Goal: Task Accomplishment & Management: Use online tool/utility

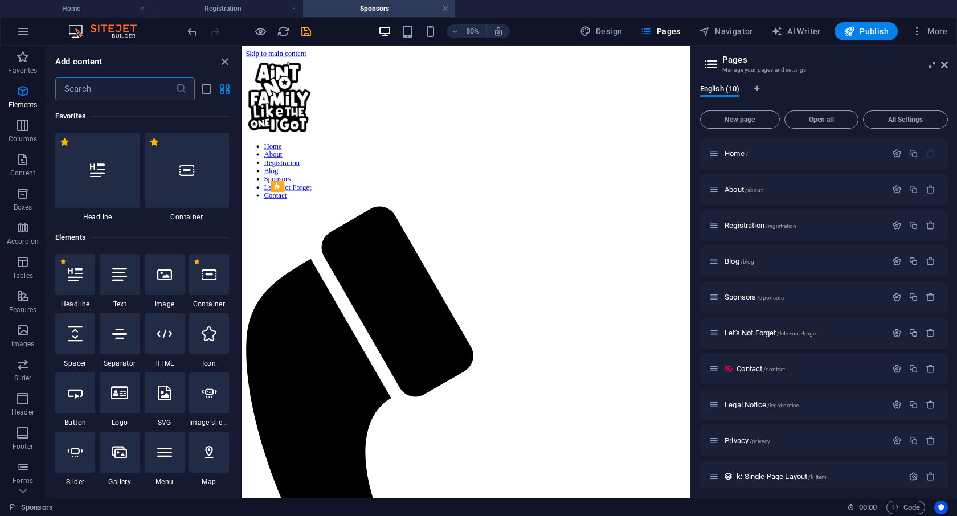
scroll to position [121, 0]
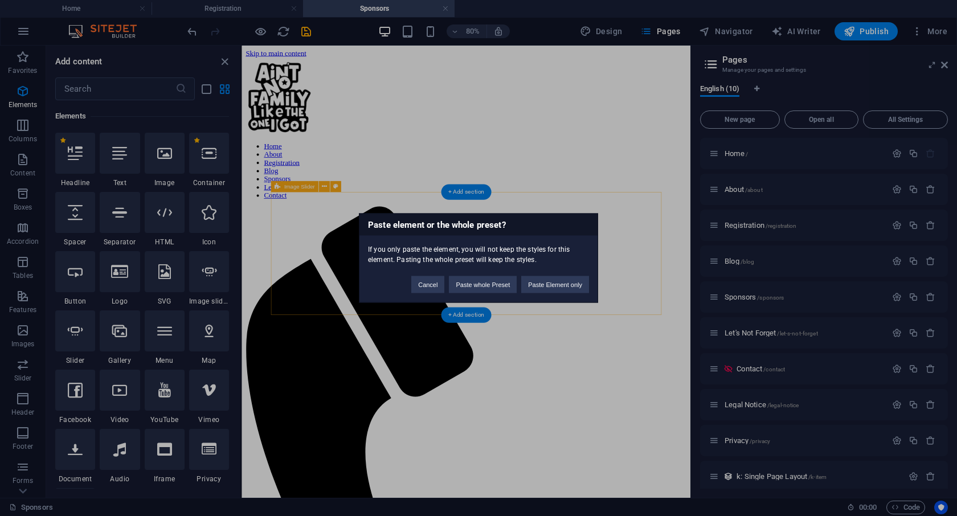
click at [499, 261] on div "If you only paste the element, you will not keep the styles for this element. P…" at bounding box center [478, 250] width 238 height 29
click at [528, 354] on div "Paste element or the whole preset? If you only paste the element, you will not …" at bounding box center [478, 258] width 957 height 516
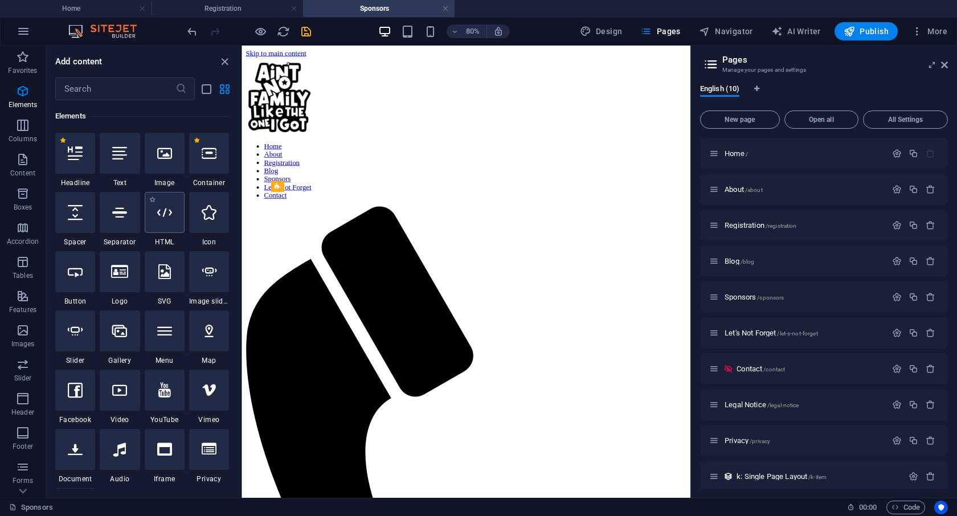
click at [169, 231] on div at bounding box center [165, 212] width 40 height 41
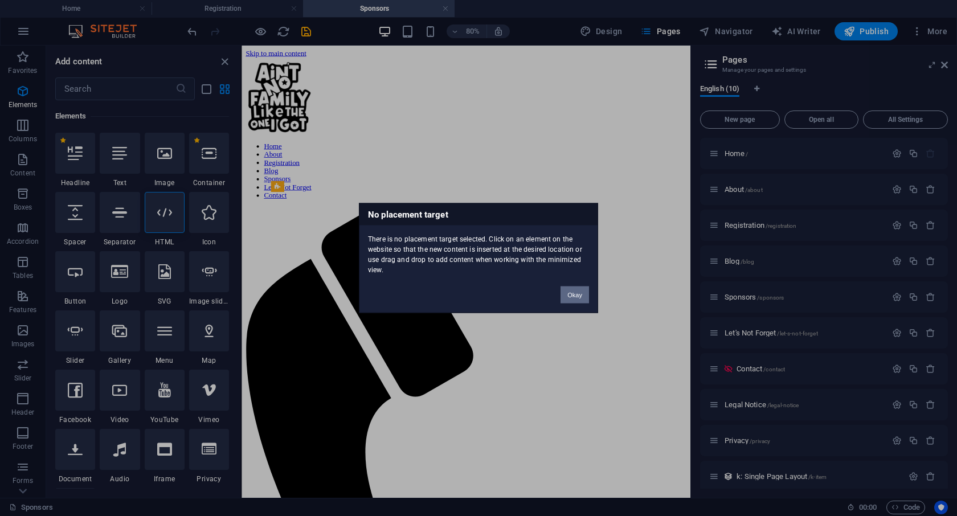
click at [579, 293] on button "Okay" at bounding box center [575, 295] width 28 height 17
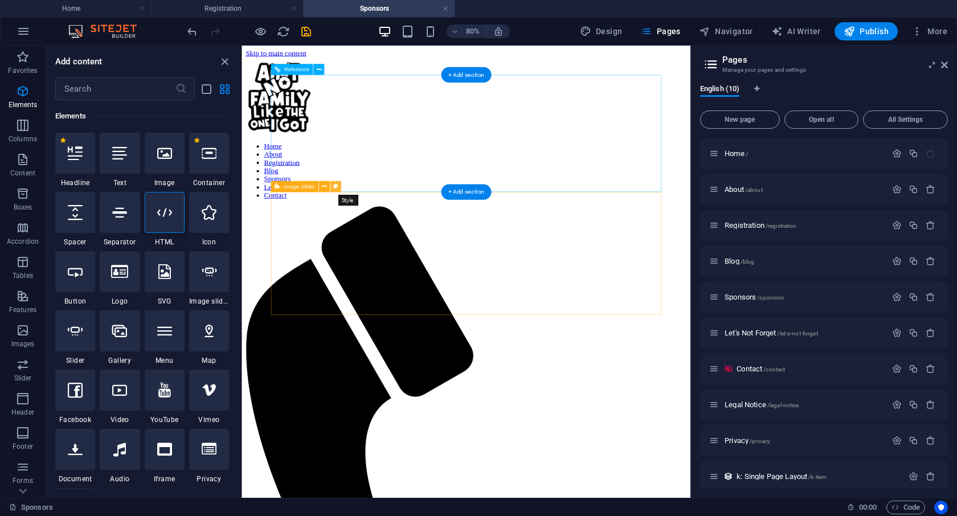
click at [338, 183] on button at bounding box center [335, 186] width 11 height 11
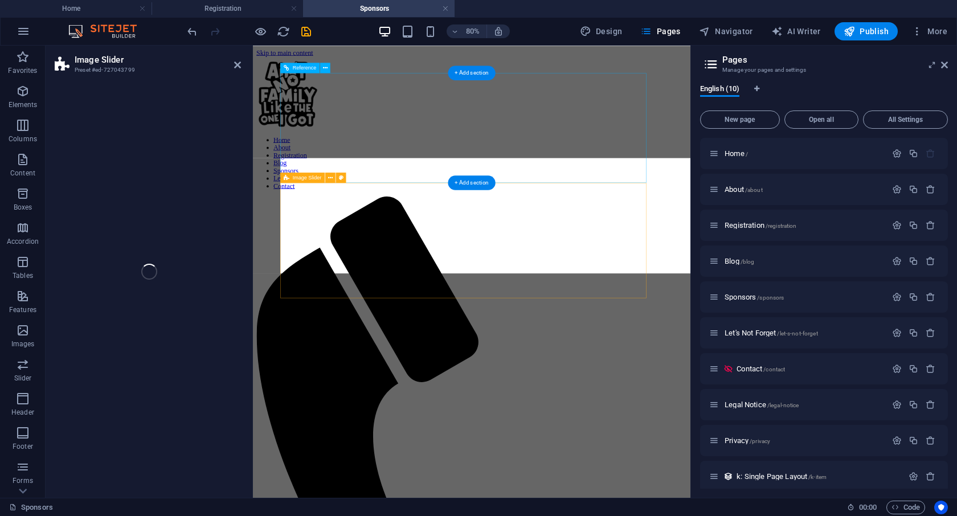
select select "rem"
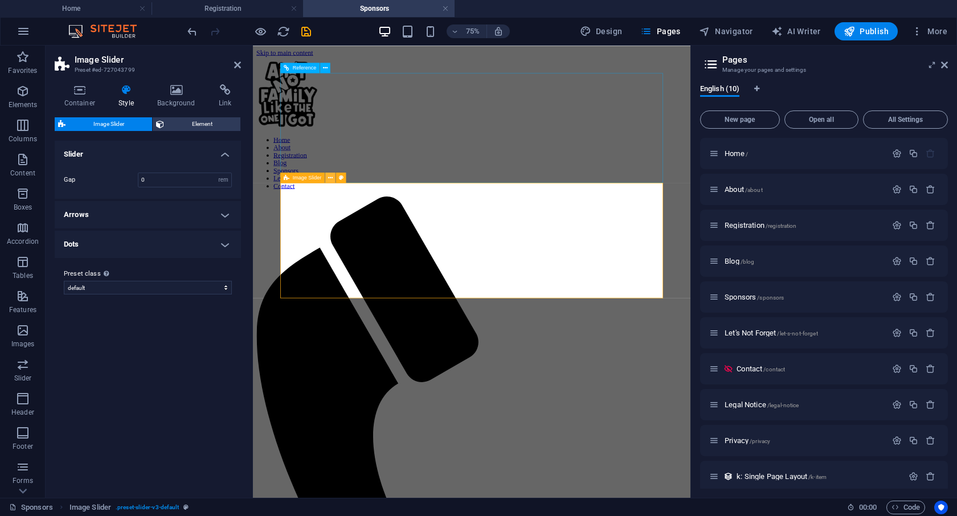
click at [330, 174] on icon at bounding box center [330, 177] width 5 height 9
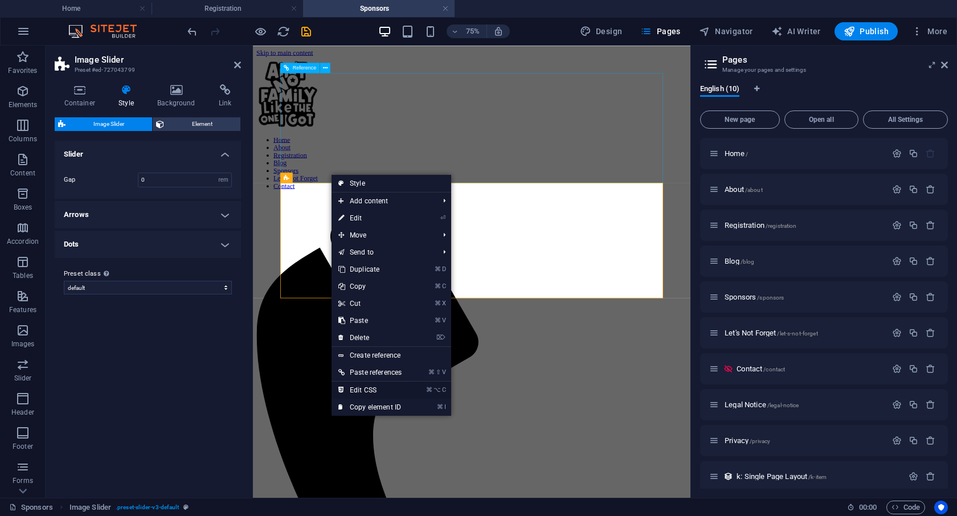
click at [365, 386] on link "⌘ ⌥ C Edit CSS" at bounding box center [370, 390] width 77 height 17
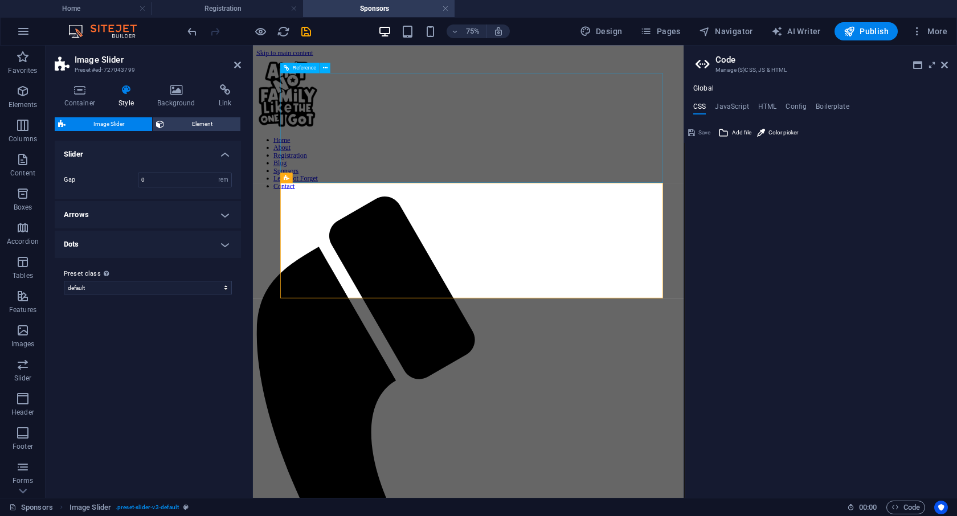
type textarea "@include slider-v3;"
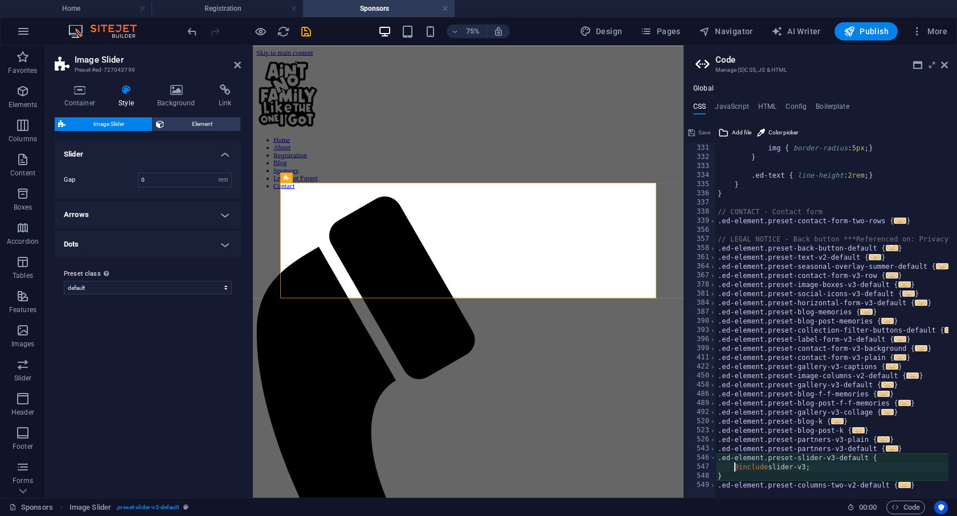
scroll to position [966, 0]
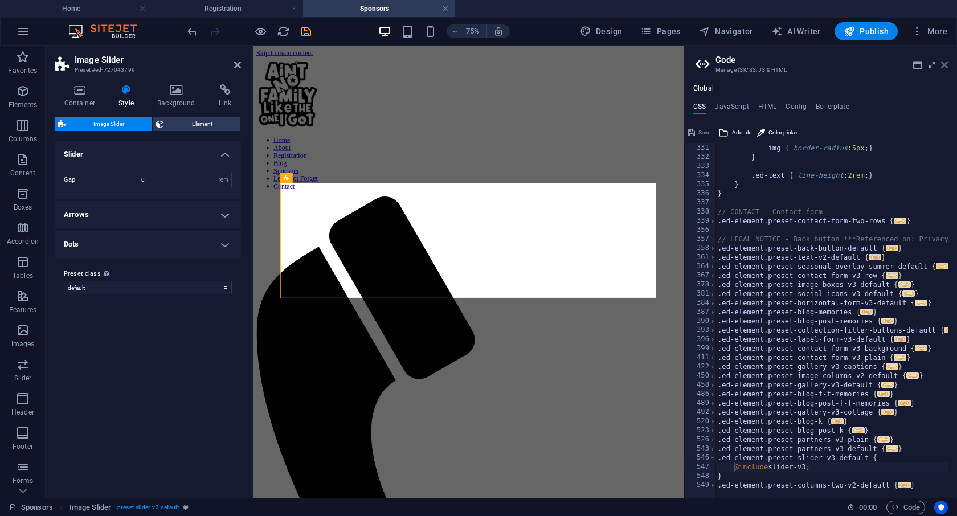
click at [943, 63] on icon at bounding box center [944, 64] width 7 height 9
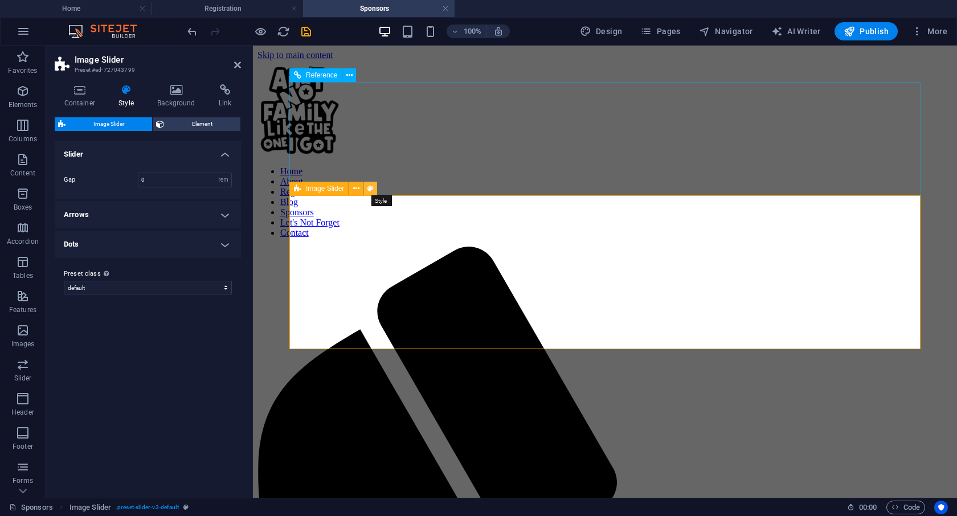
click at [372, 189] on icon at bounding box center [370, 189] width 6 height 12
click at [369, 189] on icon at bounding box center [370, 189] width 6 height 12
click at [296, 191] on icon at bounding box center [297, 189] width 7 height 14
click at [354, 192] on icon at bounding box center [356, 189] width 6 height 12
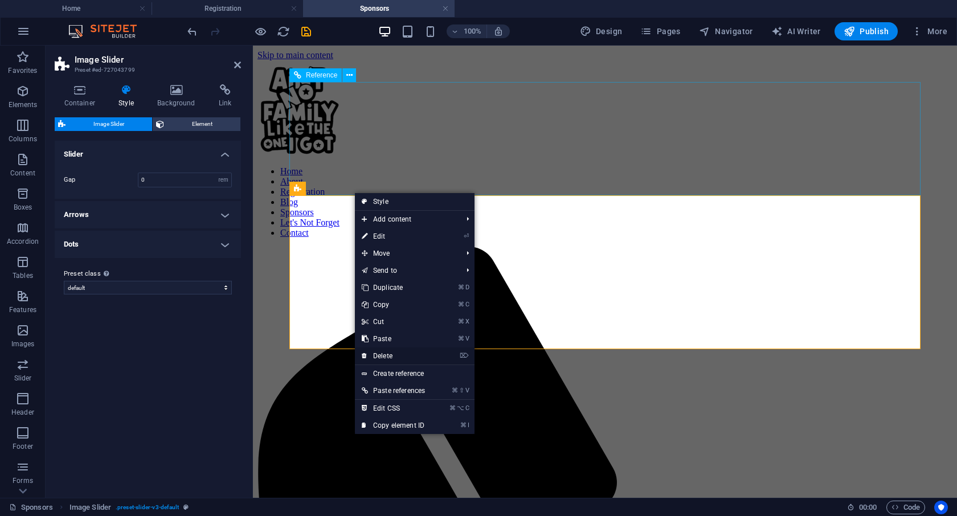
click at [383, 353] on link "⌦ Delete" at bounding box center [393, 356] width 77 height 17
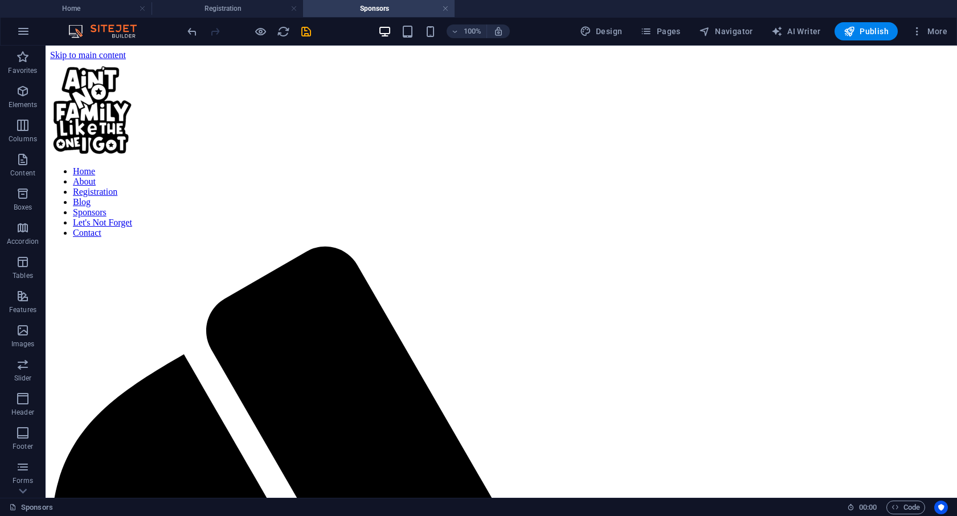
click at [29, 465] on icon "button" at bounding box center [23, 467] width 14 height 14
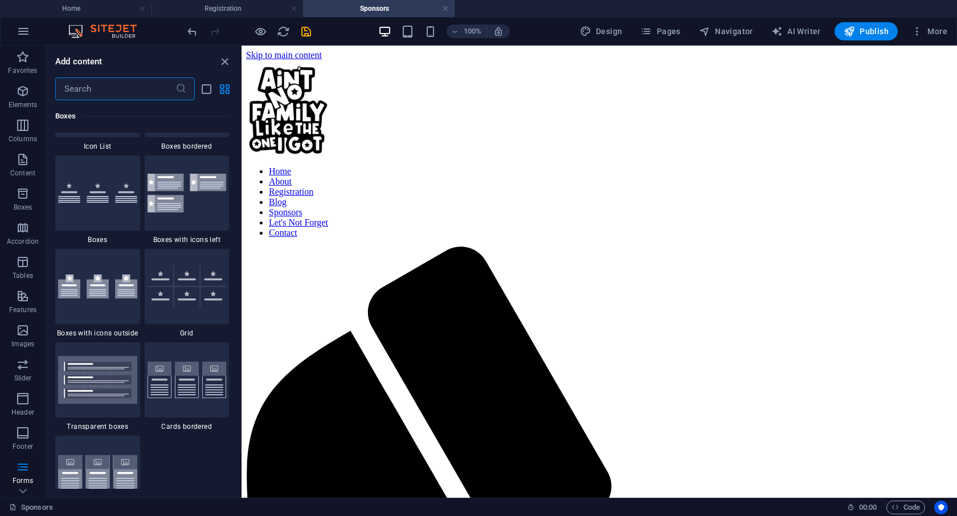
scroll to position [3179, 0]
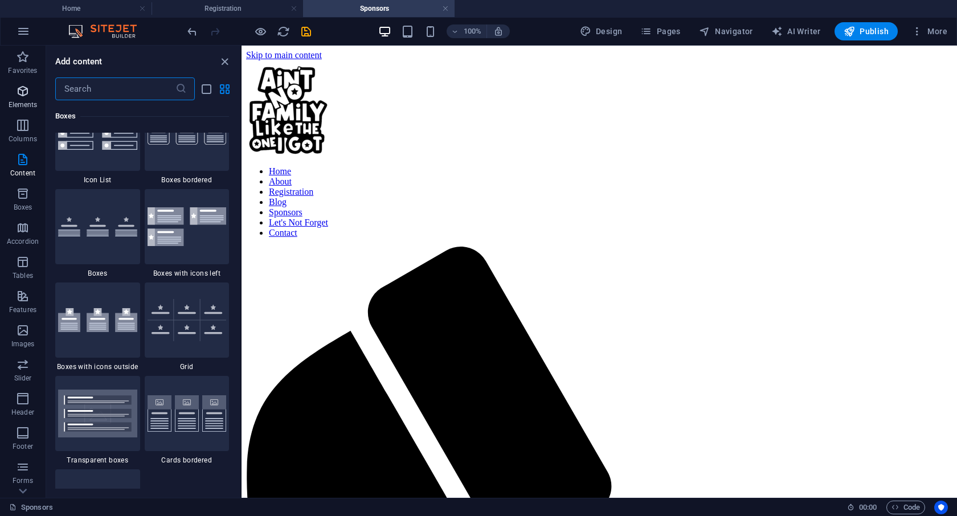
click at [31, 96] on span "Elements" at bounding box center [23, 97] width 46 height 27
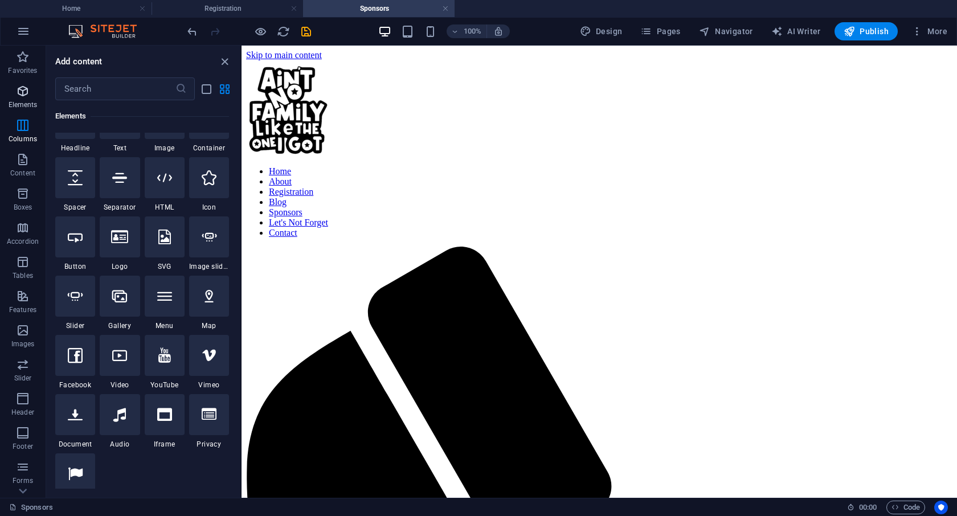
scroll to position [121, 0]
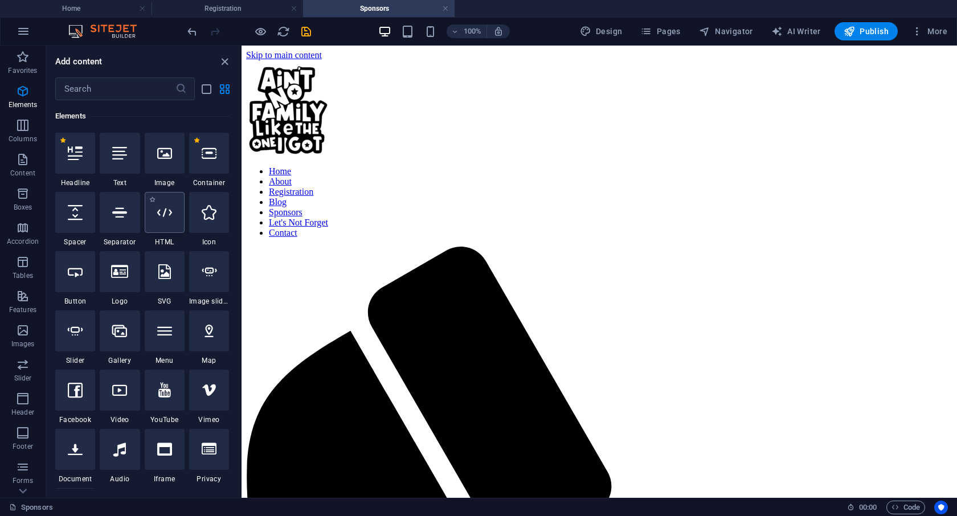
click at [172, 220] on div at bounding box center [165, 212] width 40 height 41
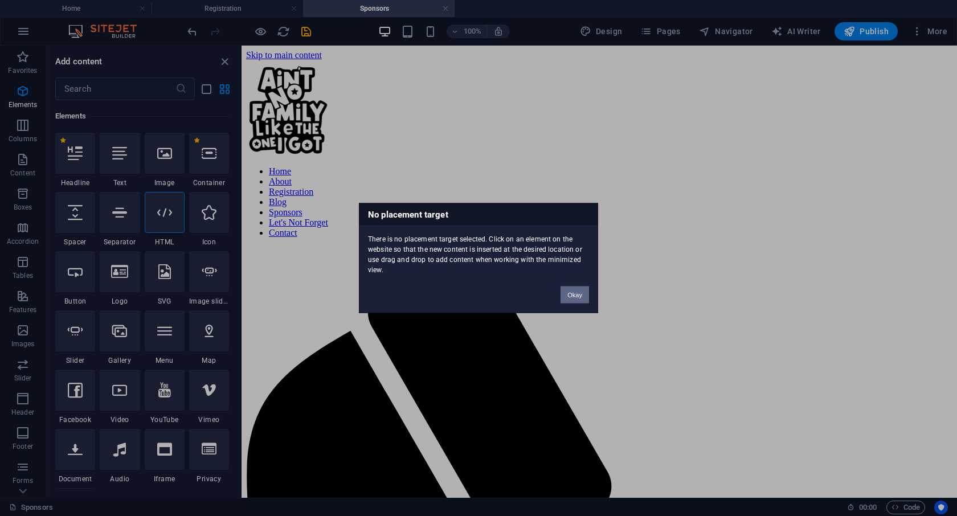
click at [577, 297] on button "Okay" at bounding box center [575, 295] width 28 height 17
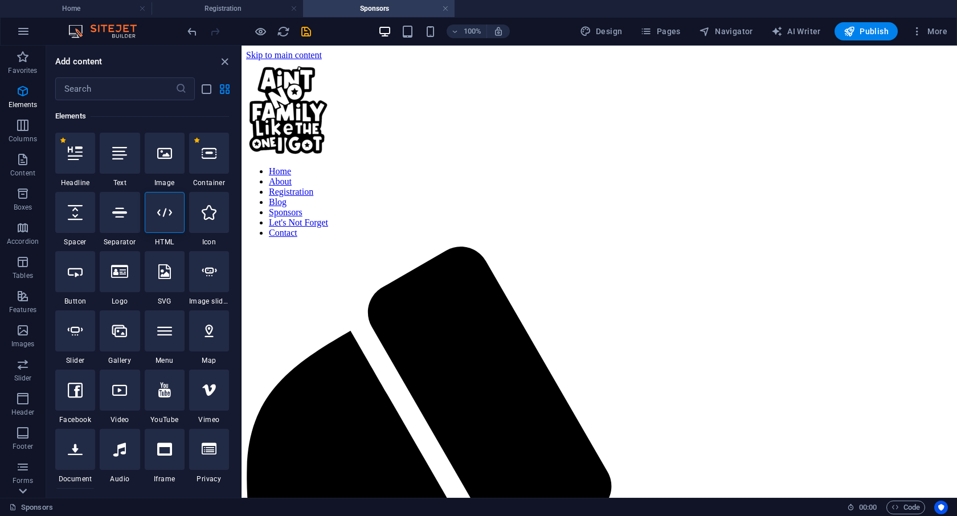
click at [23, 60] on icon at bounding box center [23, 52] width 16 height 16
click at [16, 411] on icon "button" at bounding box center [23, 407] width 14 height 14
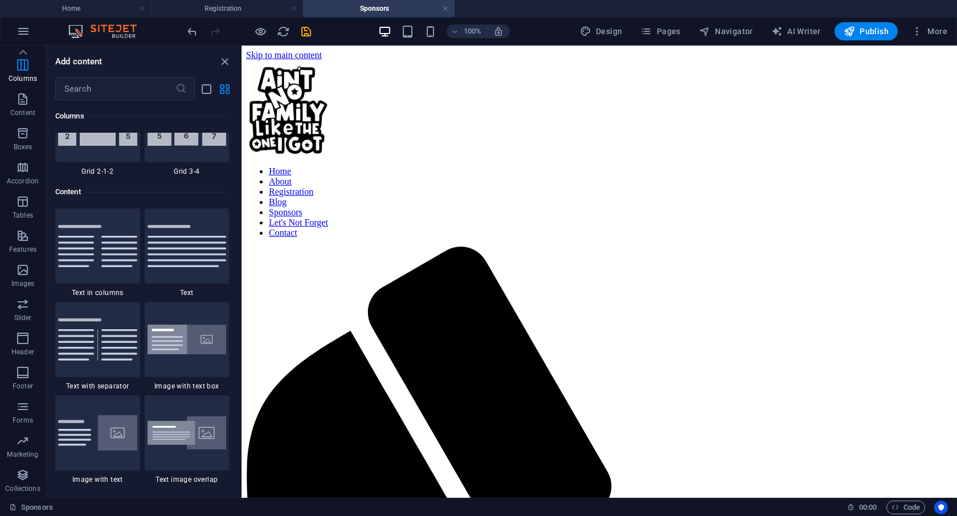
scroll to position [1850, 0]
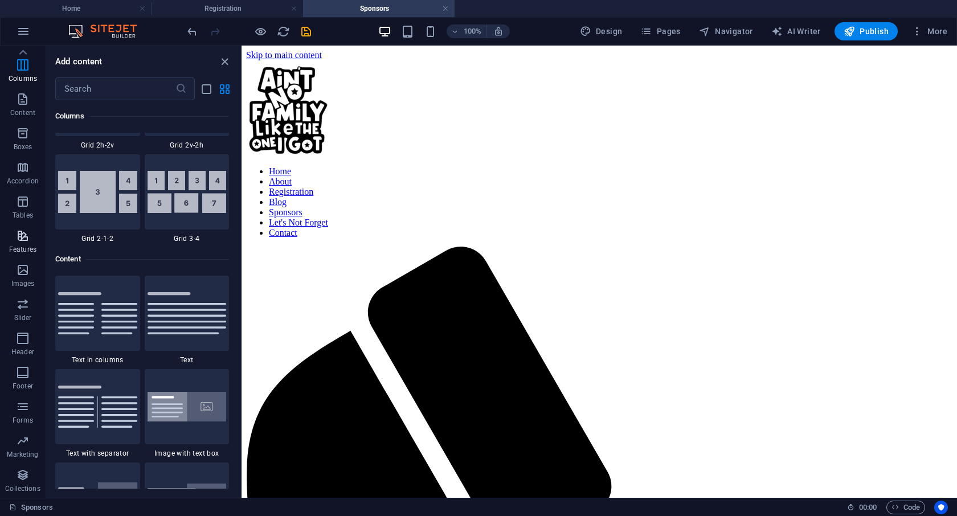
click at [21, 240] on icon "button" at bounding box center [23, 236] width 14 height 14
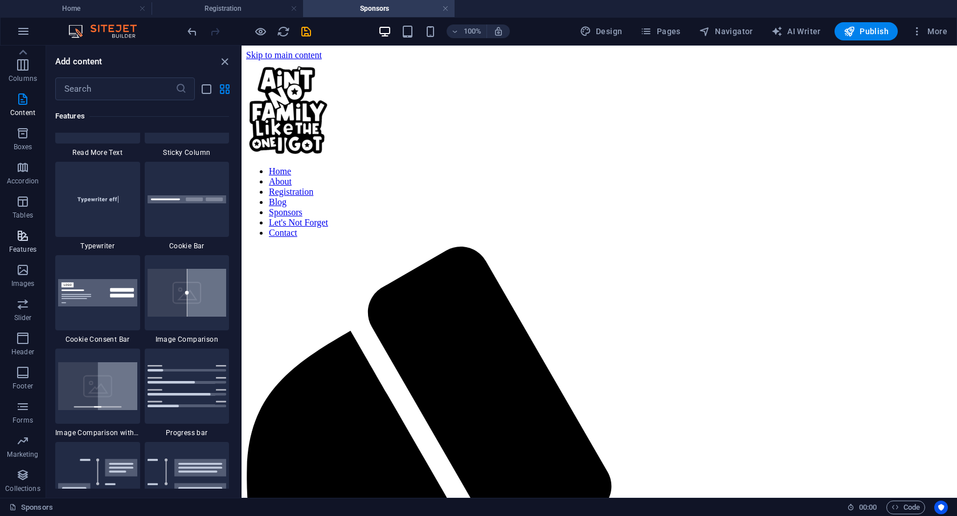
scroll to position [4507, 0]
click at [28, 54] on icon at bounding box center [23, 52] width 16 height 16
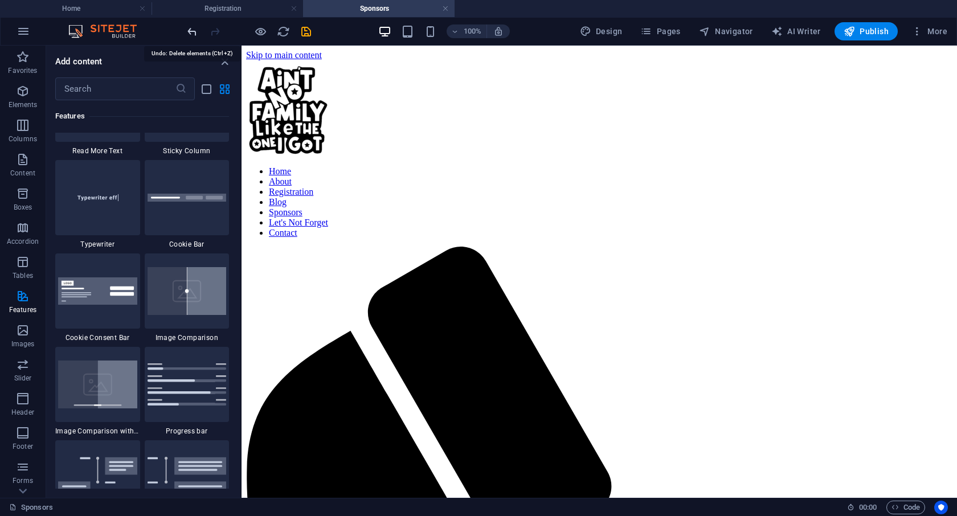
click at [194, 28] on icon "undo" at bounding box center [192, 31] width 13 height 13
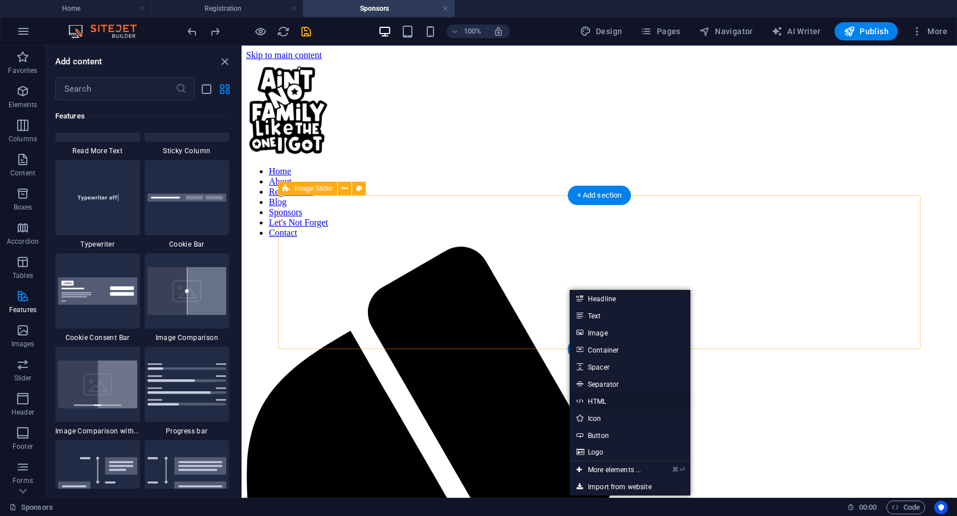
click at [599, 400] on link "HTML" at bounding box center [630, 401] width 121 height 17
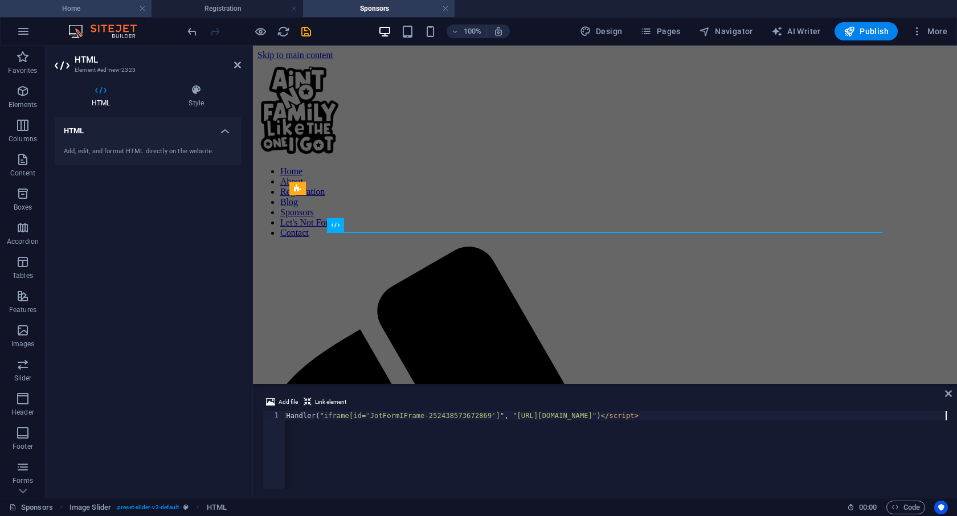
scroll to position [0, 1637]
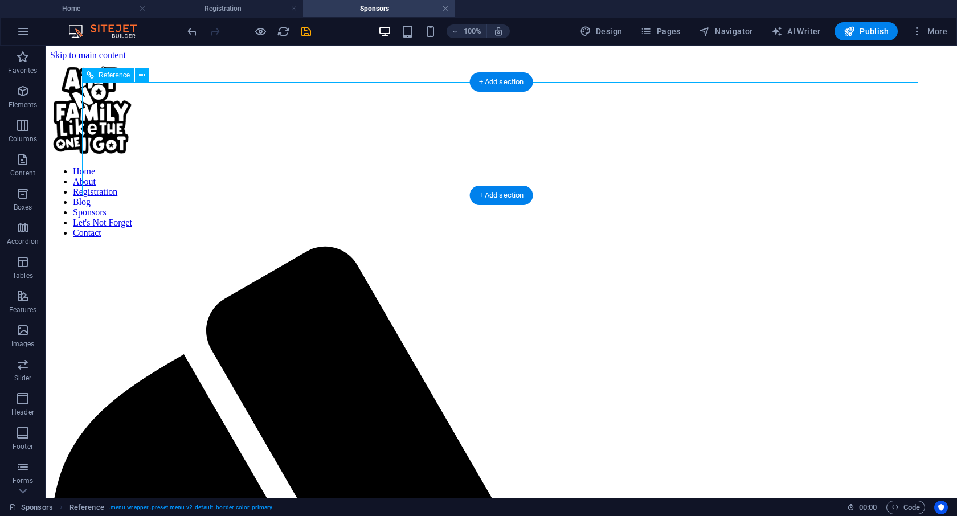
scroll to position [0, 0]
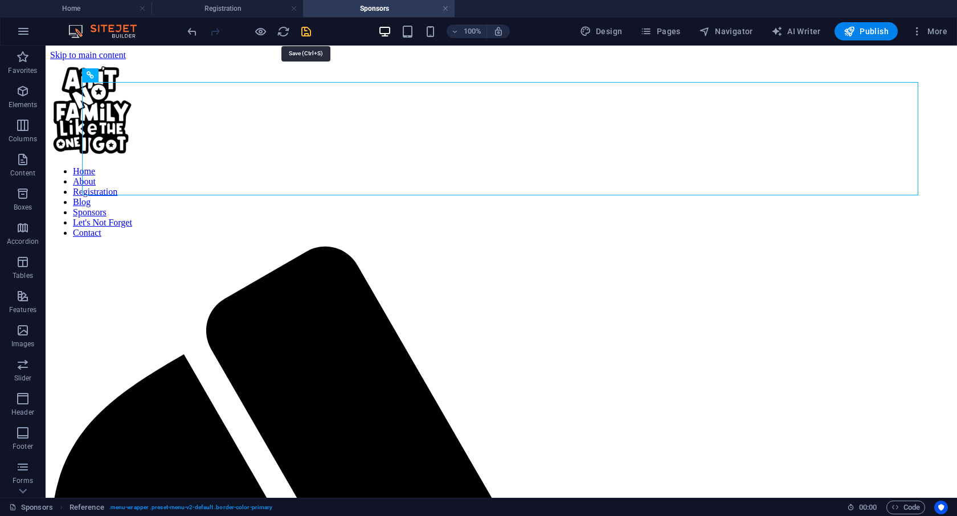
click at [306, 32] on icon "save" at bounding box center [306, 31] width 13 height 13
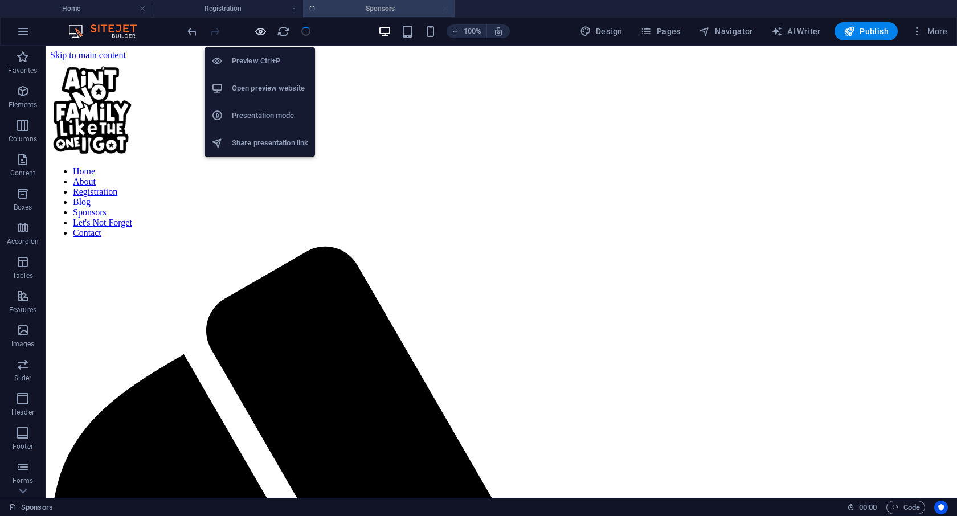
click at [261, 32] on icon "button" at bounding box center [260, 31] width 13 height 13
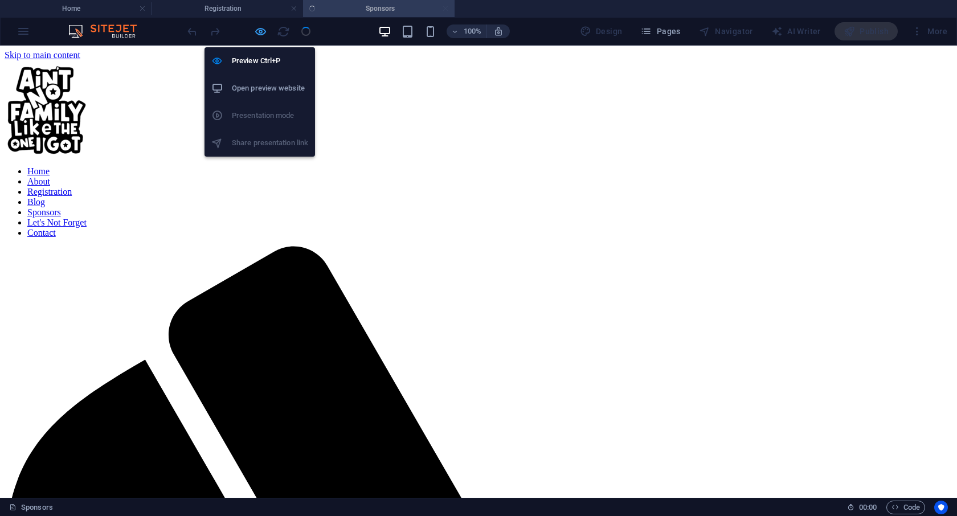
click at [259, 29] on icon "button" at bounding box center [260, 31] width 13 height 13
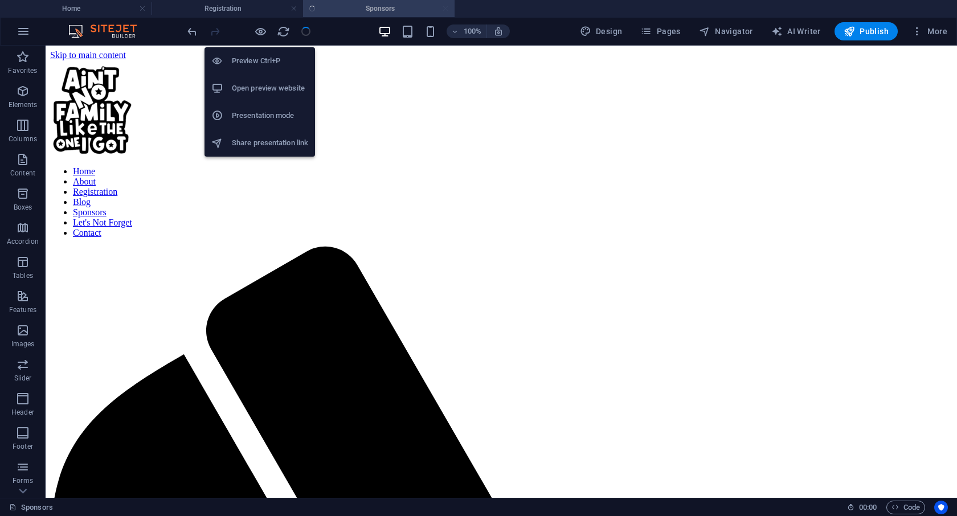
click at [259, 89] on h6 "Open preview website" at bounding box center [270, 88] width 76 height 14
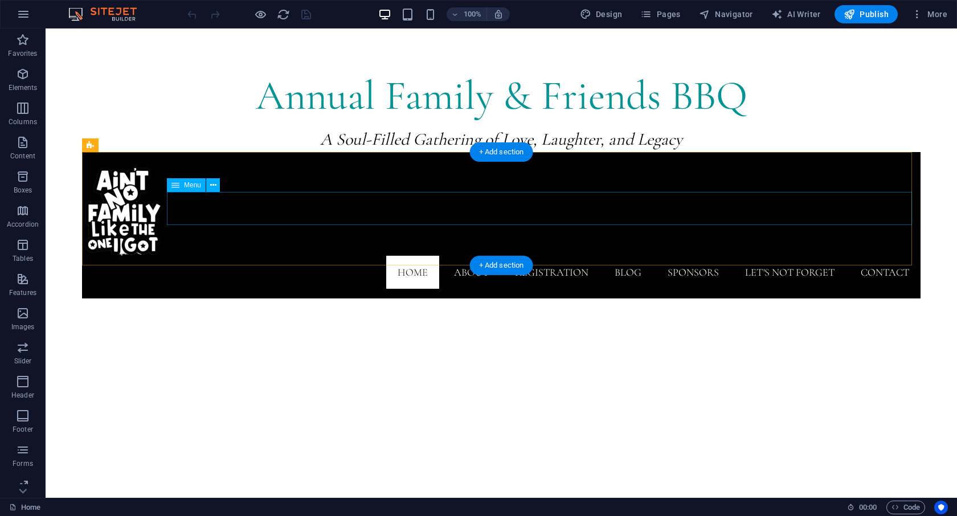
click at [535, 256] on nav "Home About Registration Blog Sponsors Let's Not Forget Contact" at bounding box center [501, 272] width 839 height 33
click at [686, 256] on nav "Home About Registration Blog Sponsors Let's Not Forget Contact" at bounding box center [501, 272] width 839 height 33
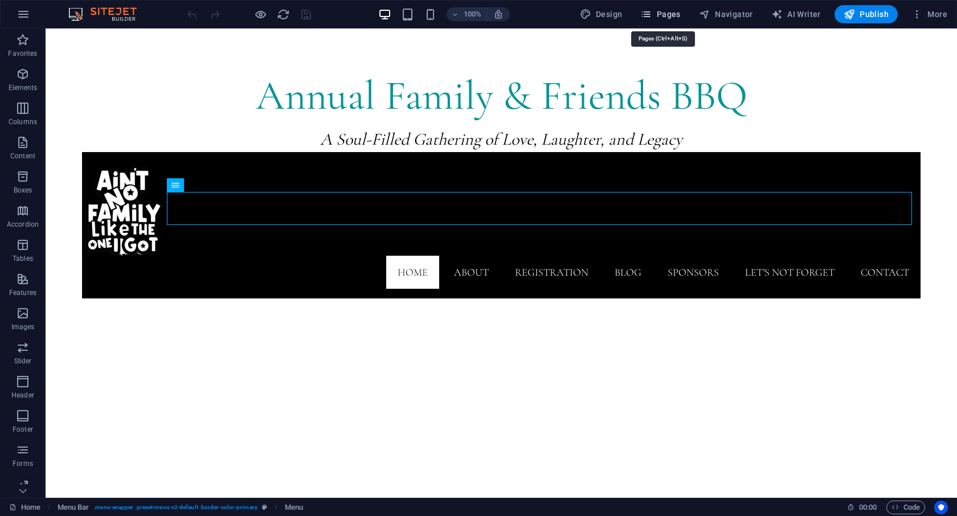
click at [657, 13] on span "Pages" at bounding box center [660, 14] width 40 height 11
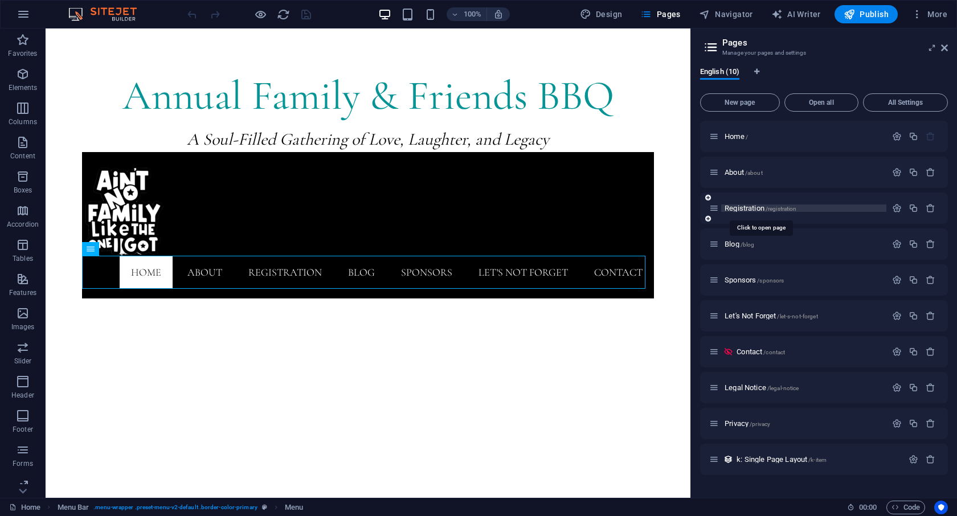
click at [744, 205] on span "Registration /registration" at bounding box center [761, 208] width 72 height 9
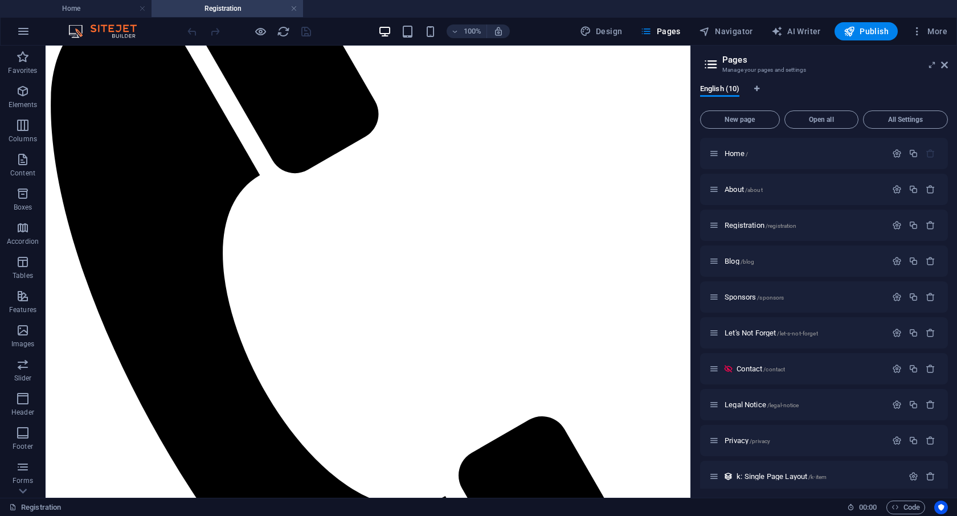
scroll to position [325, 0]
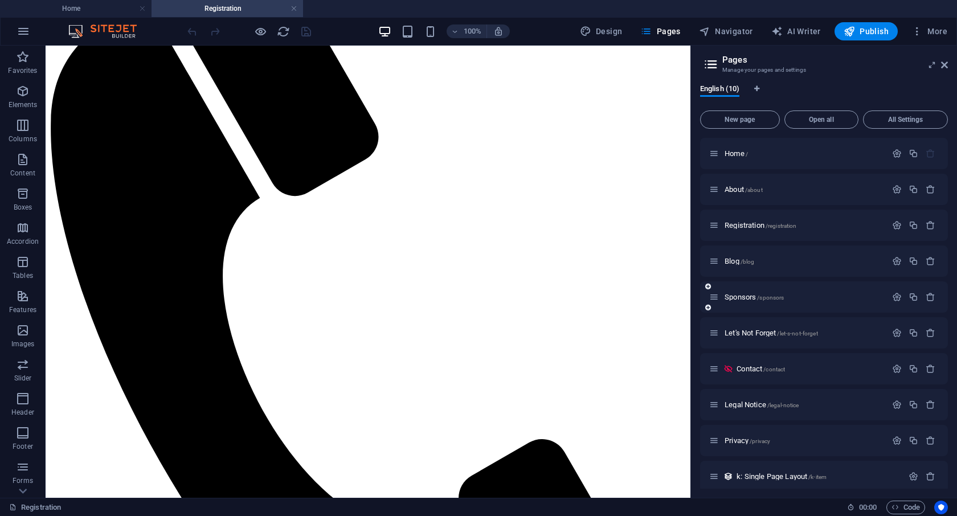
click at [767, 293] on div "Sponsors /sponsors" at bounding box center [797, 297] width 177 height 13
click at [767, 301] on div "Sponsors /sponsors" at bounding box center [797, 297] width 177 height 13
click at [751, 293] on span "Sponsors /sponsors" at bounding box center [754, 297] width 59 height 9
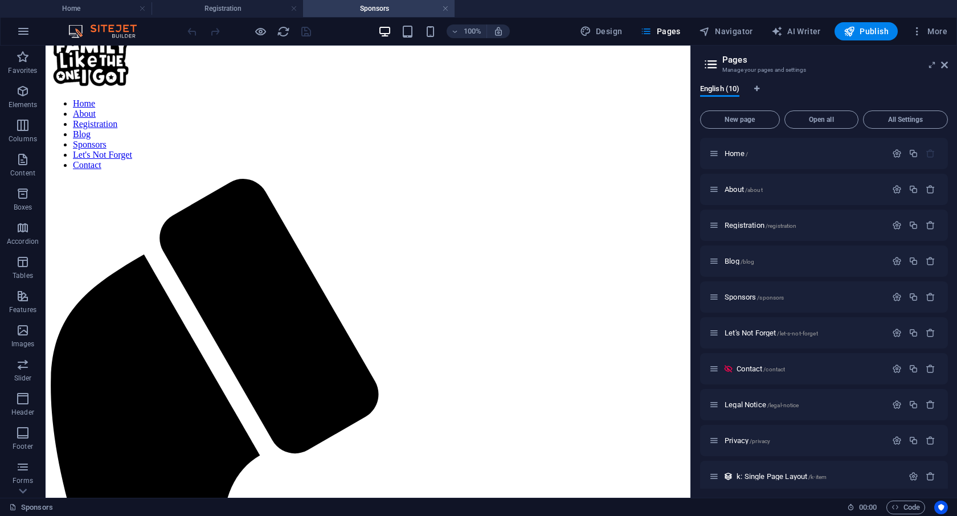
scroll to position [14, 0]
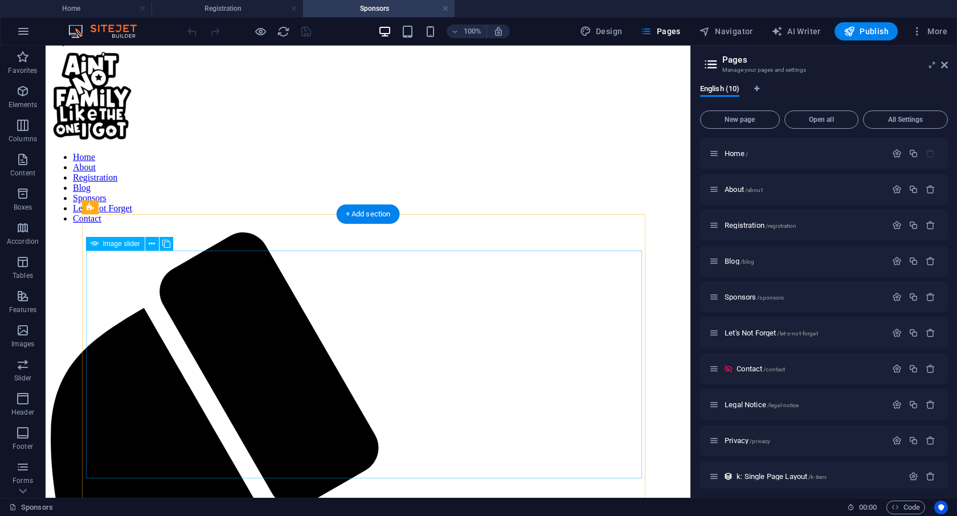
select select "px"
select select "ms"
select select "s"
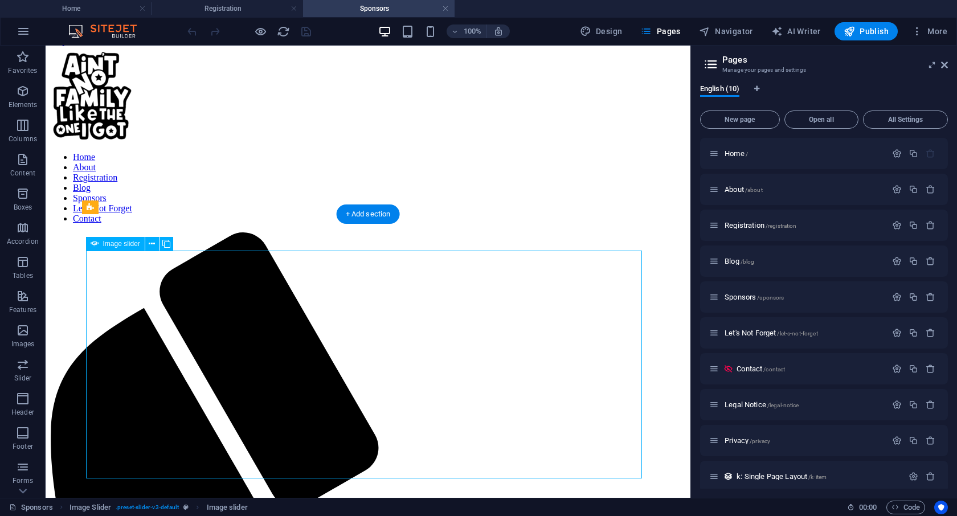
select select "progressive"
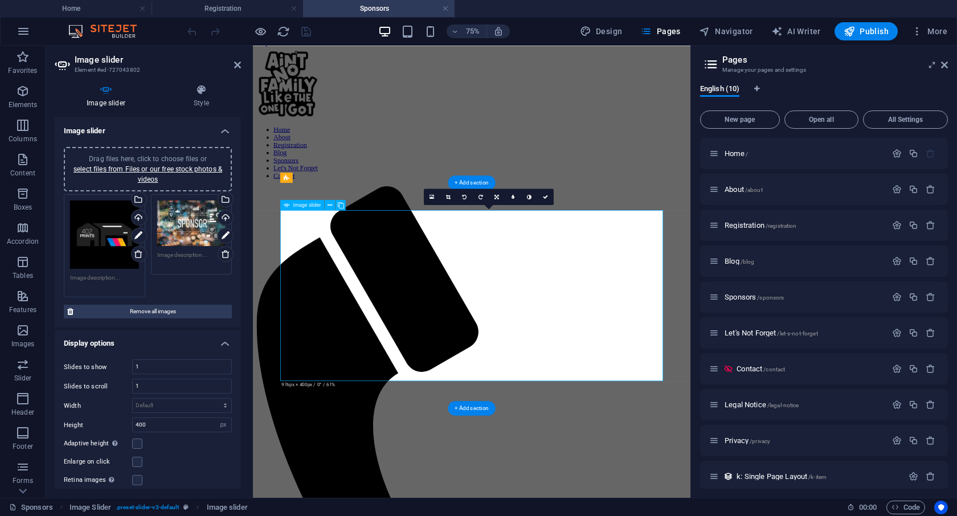
scroll to position [0, 0]
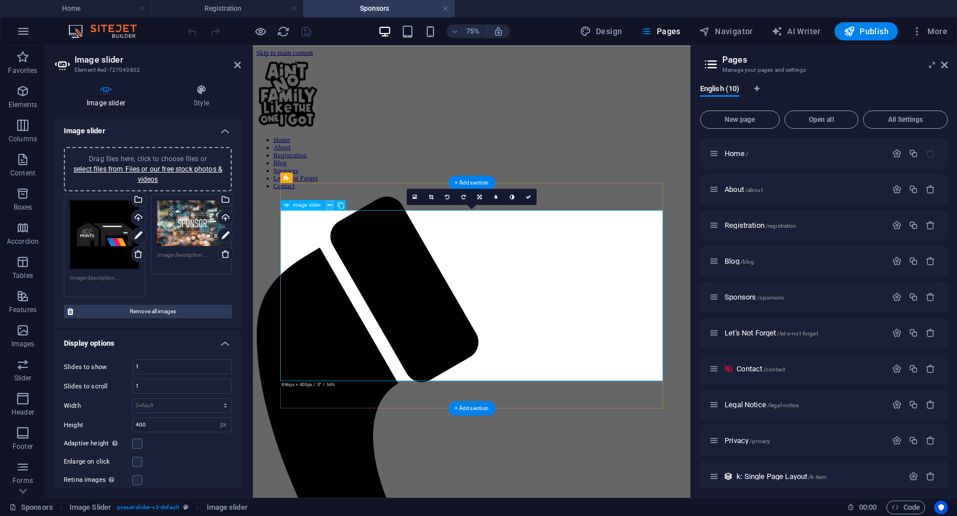
click at [332, 204] on icon at bounding box center [330, 205] width 5 height 9
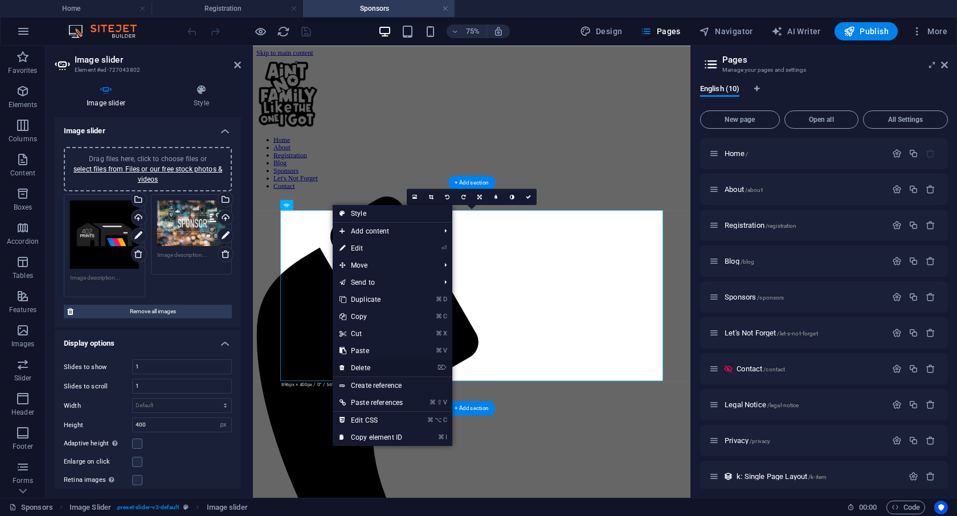
click at [363, 365] on link "⌦ Delete" at bounding box center [371, 367] width 77 height 17
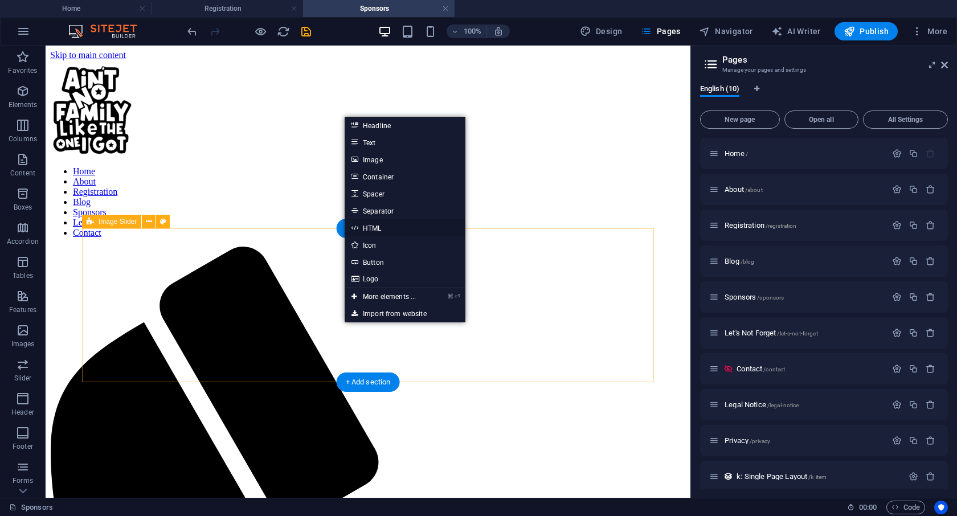
click at [373, 228] on link "HTML" at bounding box center [405, 227] width 121 height 17
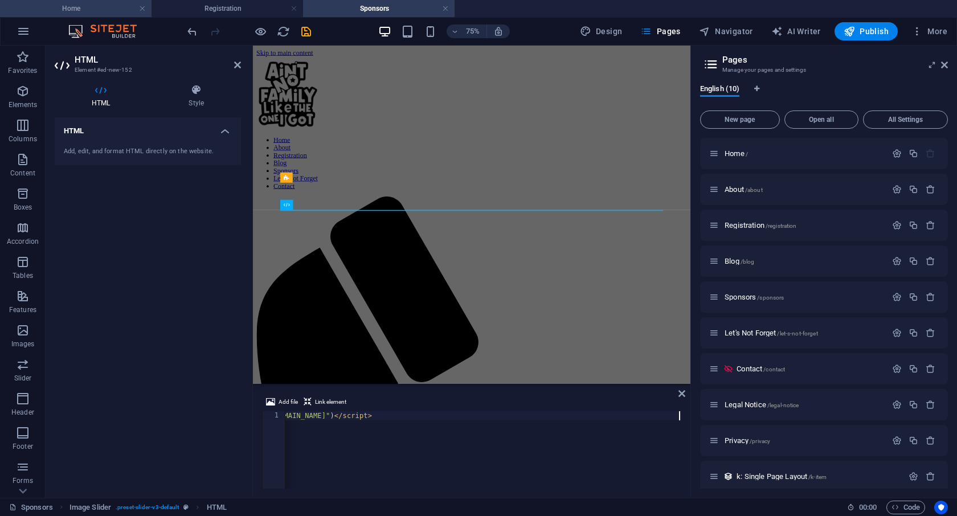
scroll to position [0, 1904]
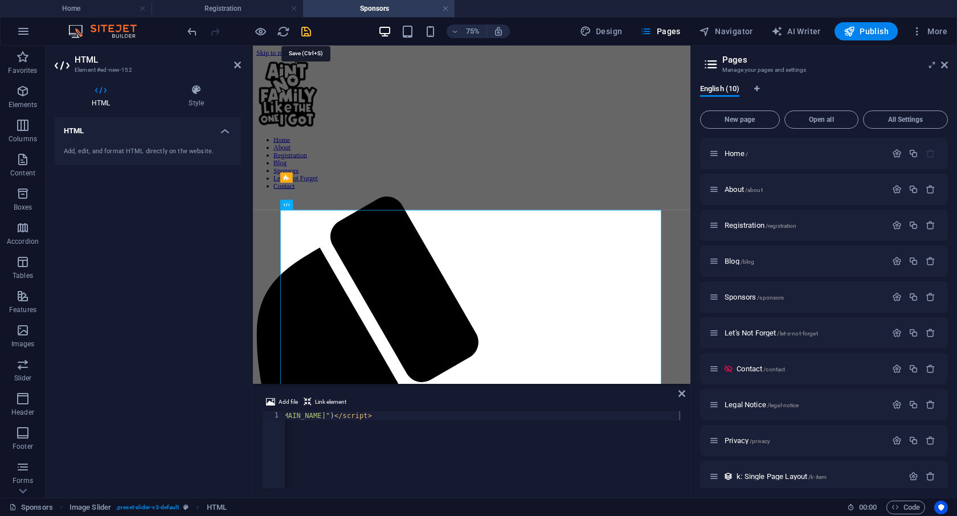
click at [303, 36] on icon "save" at bounding box center [306, 31] width 13 height 13
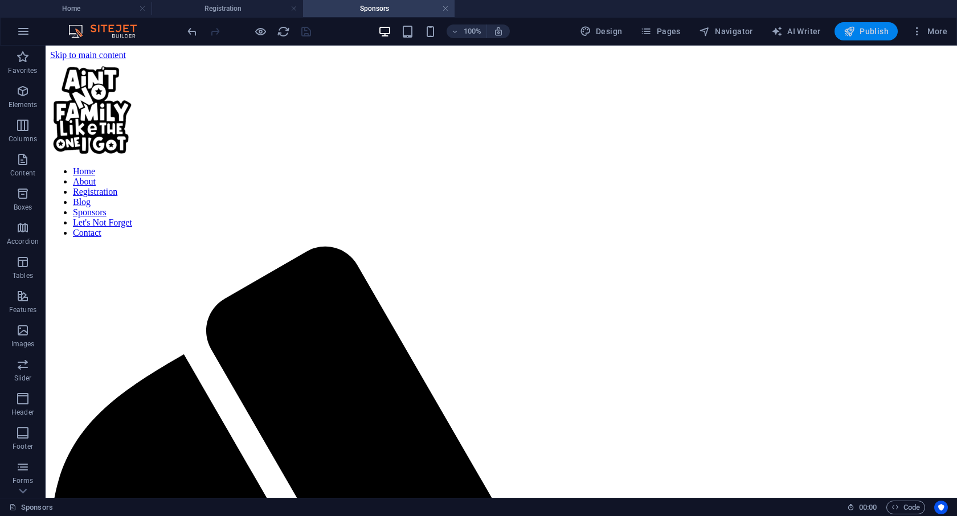
click at [874, 31] on span "Publish" at bounding box center [866, 31] width 45 height 11
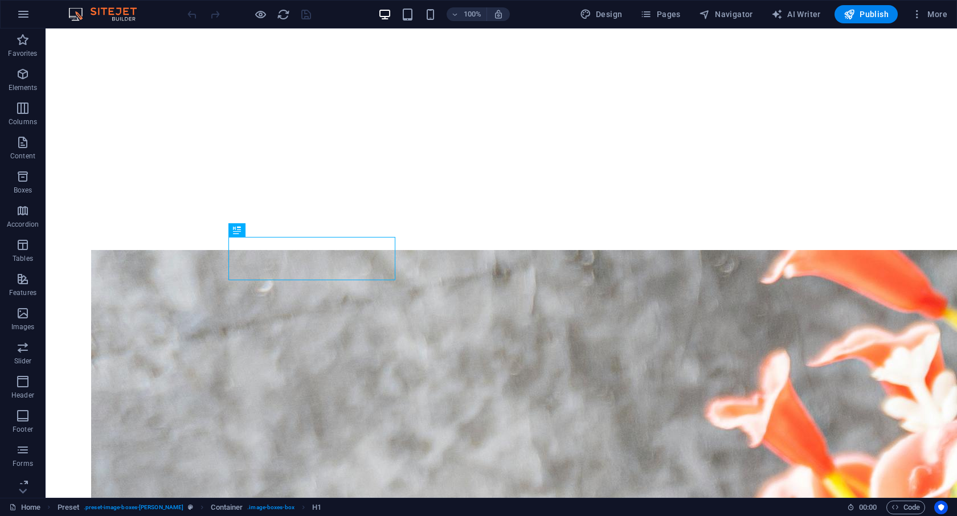
scroll to position [588, 0]
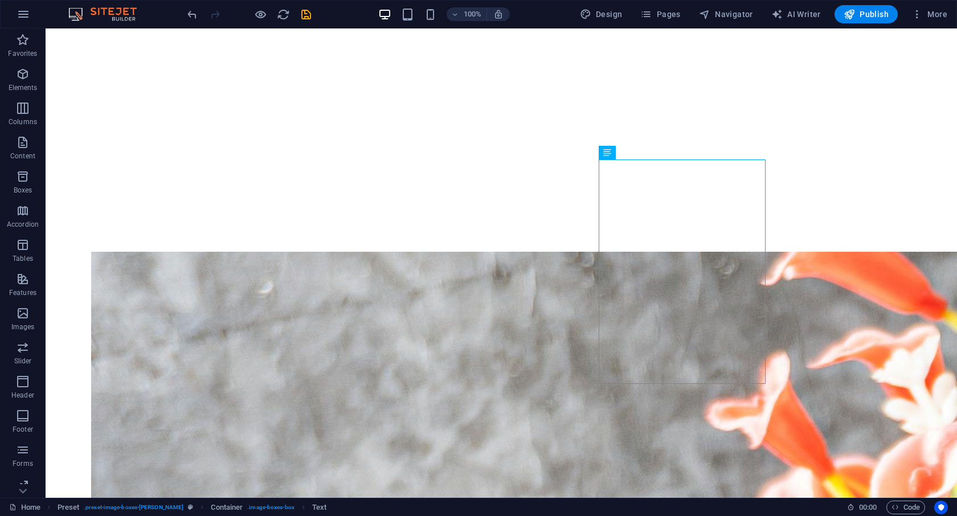
scroll to position [591, 0]
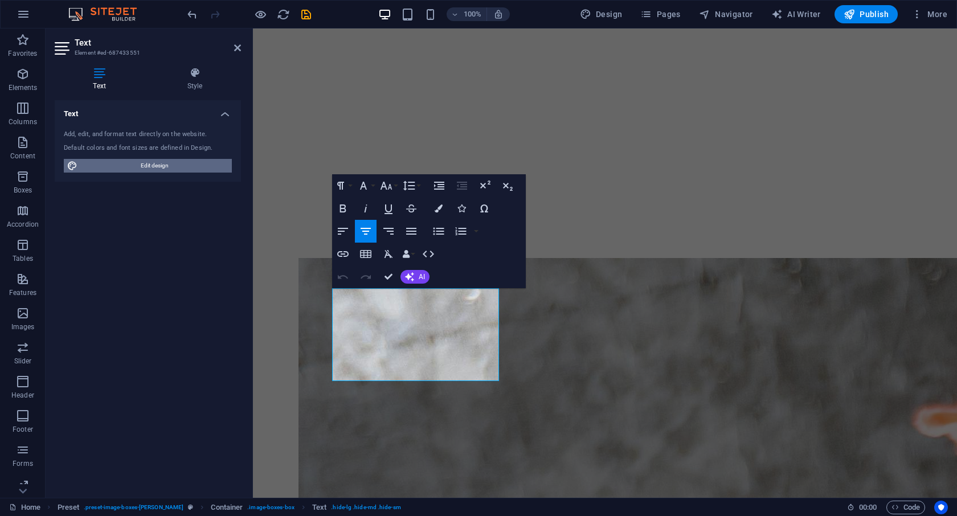
click at [191, 166] on span "Edit design" at bounding box center [155, 166] width 148 height 14
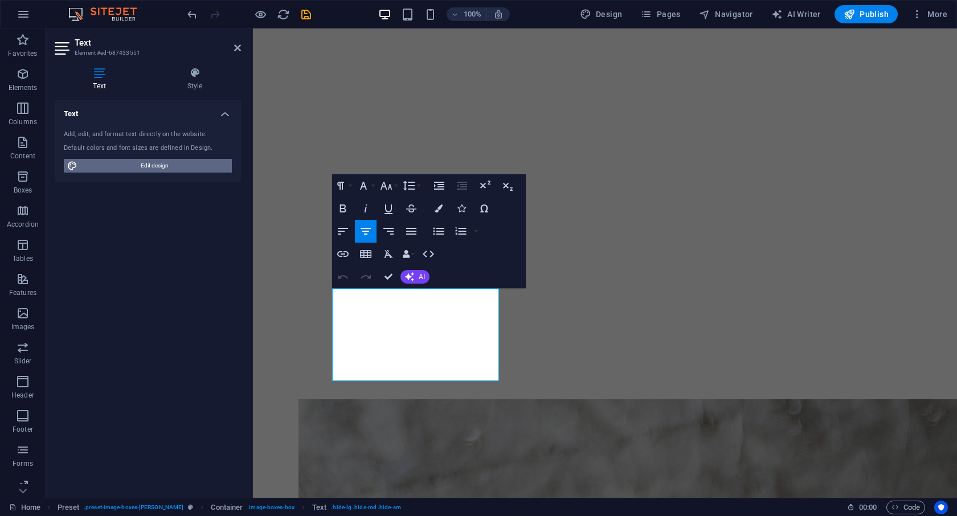
select select "400"
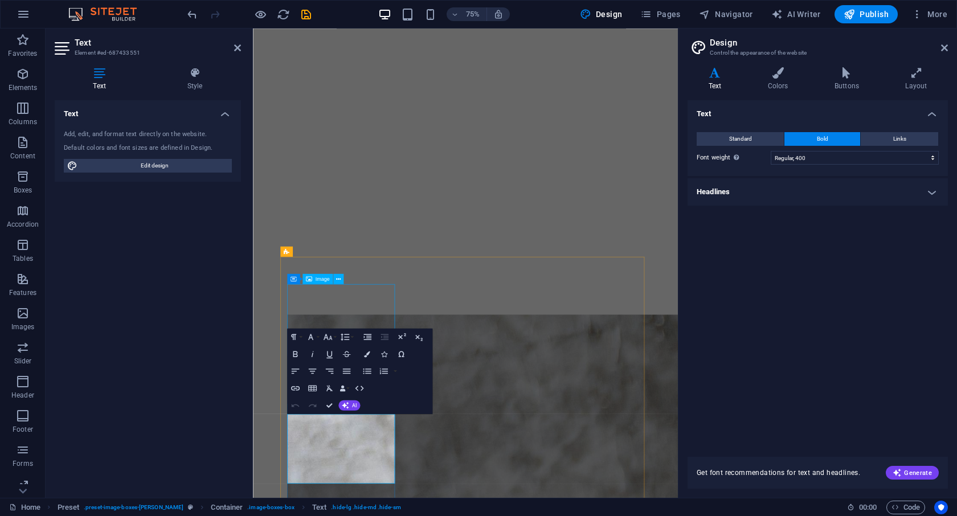
click at [370, 409] on div "Paragraph Format Normal Heading 1 Heading 2 Heading 3 Heading 4 Heading 5 Headi…" at bounding box center [359, 371] width 145 height 85
click at [357, 388] on icon "button" at bounding box center [359, 388] width 10 height 10
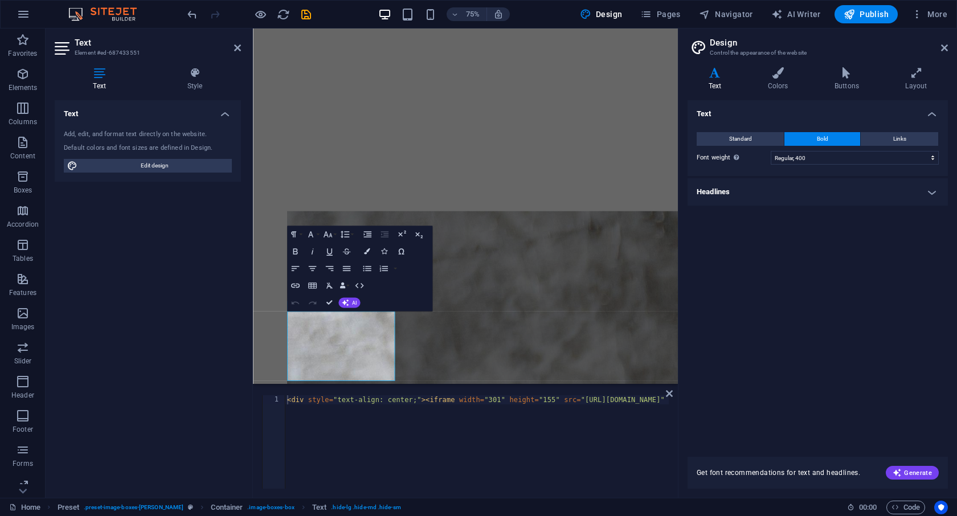
drag, startPoint x: 675, startPoint y: 402, endPoint x: 641, endPoint y: 389, distance: 35.5
click at [641, 389] on div "1 < div style = "text-align: center;" > < iframe width = "301" height = "155" s…" at bounding box center [465, 442] width 425 height 112
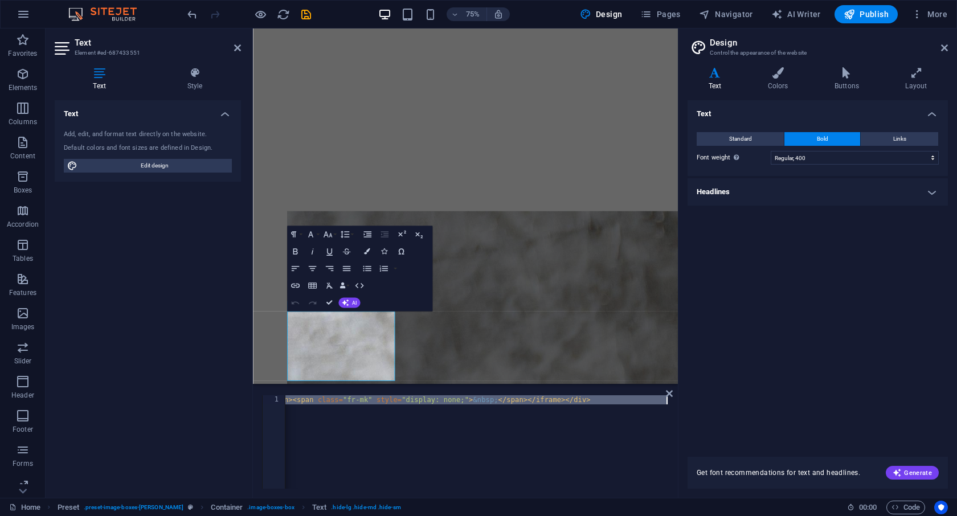
drag, startPoint x: 287, startPoint y: 399, endPoint x: 663, endPoint y: 415, distance: 376.4
click at [663, 415] on div "< div style = "text-align: center;" > < iframe width = "301" height = "155" src…" at bounding box center [137, 449] width 1062 height 109
paste textarea "iframe width="369" height="190" src="https://w2.countingdownto.com/6538883" fra…"
type textarea "<iframe width="369" height="190" src="https://w2.countingdownto.com/6538883" fr…"
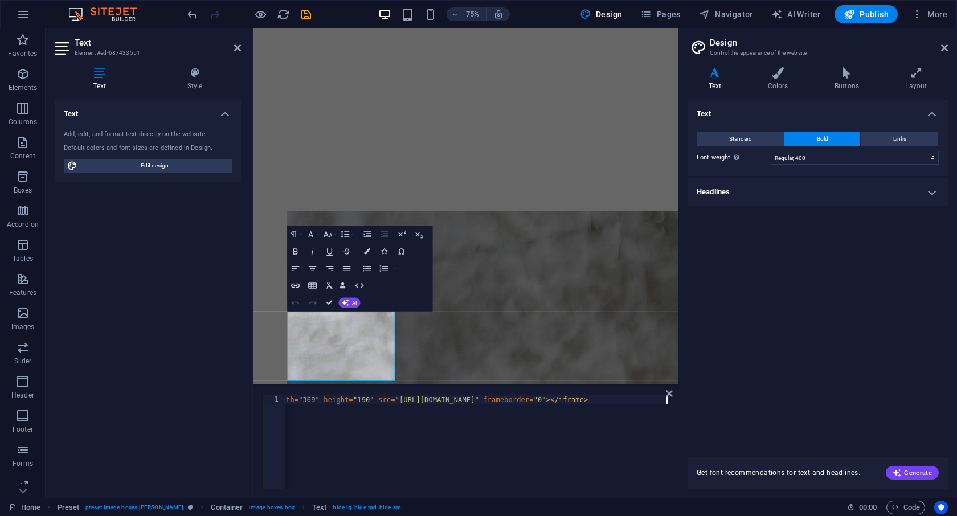
scroll to position [0, 47]
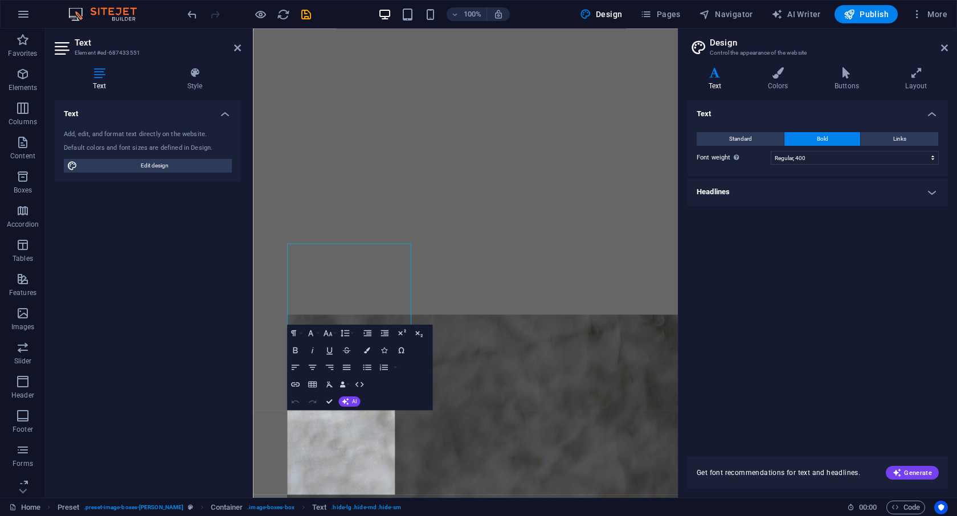
scroll to position [596, 0]
click at [358, 384] on icon "button" at bounding box center [359, 384] width 10 height 10
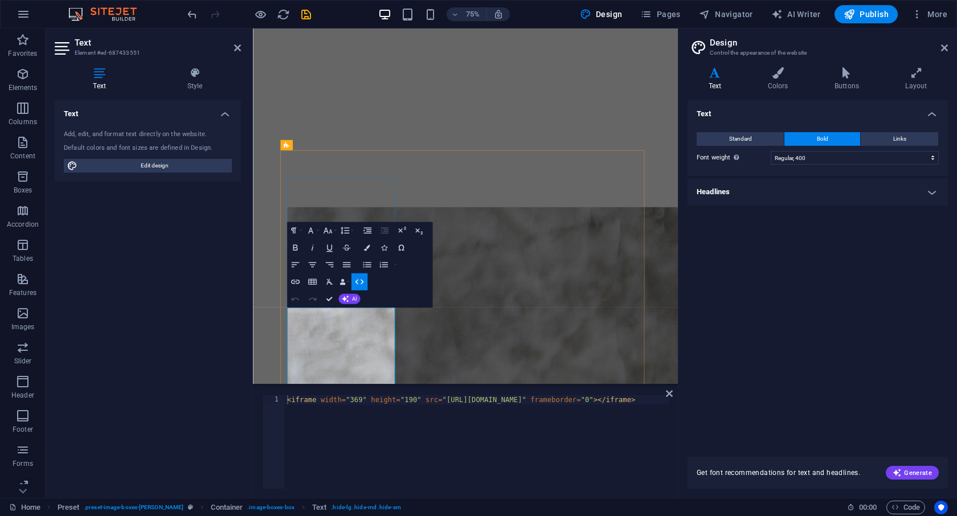
type textarea "<iframe width="369" height="190" src="https://w2.countingdownto.com/6538883" fr…"
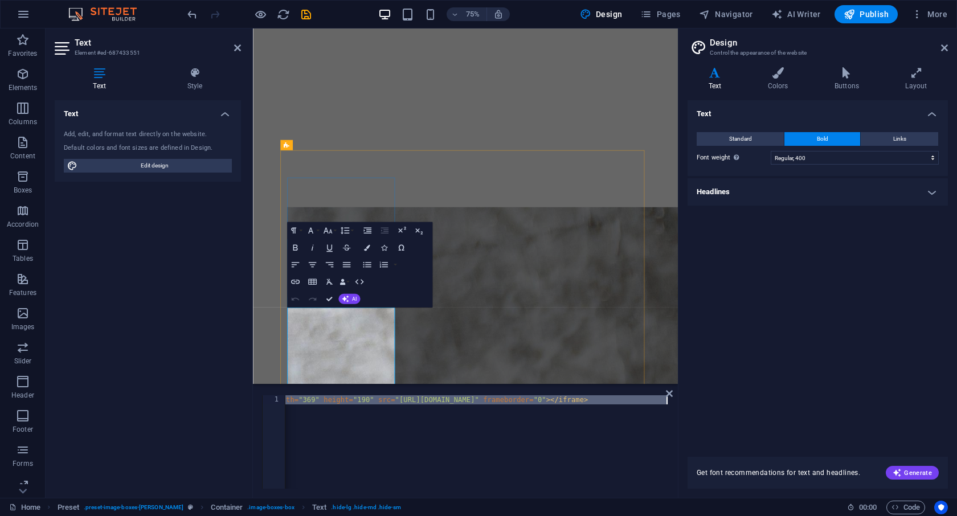
scroll to position [0, 47]
drag, startPoint x: 287, startPoint y: 400, endPoint x: 678, endPoint y: 397, distance: 391.4
click at [678, 397] on div "Home Favorites Elements Columns Content Boxes Accordion Tables Features Images …" at bounding box center [478, 262] width 957 height 469
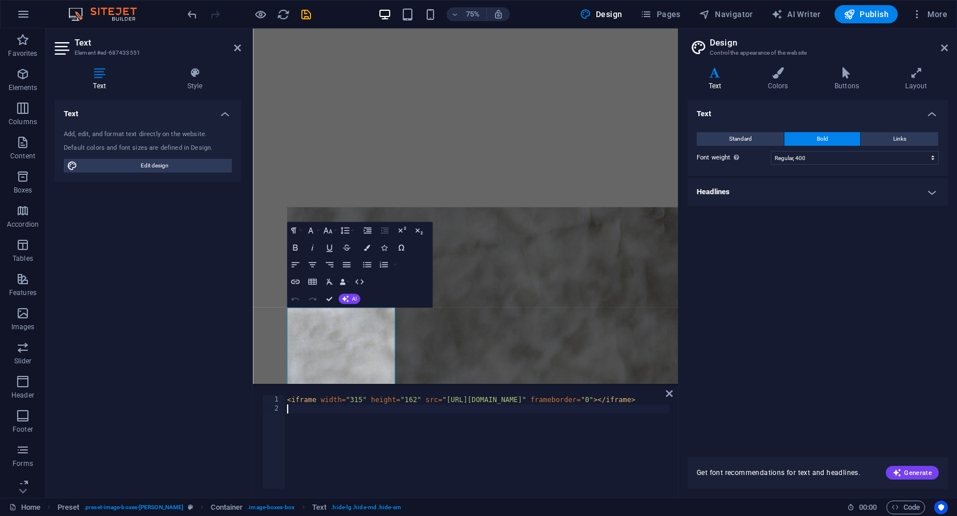
scroll to position [0, 0]
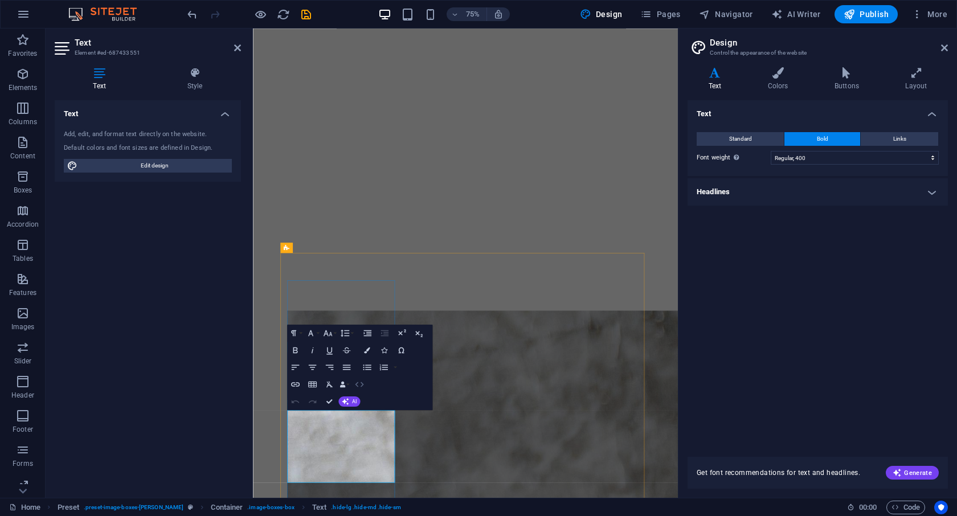
click at [360, 384] on icon "button" at bounding box center [359, 384] width 10 height 10
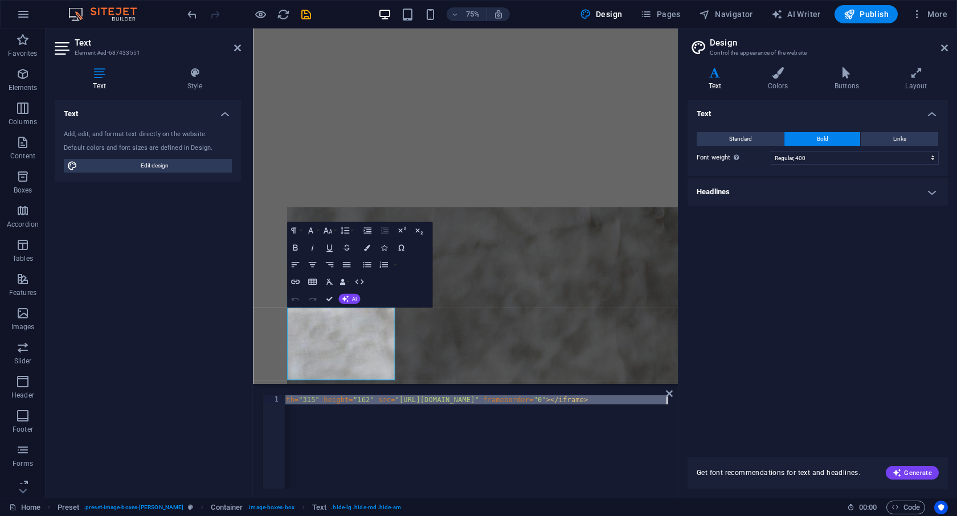
scroll to position [0, 47]
drag, startPoint x: 287, startPoint y: 400, endPoint x: 667, endPoint y: 411, distance: 380.2
click at [667, 411] on div "< iframe width = "315" height = "162" src = "https://w2.countingdownto.com/6538…" at bounding box center [453, 449] width 431 height 109
type textarea "<iframe width="280" height="144" src="https://w2.countingdownto.com/6538883" fr…"
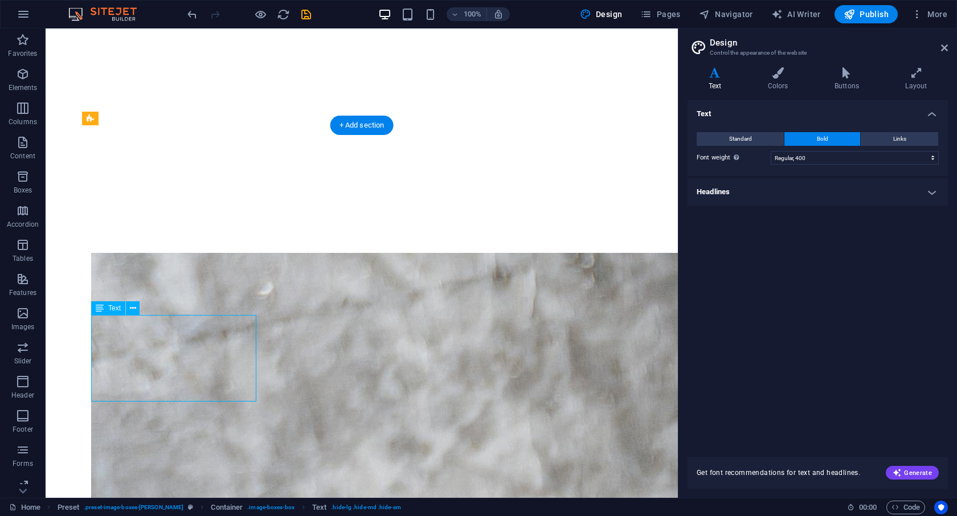
drag, startPoint x: 222, startPoint y: 391, endPoint x: 254, endPoint y: 392, distance: 31.3
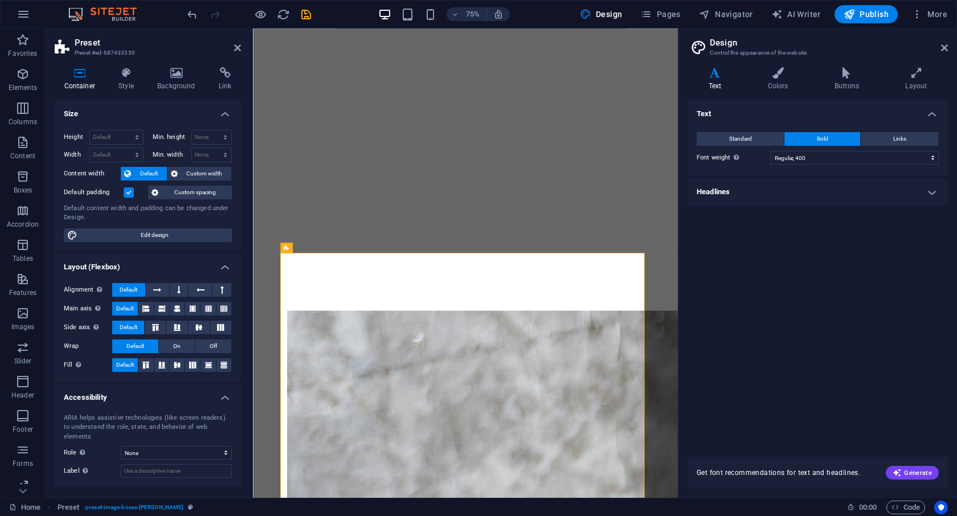
click at [234, 49] on icon at bounding box center [237, 47] width 7 height 9
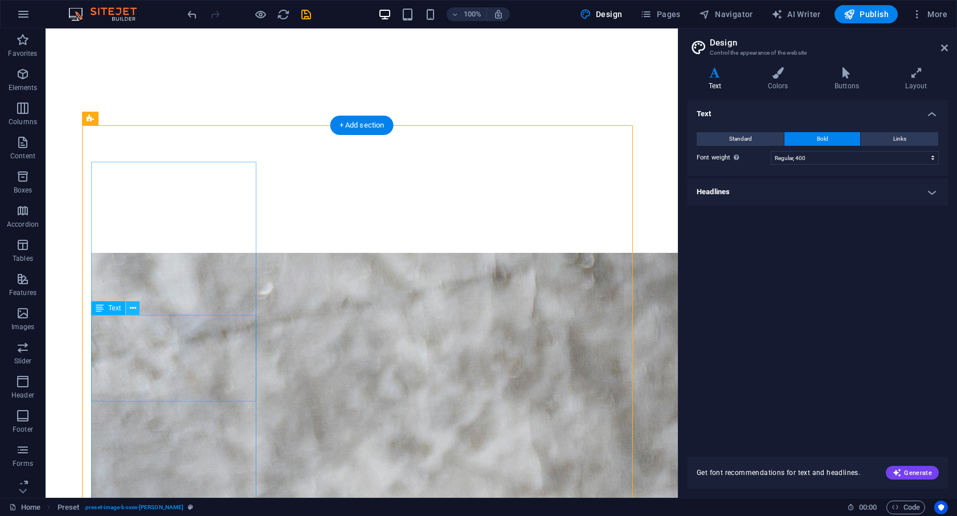
click at [132, 313] on icon at bounding box center [133, 309] width 6 height 12
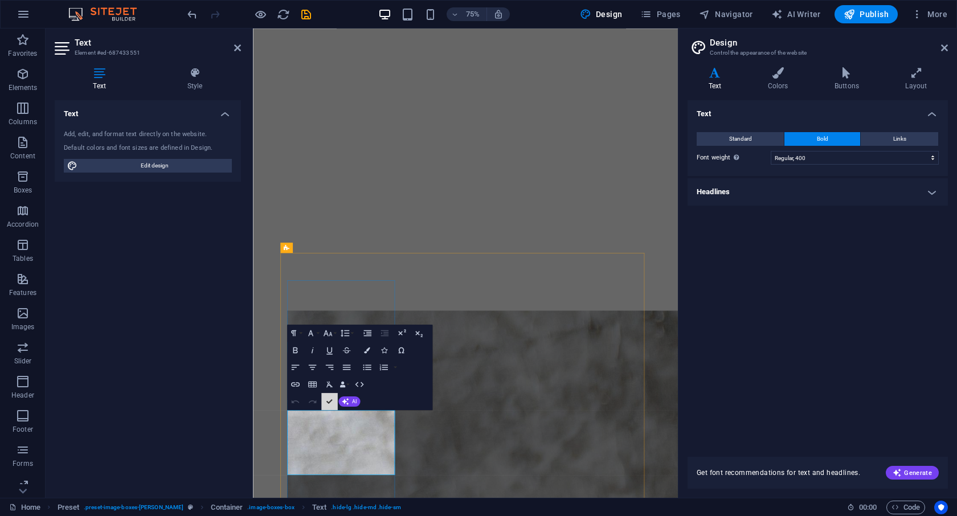
drag, startPoint x: 331, startPoint y: 400, endPoint x: 378, endPoint y: 389, distance: 48.6
click at [378, 389] on div "Paragraph Format Normal Heading 1 Heading 2 Heading 3 Heading 4 Heading 5 Headi…" at bounding box center [359, 367] width 145 height 85
click at [365, 381] on button "HTML" at bounding box center [360, 384] width 17 height 17
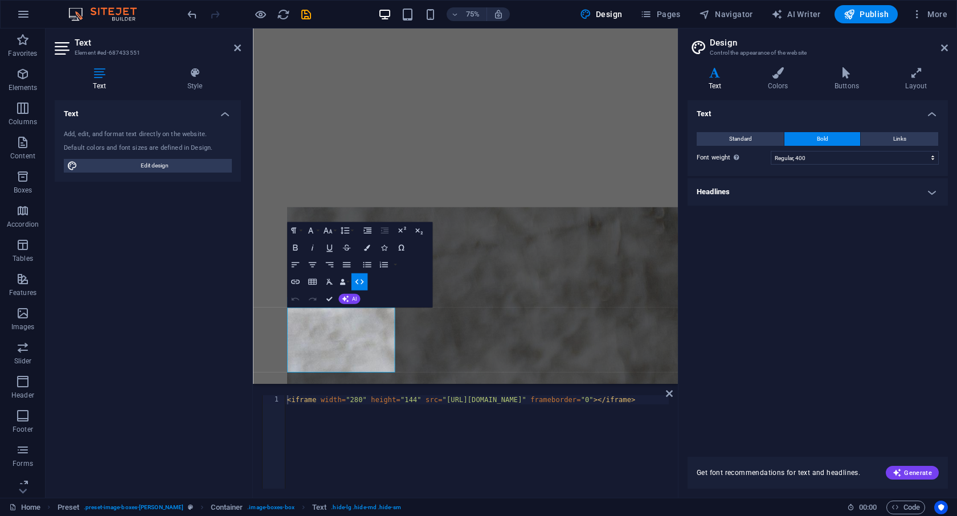
type textarea "<iframe width="280" height="144" src="https://w2.countingdownto.com/6538883" fr…"
click at [318, 412] on div "< iframe width = "280" height = "144" src = "https://w2.countingdownto.com/6538…" at bounding box center [500, 449] width 431 height 109
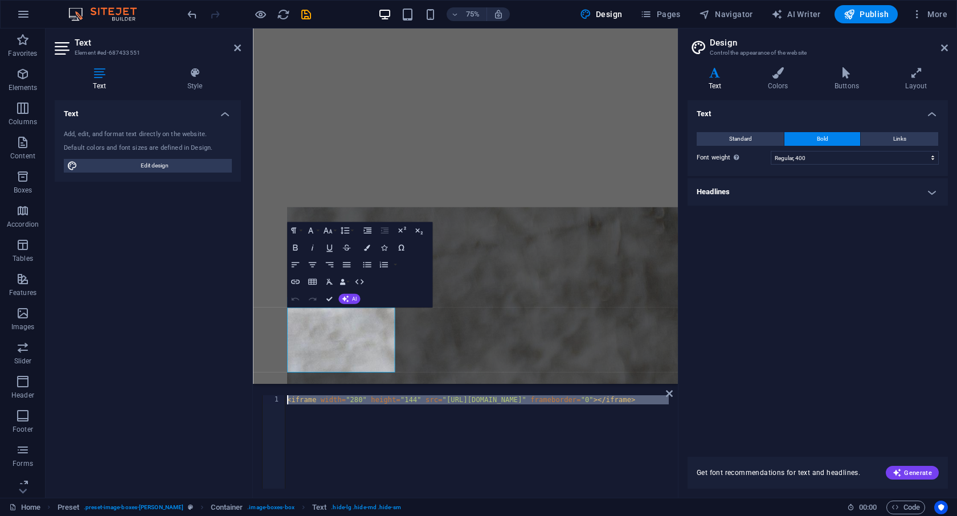
drag, startPoint x: 667, startPoint y: 401, endPoint x: 255, endPoint y: 400, distance: 411.9
click at [255, 400] on div "<iframe width="280" height="144" src="https://w2.countingdownto.com/6538883" fr…" at bounding box center [465, 442] width 425 height 112
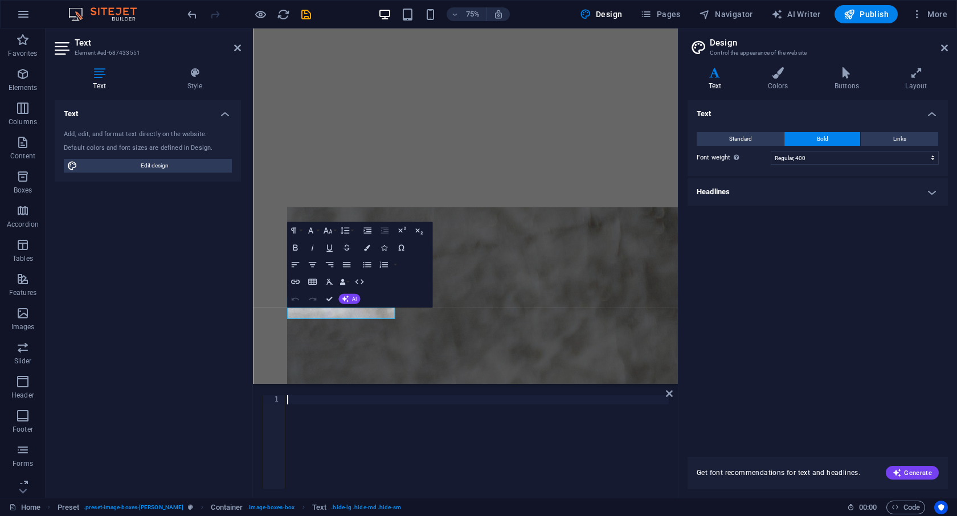
type textarea "<iframe width="280" height="144" src="https://w2.countingdownto.com/6538883" fr…"
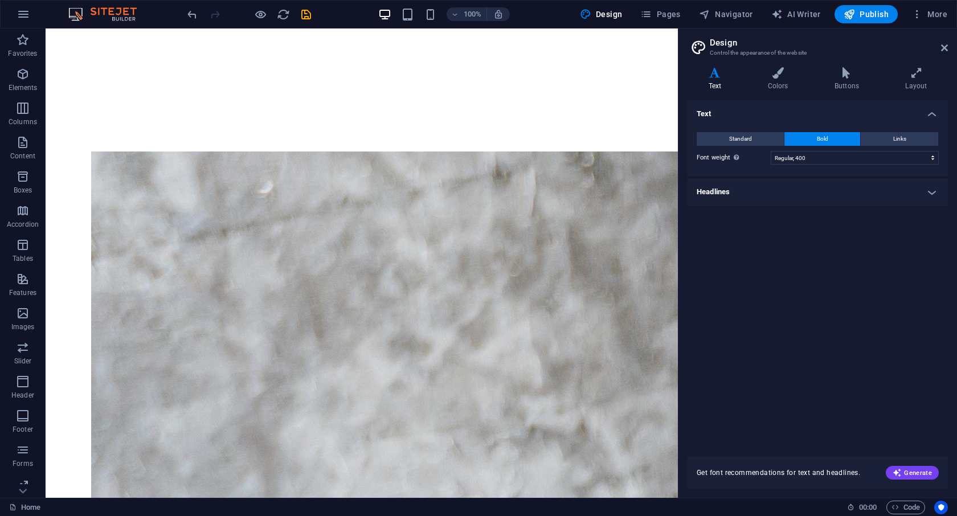
scroll to position [705, 0]
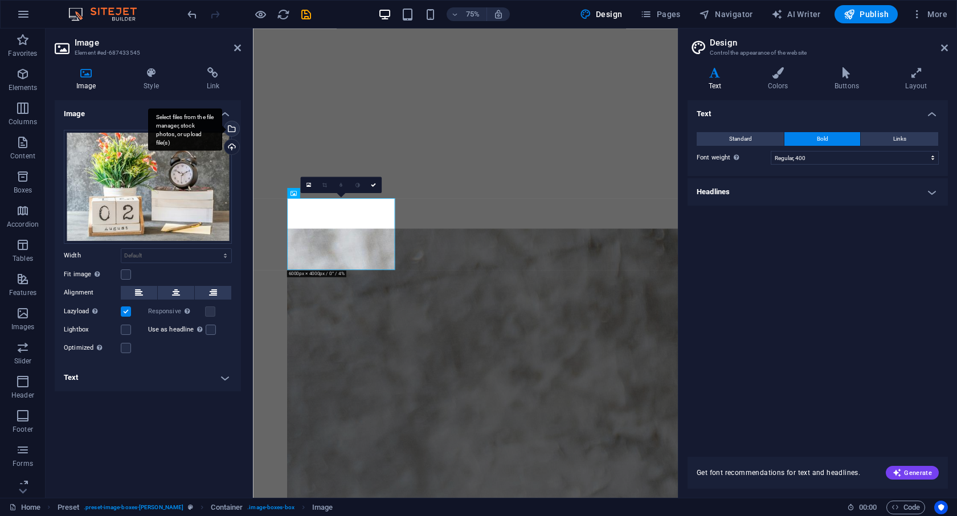
click at [222, 129] on div "Select files from the file manager, stock photos, or upload file(s)" at bounding box center [185, 129] width 74 height 43
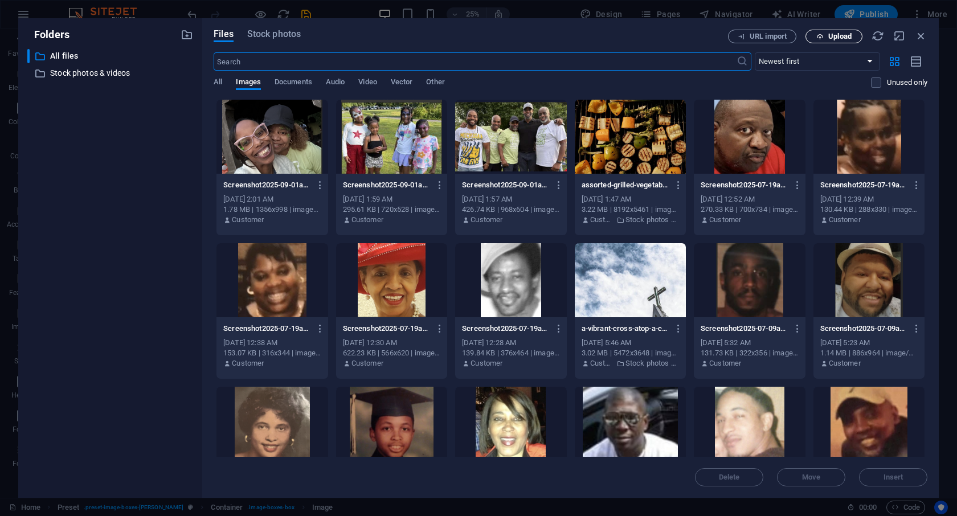
click at [827, 39] on span "Upload" at bounding box center [834, 36] width 47 height 7
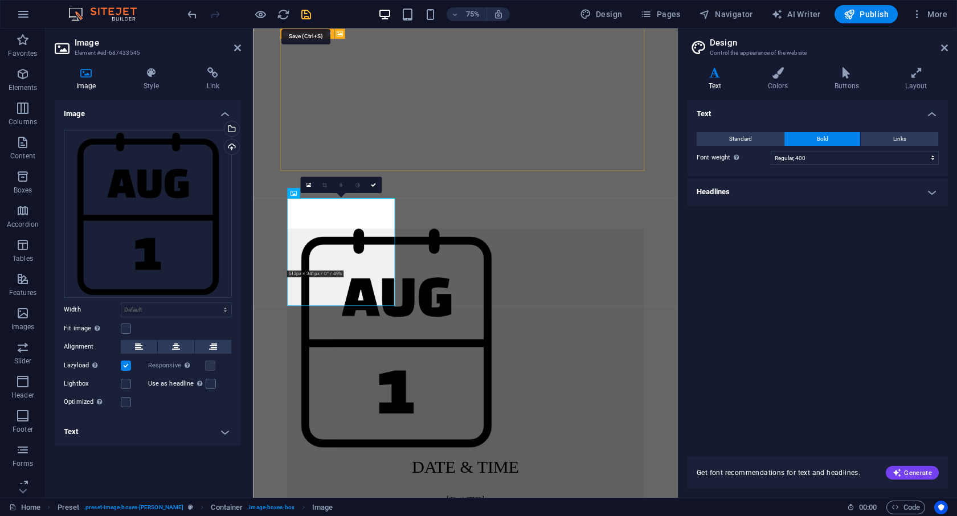
click at [308, 15] on icon "save" at bounding box center [306, 14] width 13 height 13
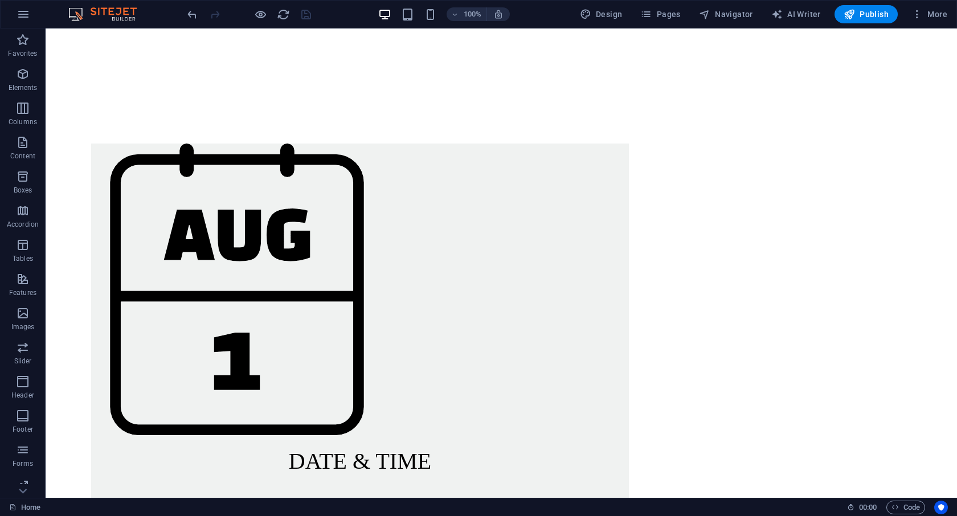
scroll to position [689, 0]
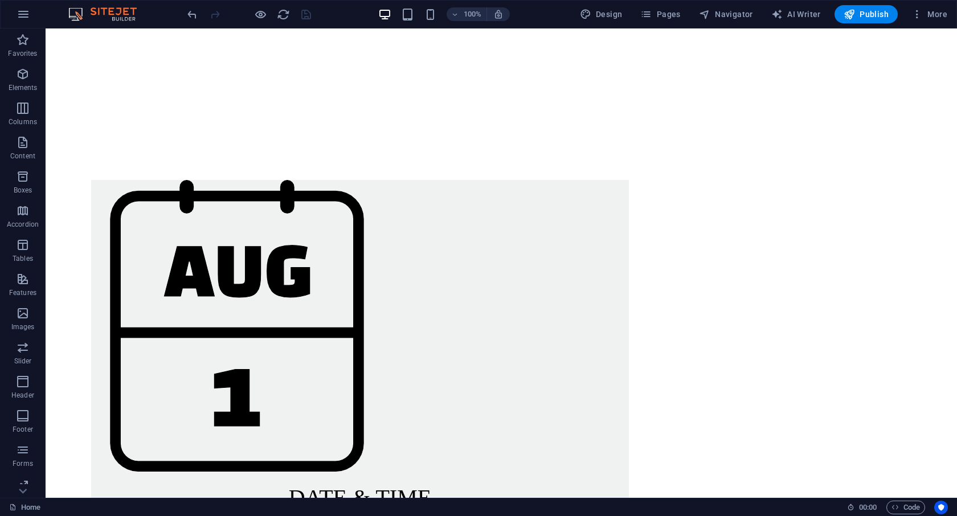
scroll to position [613, 0]
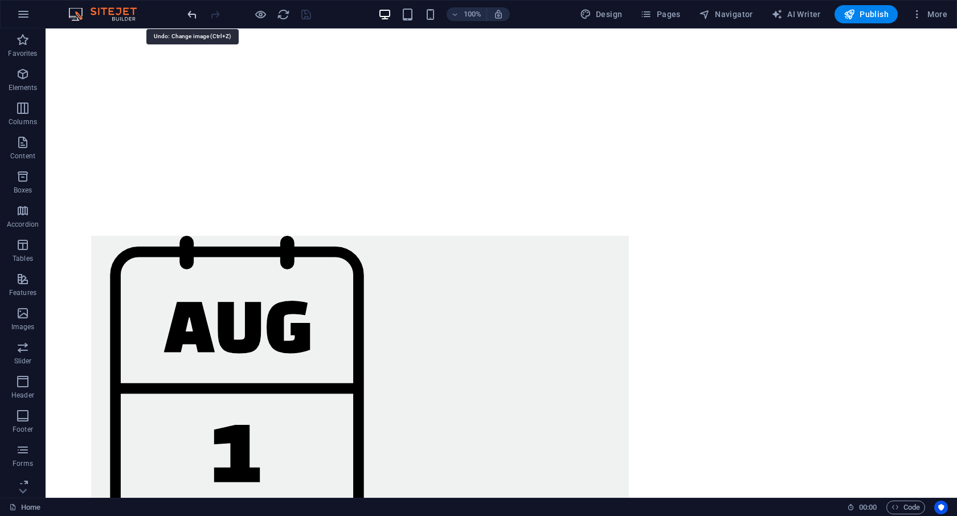
click at [190, 13] on icon "undo" at bounding box center [192, 14] width 13 height 13
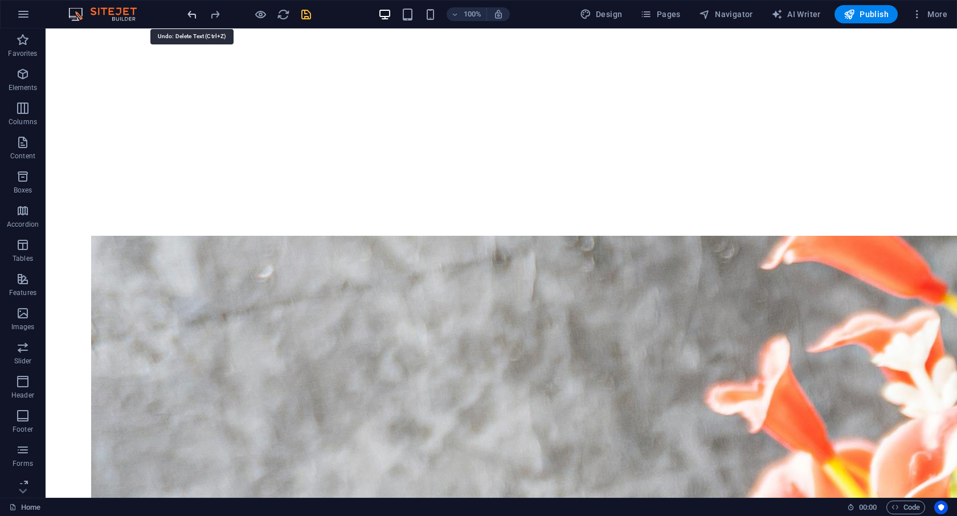
click at [190, 13] on icon "undo" at bounding box center [192, 14] width 13 height 13
click at [190, 12] on icon "undo" at bounding box center [192, 14] width 13 height 13
click at [213, 15] on icon "redo" at bounding box center [215, 14] width 13 height 13
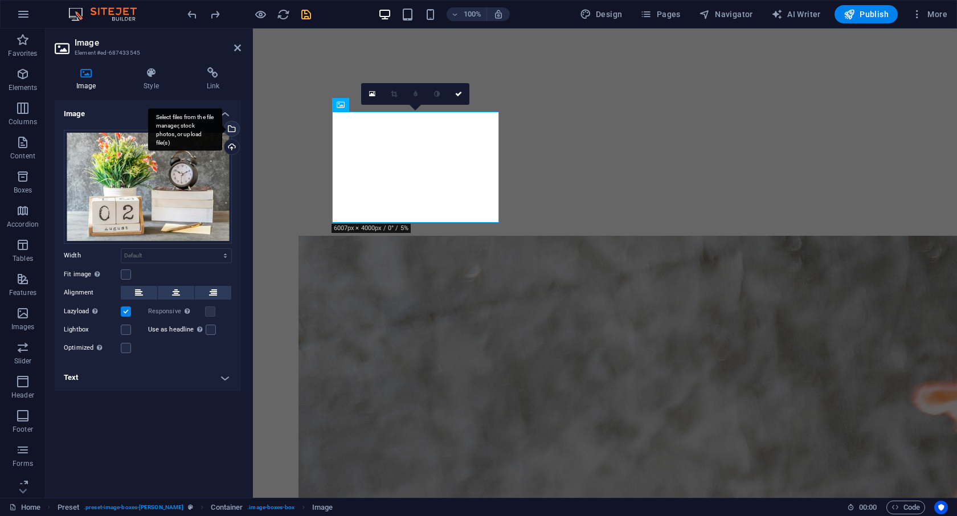
click at [231, 129] on div "Select files from the file manager, stock photos, or upload file(s)" at bounding box center [230, 129] width 17 height 17
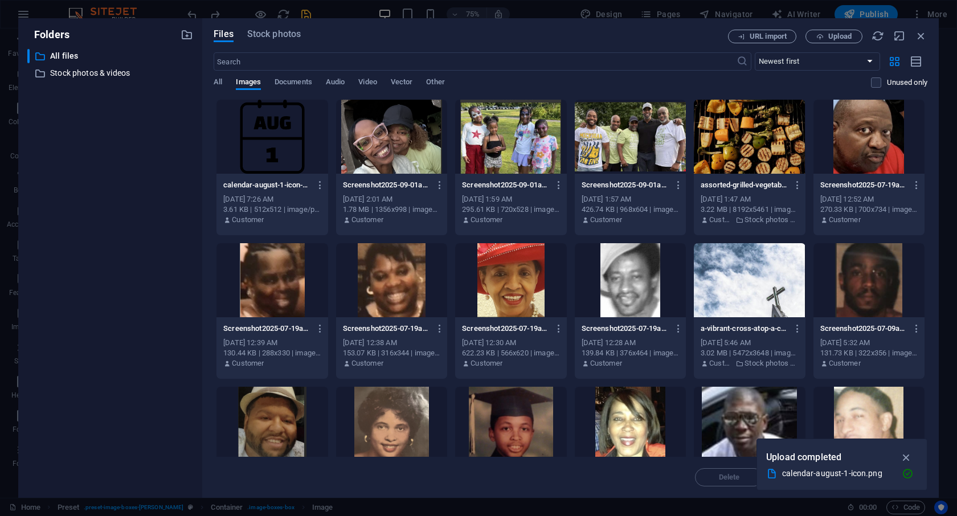
click at [270, 143] on div at bounding box center [271, 137] width 111 height 74
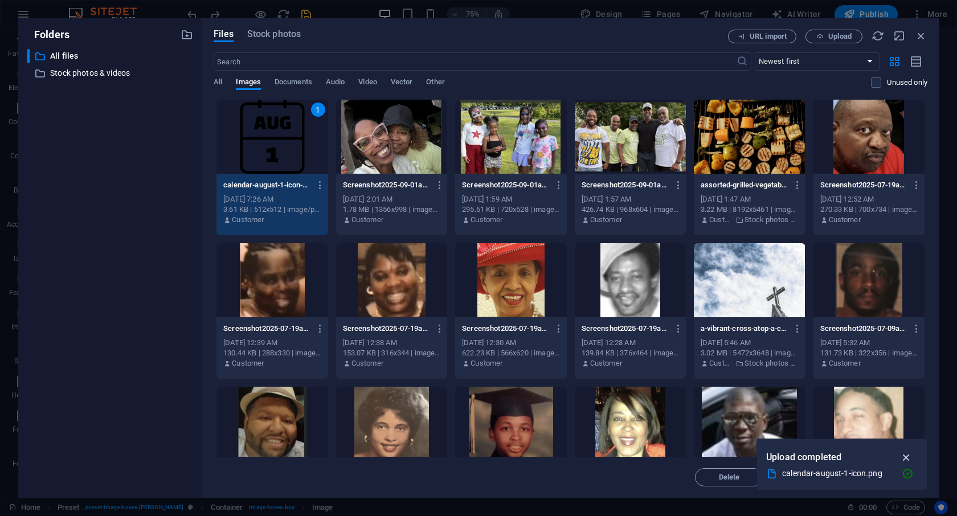
click at [906, 457] on icon "button" at bounding box center [906, 457] width 13 height 13
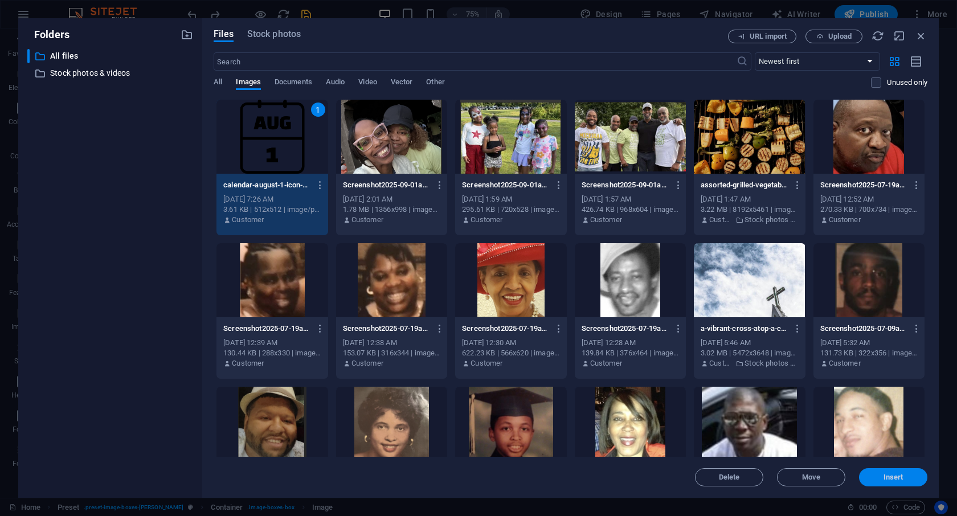
drag, startPoint x: 885, startPoint y: 479, endPoint x: 632, endPoint y: 449, distance: 254.6
click at [885, 479] on span "Insert" at bounding box center [894, 477] width 20 height 7
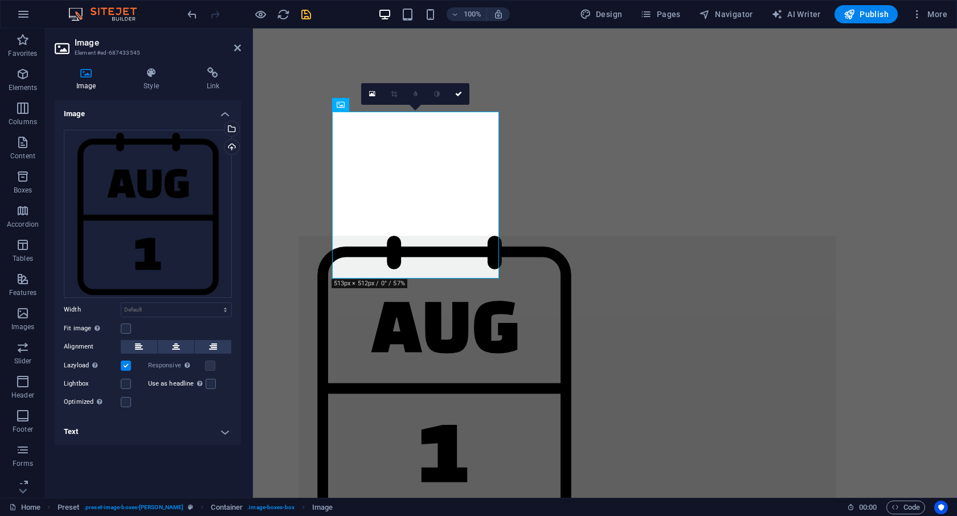
click at [461, 91] on icon at bounding box center [458, 94] width 7 height 7
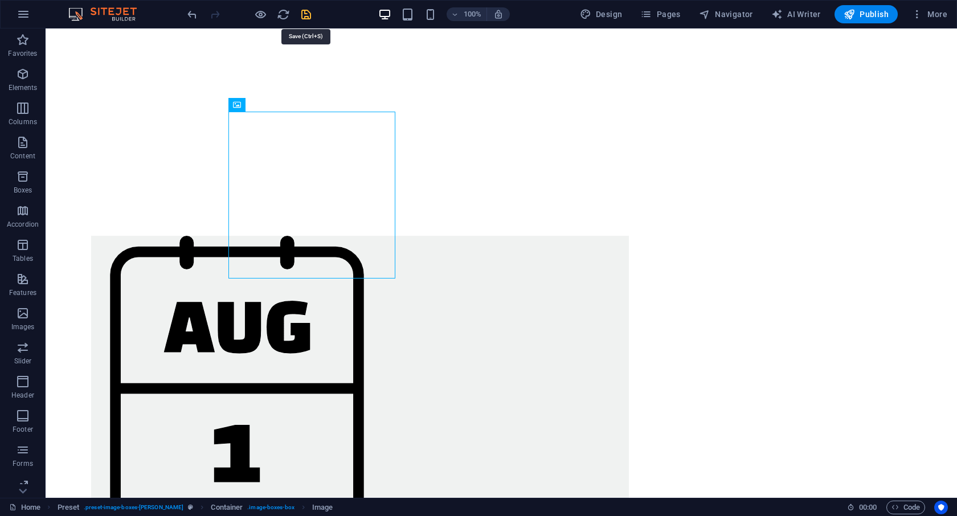
click at [304, 15] on icon "save" at bounding box center [306, 14] width 13 height 13
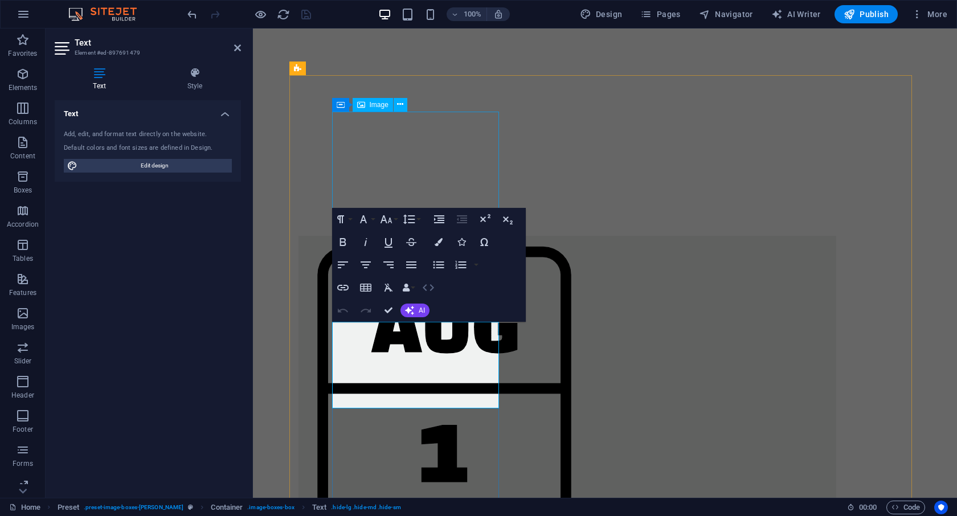
click at [430, 288] on icon "button" at bounding box center [429, 288] width 14 height 14
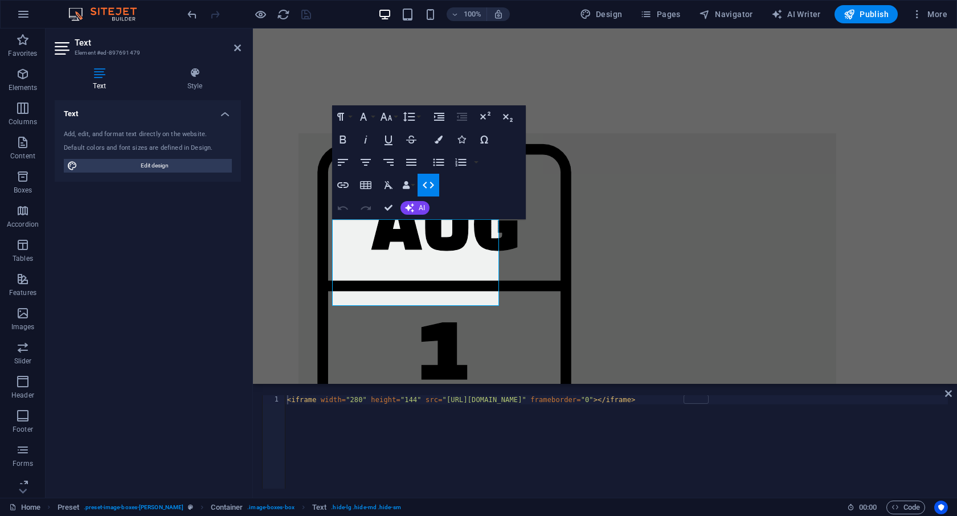
type textarea "<iframe width="280" height="144" src="https://w2.countingdownto.com/6538883" fr…"
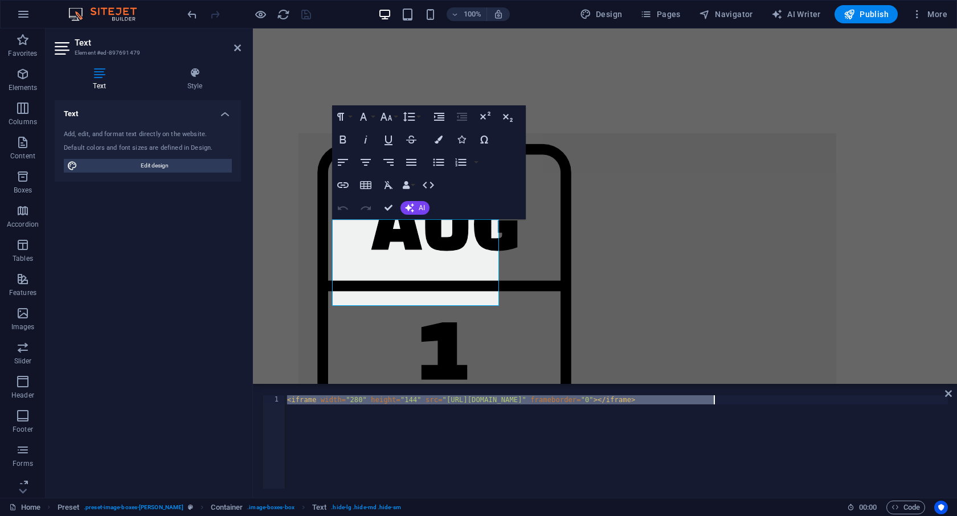
drag, startPoint x: 287, startPoint y: 400, endPoint x: 761, endPoint y: 406, distance: 473.4
click at [761, 406] on div "< iframe width = "280" height = "144" src = "https://w2.countingdownto.com/6538…" at bounding box center [616, 451] width 663 height 112
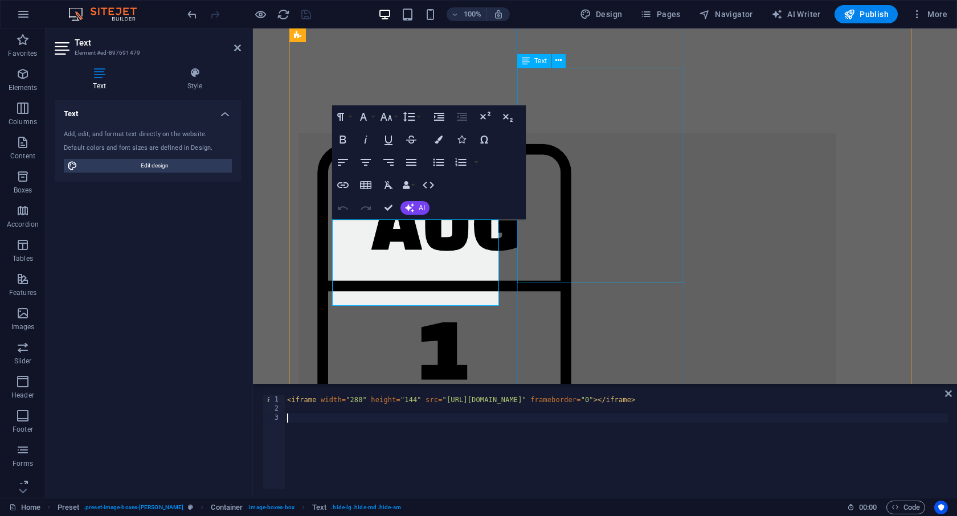
scroll to position [615, 0]
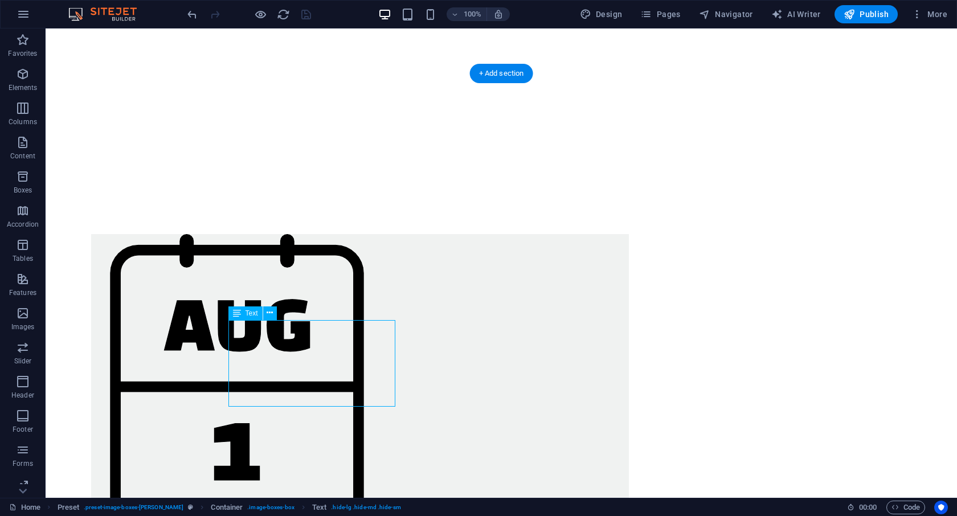
click at [267, 314] on icon at bounding box center [270, 313] width 6 height 12
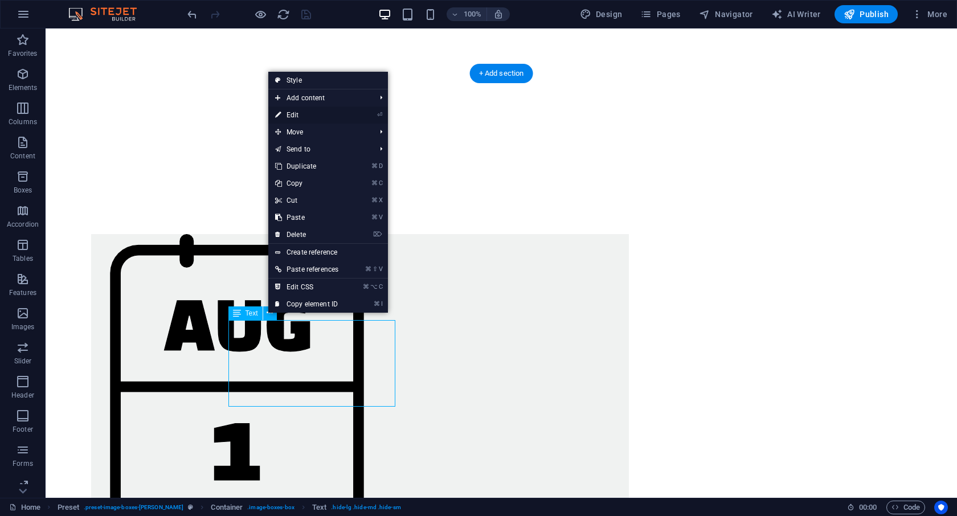
click at [293, 113] on link "⏎ Edit" at bounding box center [306, 115] width 77 height 17
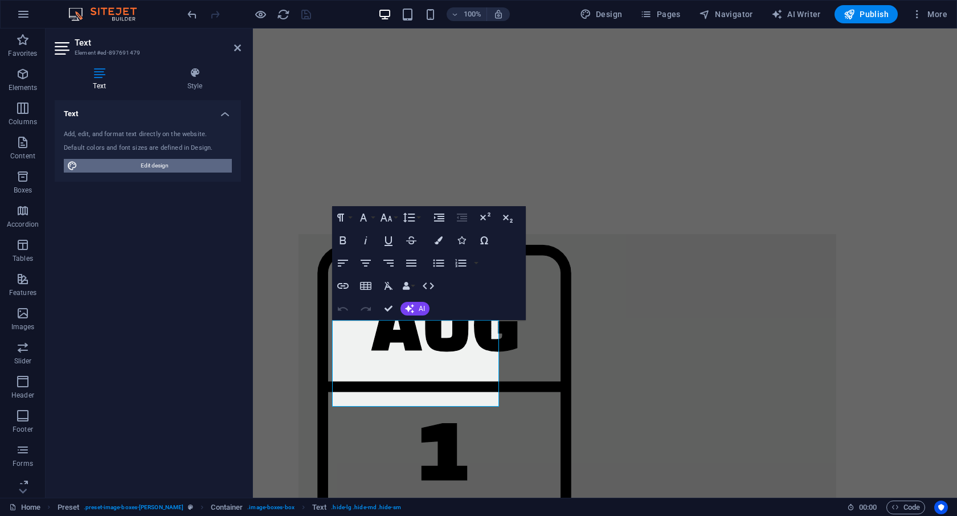
click at [185, 170] on span "Edit design" at bounding box center [155, 166] width 148 height 14
select select "400"
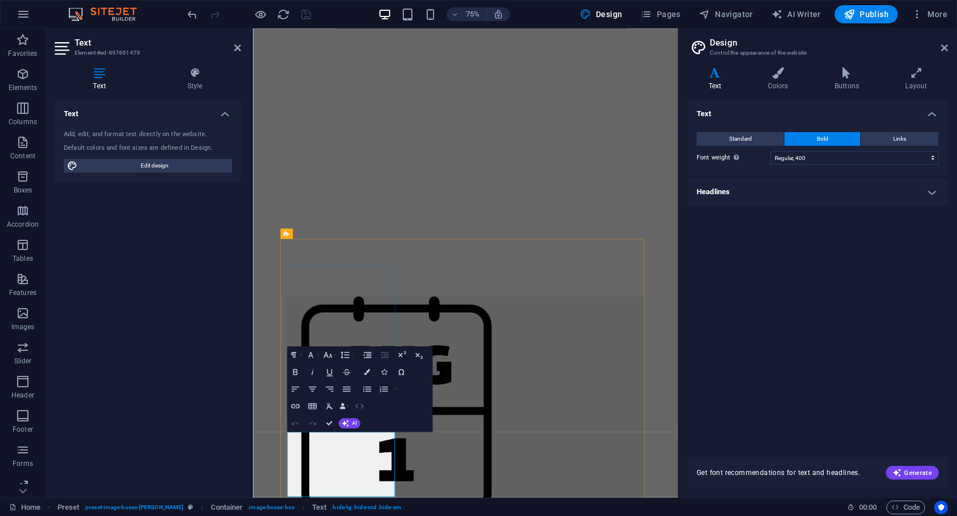
click at [360, 406] on icon "button" at bounding box center [359, 406] width 10 height 10
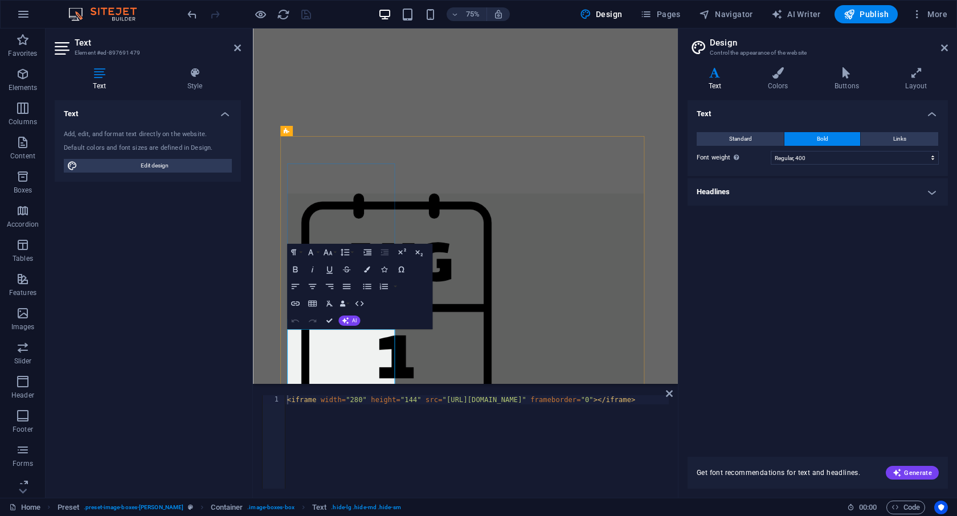
type textarea "<iframe width="280" height="144" src="https://w2.countingdownto.com/6538883" fr…"
click at [656, 399] on div "< iframe width = "280" height = "144" src = "https://w2.countingdownto.com/6538…" at bounding box center [500, 449] width 431 height 109
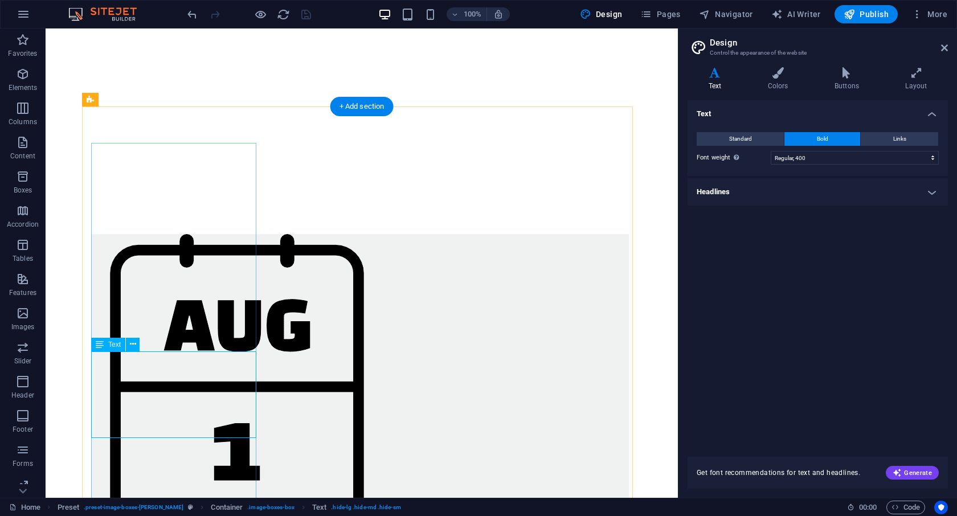
click at [133, 344] on icon at bounding box center [133, 344] width 6 height 12
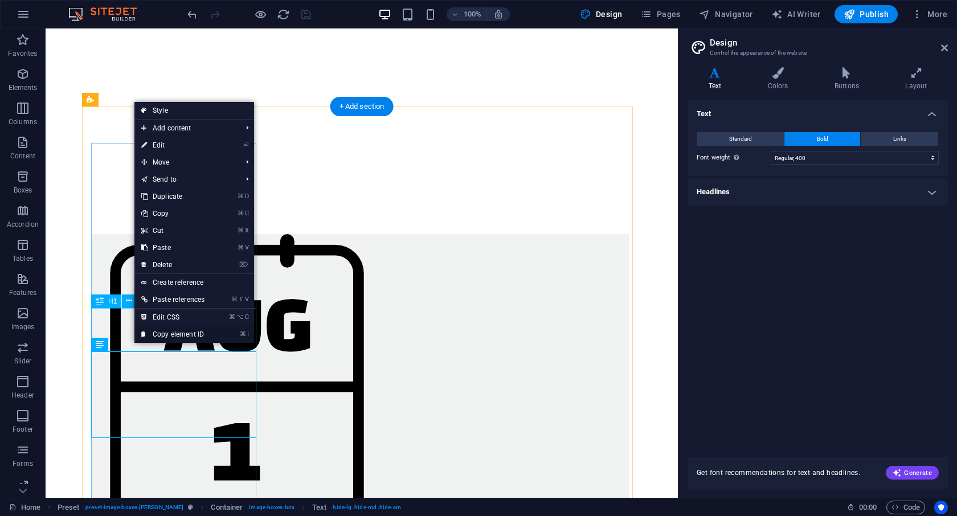
click at [174, 333] on link "⌘ I Copy element ID" at bounding box center [172, 334] width 77 height 17
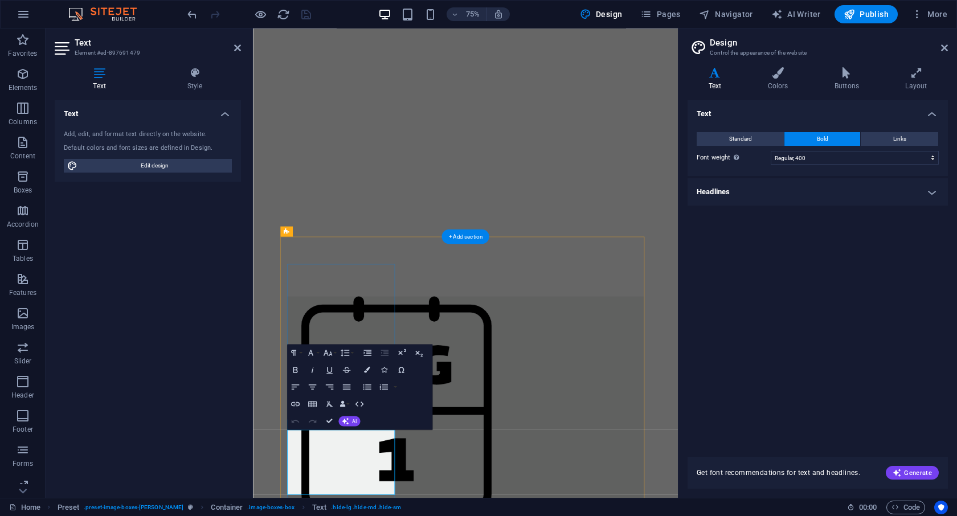
scroll to position [618, 0]
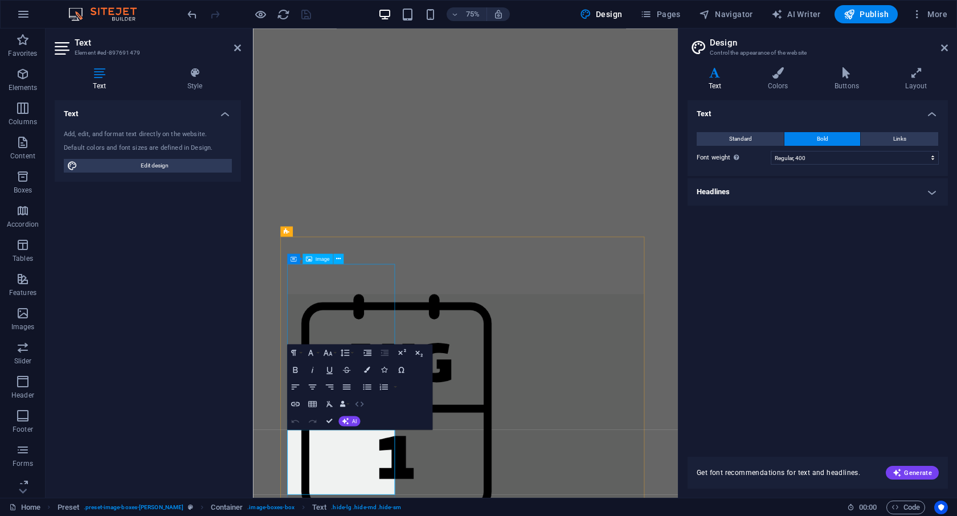
click at [362, 403] on icon "button" at bounding box center [359, 404] width 9 height 5
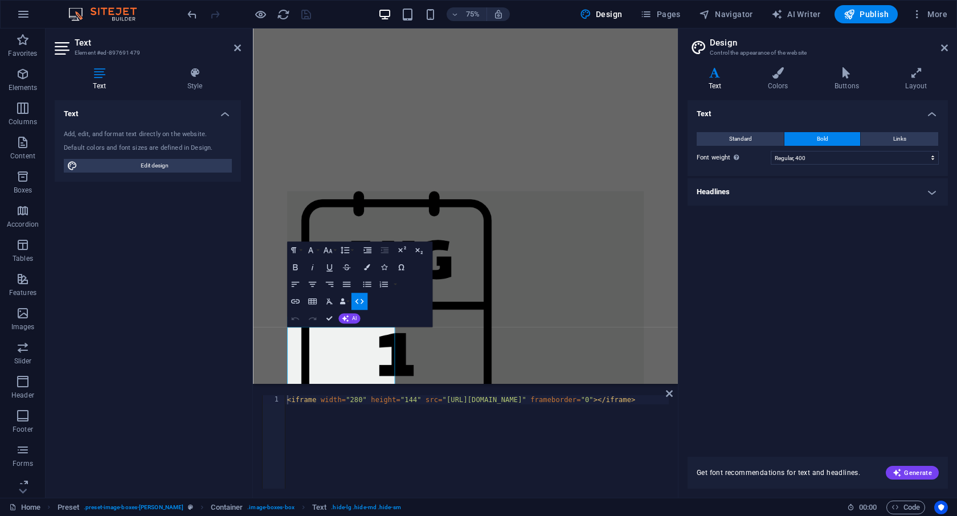
type textarea "<iframe width="280" height="144" src="https://w2.countingdownto.com/6538883" fr…"
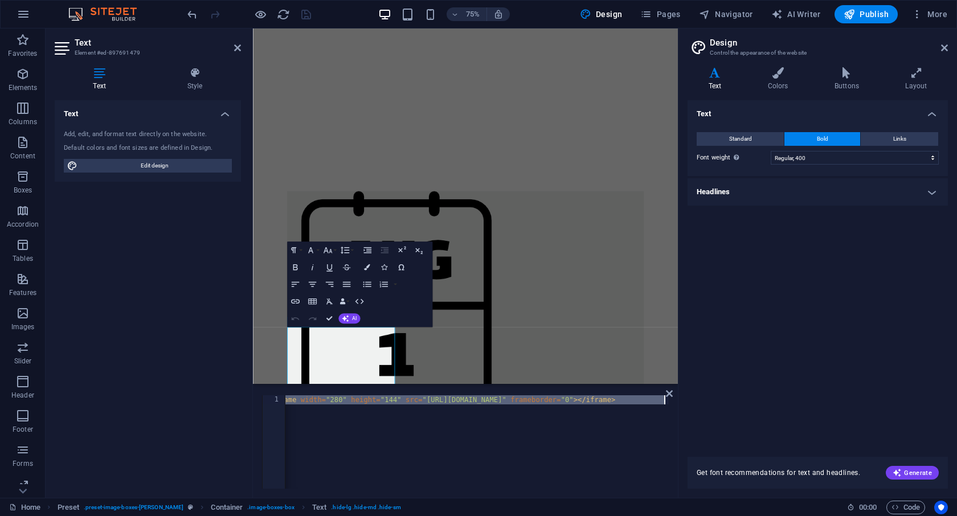
scroll to position [0, 47]
drag, startPoint x: 287, startPoint y: 400, endPoint x: 669, endPoint y: 403, distance: 382.3
click at [669, 403] on div "<iframe width="280" height="144" src="https://w2.countingdownto.com/6538883" fr…" at bounding box center [465, 442] width 425 height 112
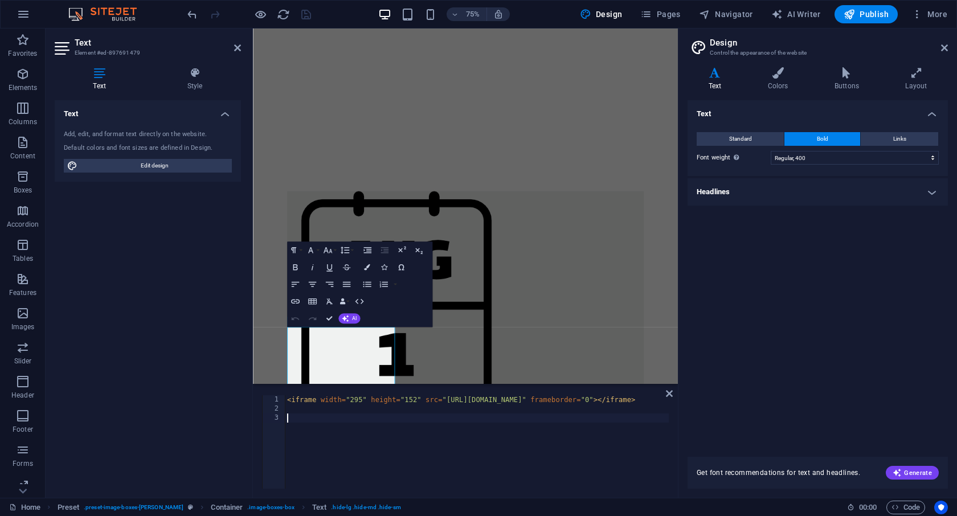
scroll to position [0, 0]
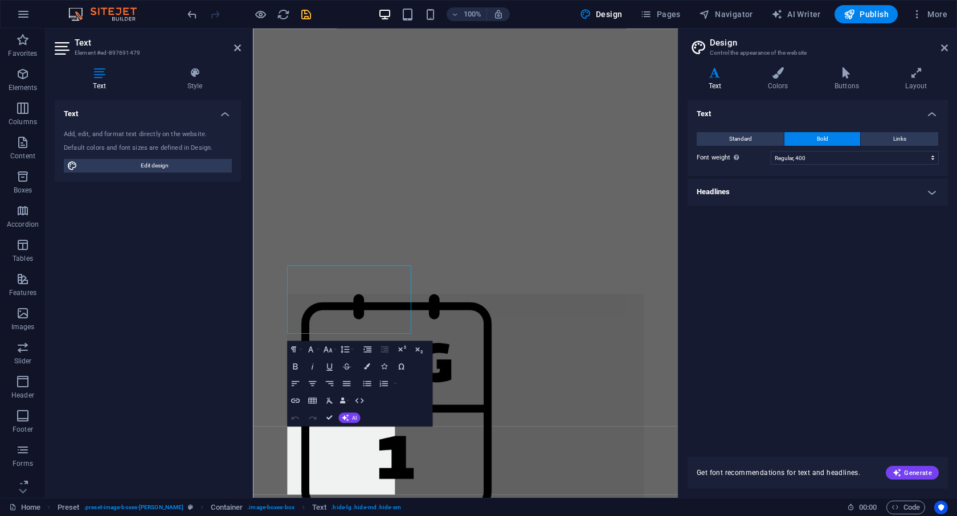
scroll to position [622, 0]
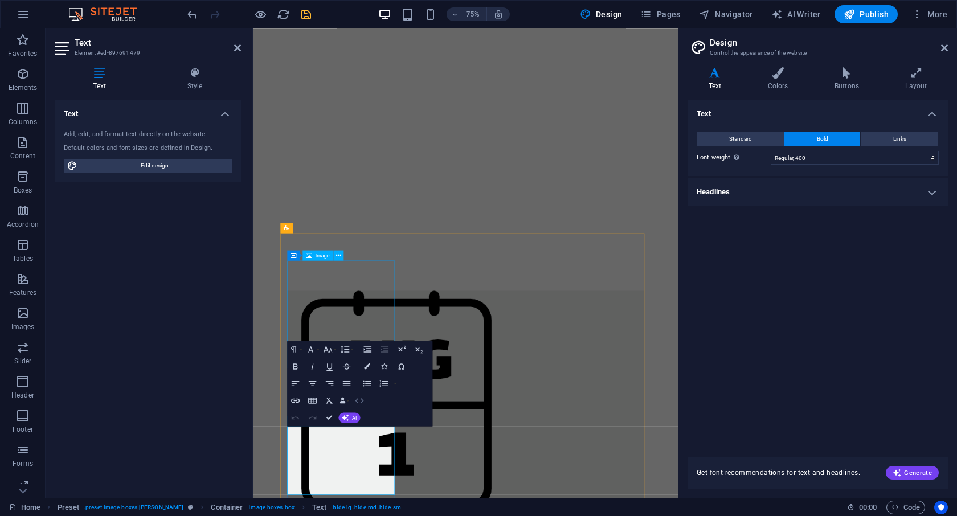
click at [361, 404] on icon "button" at bounding box center [359, 400] width 10 height 10
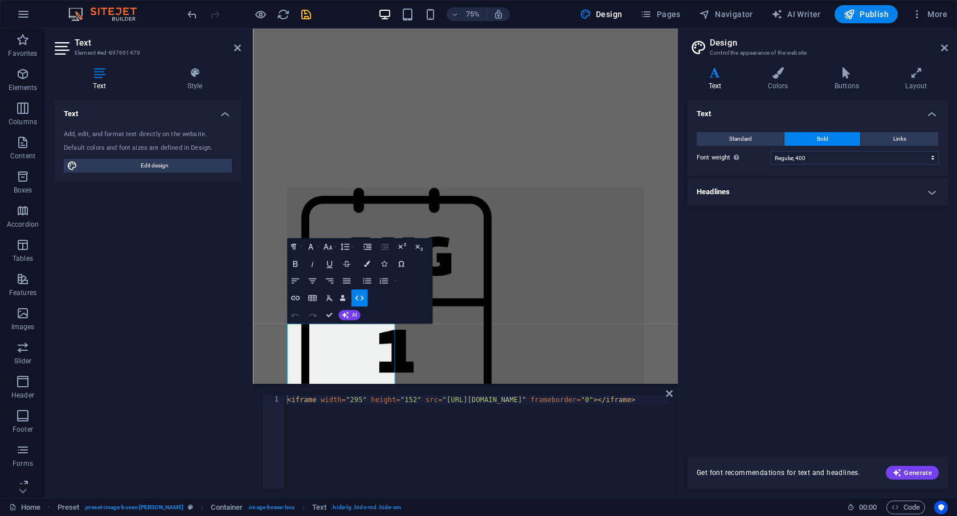
type textarea "<iframe width="295" height="152" src="https://w2.countingdownto.com/6538883" fr…"
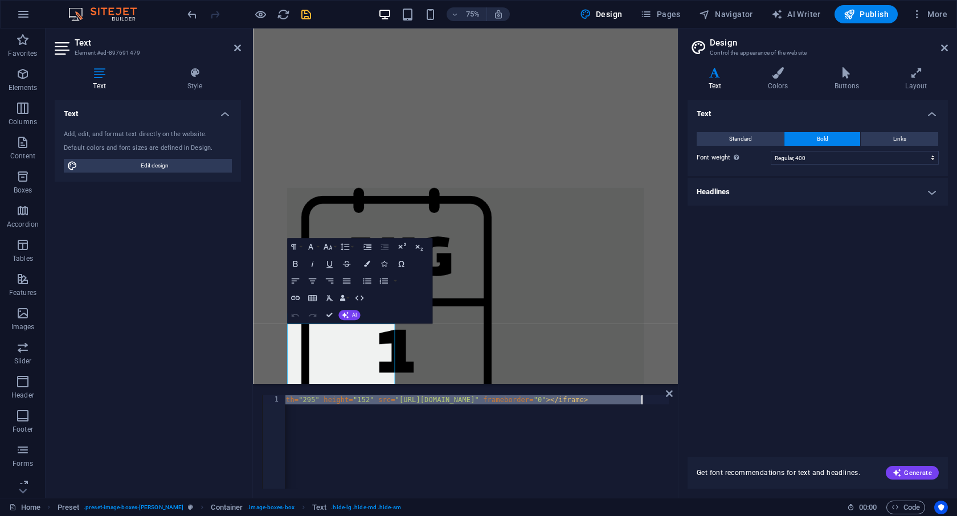
drag, startPoint x: 288, startPoint y: 399, endPoint x: 645, endPoint y: 398, distance: 357.8
click at [645, 398] on div "< iframe width = "295" height = "152" src = "https://w2.countingdownto.com/6538…" at bounding box center [453, 449] width 431 height 109
drag, startPoint x: 667, startPoint y: 402, endPoint x: 285, endPoint y: 402, distance: 381.7
click at [285, 402] on div "< iframe width = "295" height = "152" src = "https://w2.countingdownto.com/6538…" at bounding box center [500, 449] width 431 height 109
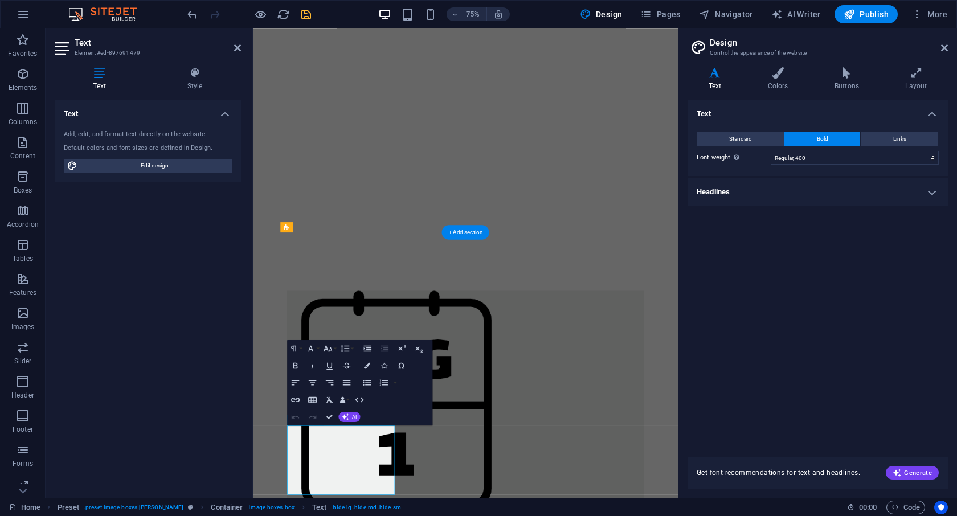
scroll to position [623, 0]
click at [347, 399] on button "Data Bindings" at bounding box center [344, 399] width 12 height 17
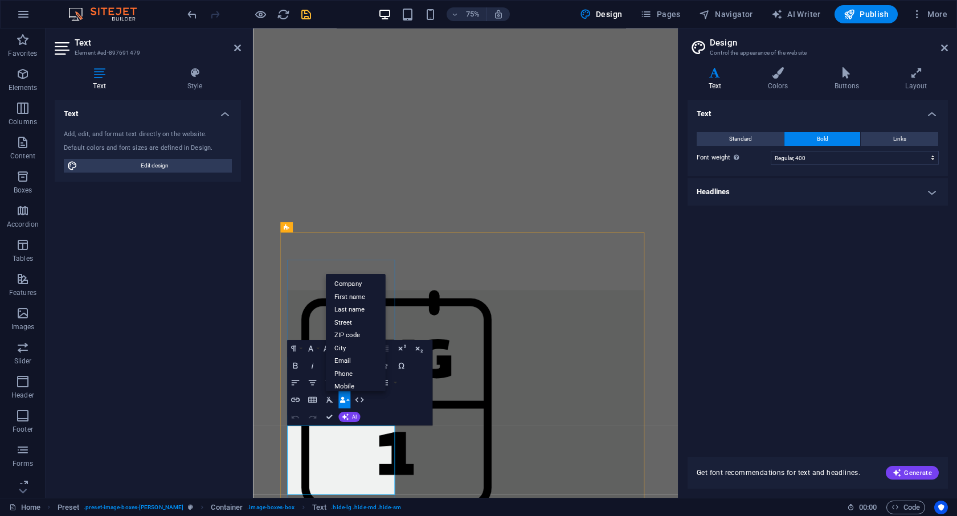
click at [347, 399] on button "Data Bindings" at bounding box center [344, 399] width 12 height 17
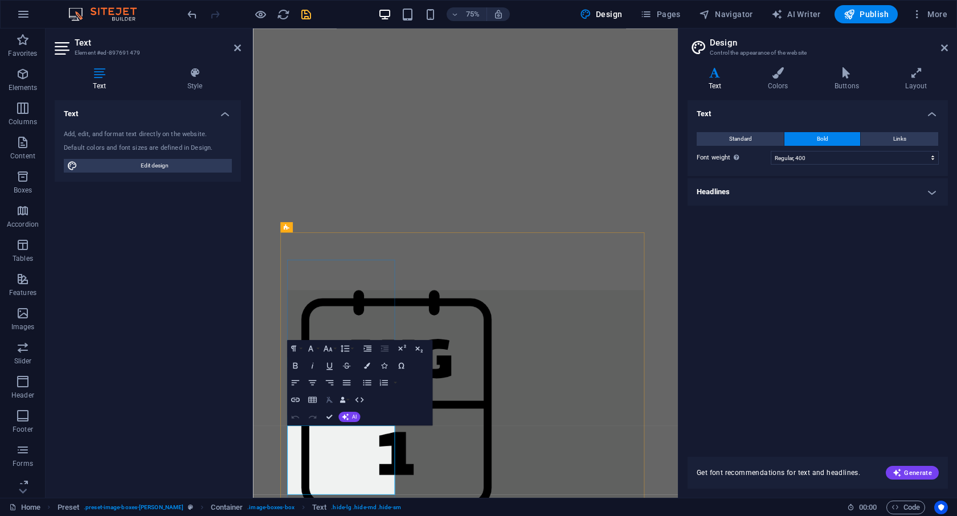
click at [330, 400] on icon "button" at bounding box center [329, 400] width 10 height 10
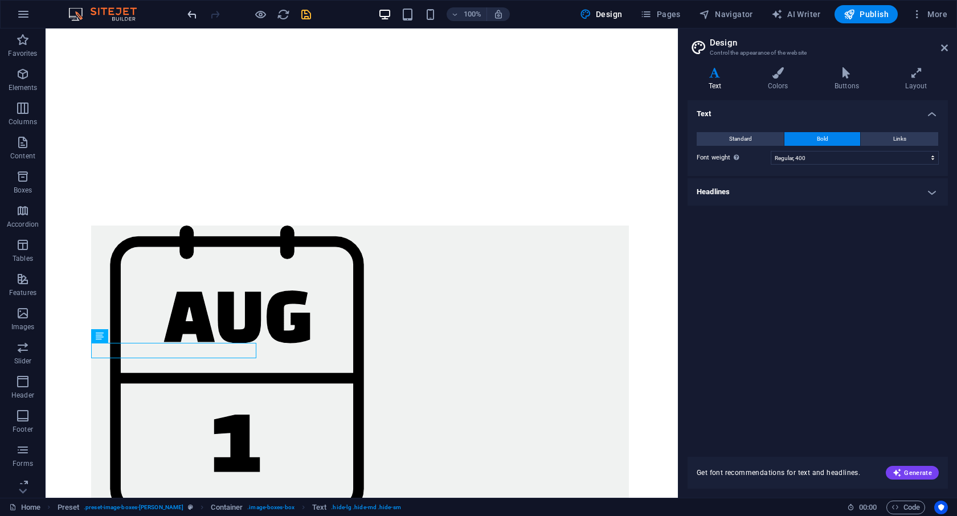
click at [194, 21] on icon "undo" at bounding box center [192, 14] width 13 height 13
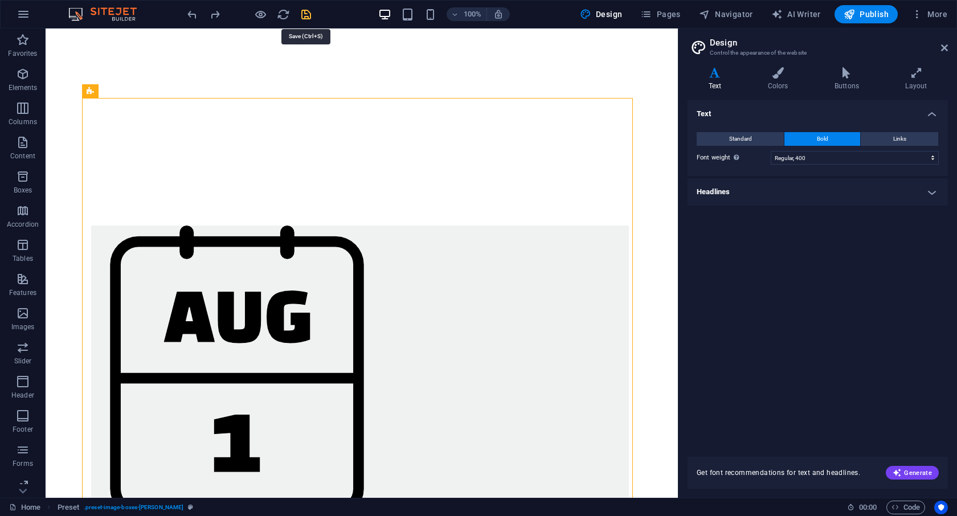
click at [306, 15] on icon "save" at bounding box center [306, 14] width 13 height 13
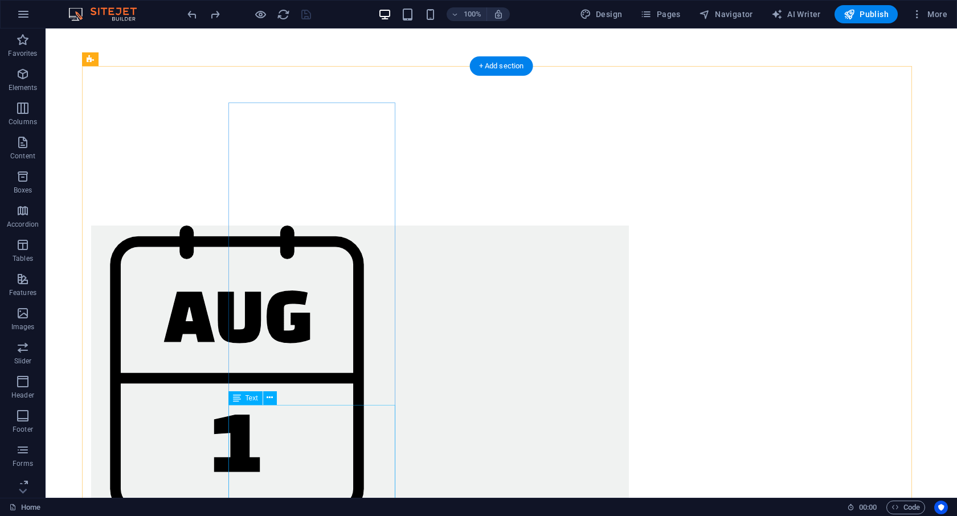
scroll to position [622, 0]
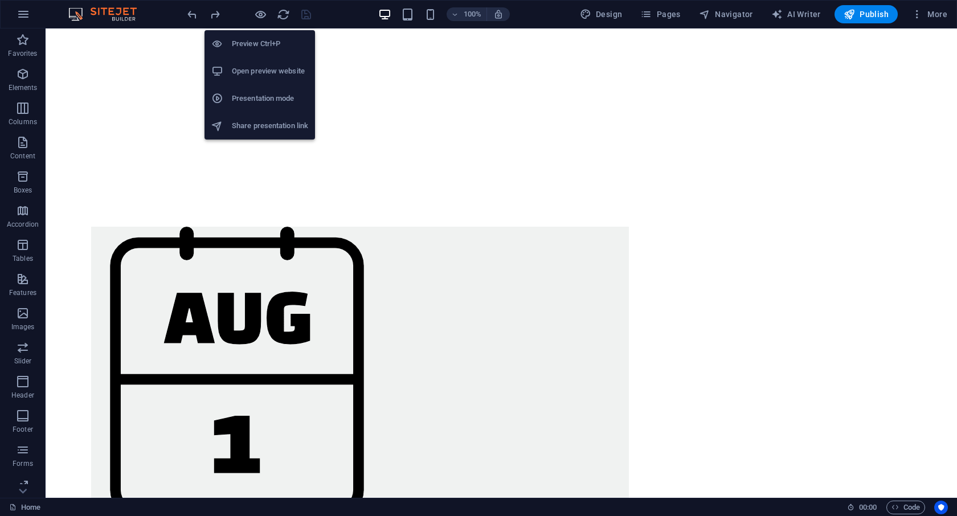
click at [259, 79] on li "Open preview website" at bounding box center [260, 71] width 111 height 27
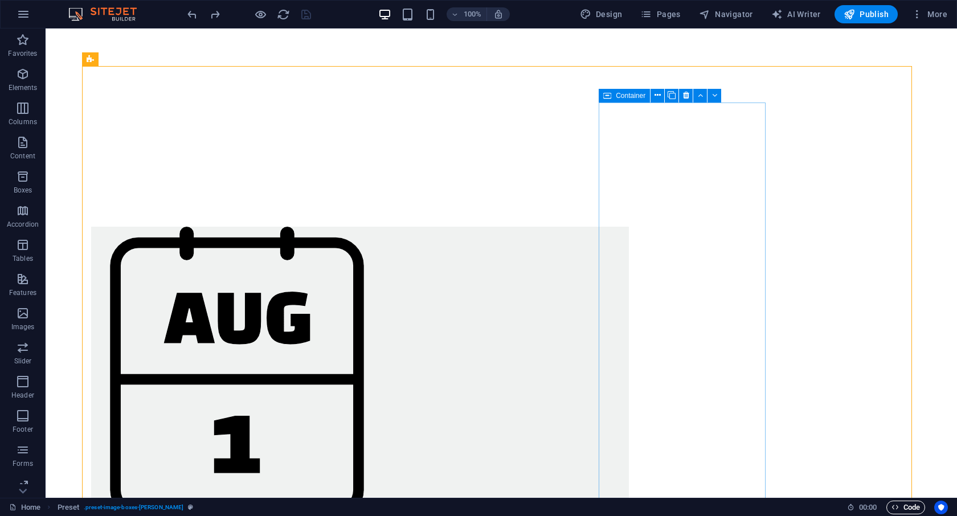
click at [897, 507] on icon "button" at bounding box center [895, 507] width 7 height 7
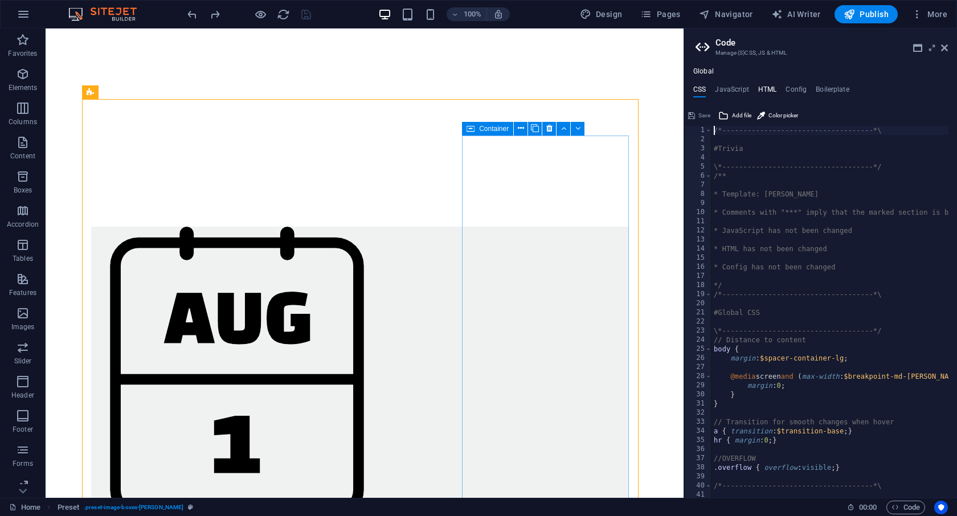
click at [772, 90] on h4 "HTML" at bounding box center [767, 91] width 19 height 13
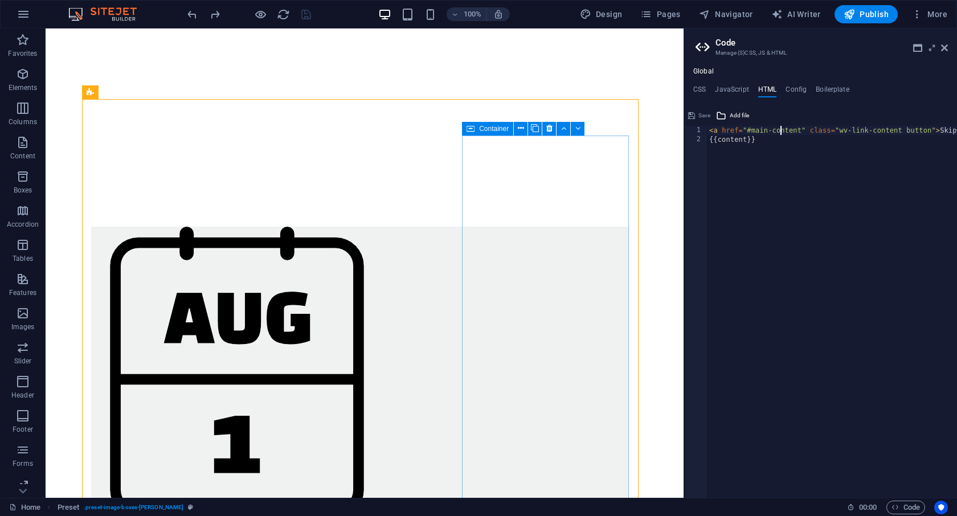
click at [780, 133] on div "< a href = "#main-content" class = "wv-link-content button" > Skip to main cont…" at bounding box center [874, 317] width 335 height 382
type textarea "{{content}}"
click at [945, 44] on icon at bounding box center [944, 47] width 7 height 9
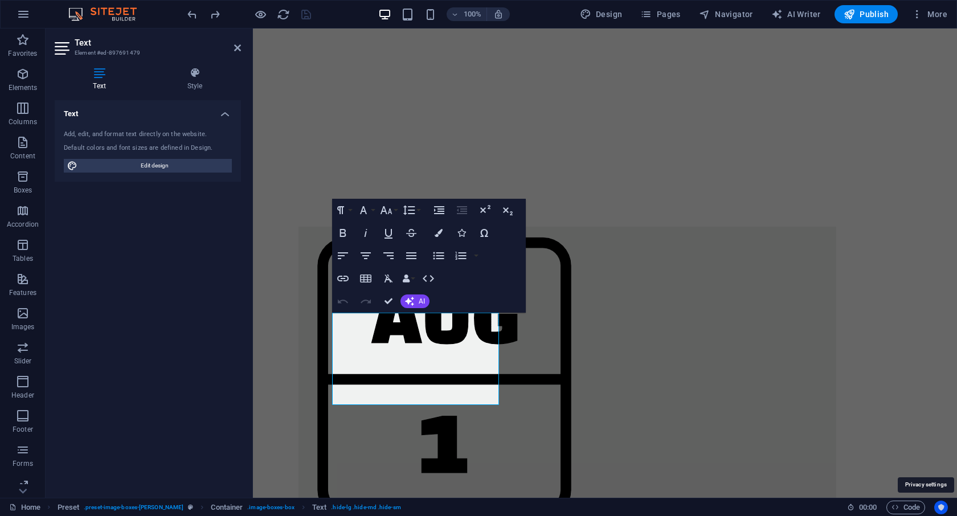
click at [941, 508] on icon "Usercentrics" at bounding box center [941, 508] width 8 height 8
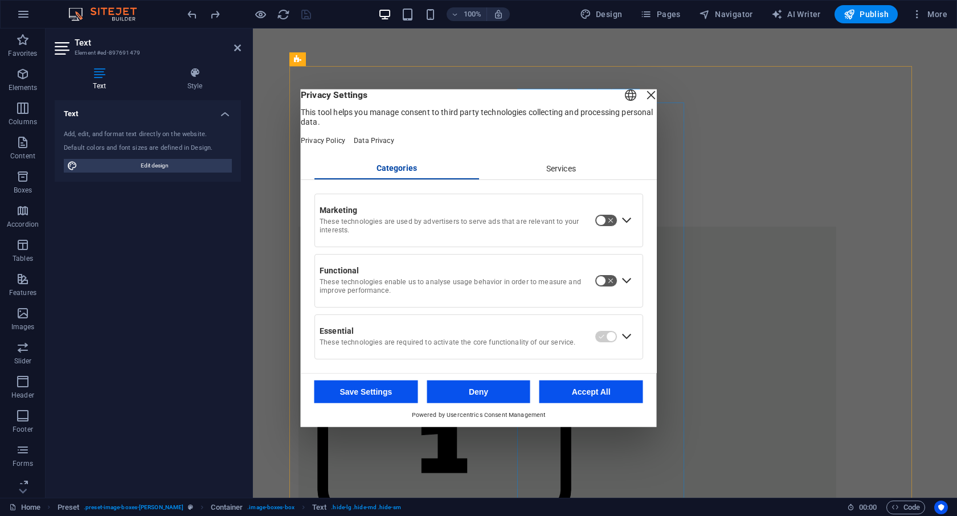
click at [643, 100] on div "Close Layer" at bounding box center [651, 95] width 16 height 16
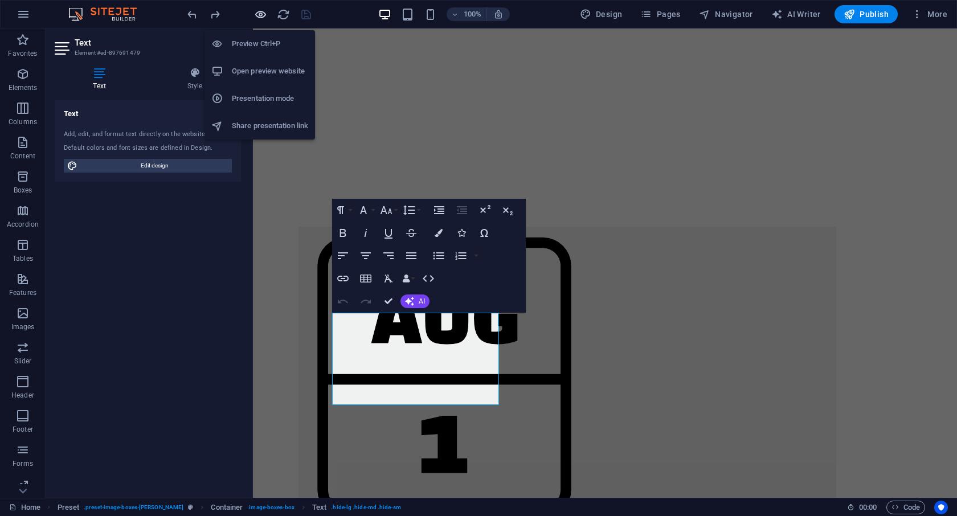
click at [263, 15] on icon "button" at bounding box center [260, 14] width 13 height 13
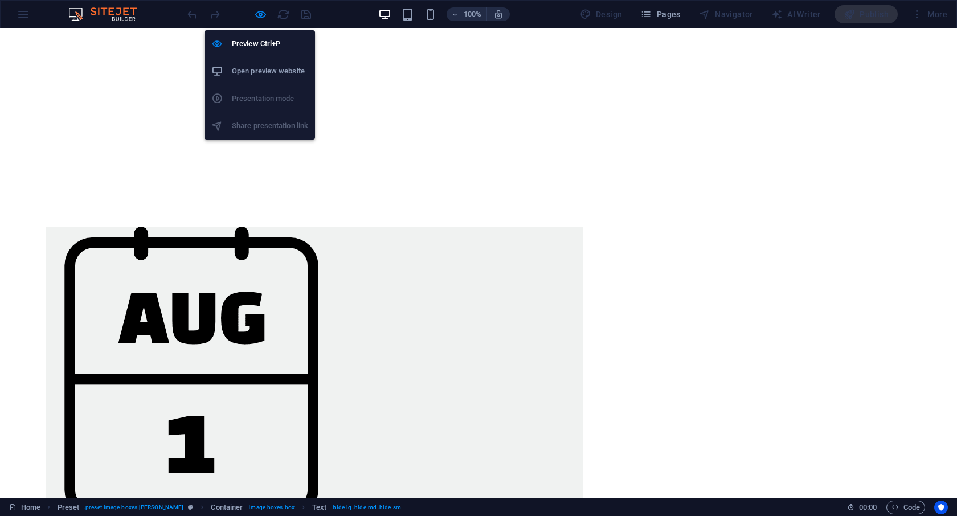
click at [261, 102] on ul "Preview Ctrl+P Open preview website Presentation mode Share presentation link" at bounding box center [260, 84] width 111 height 109
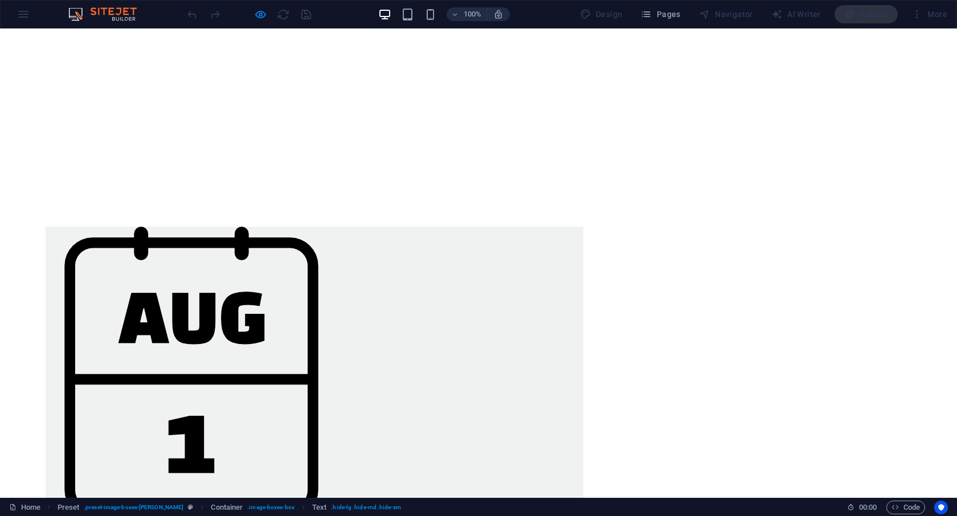
click at [271, 268] on img at bounding box center [192, 373] width 292 height 292
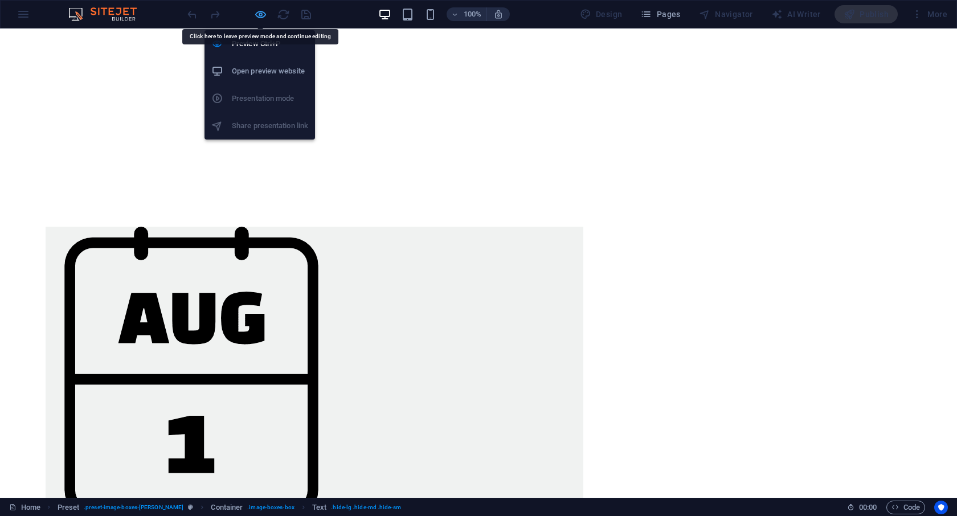
click at [260, 15] on icon "button" at bounding box center [260, 14] width 13 height 13
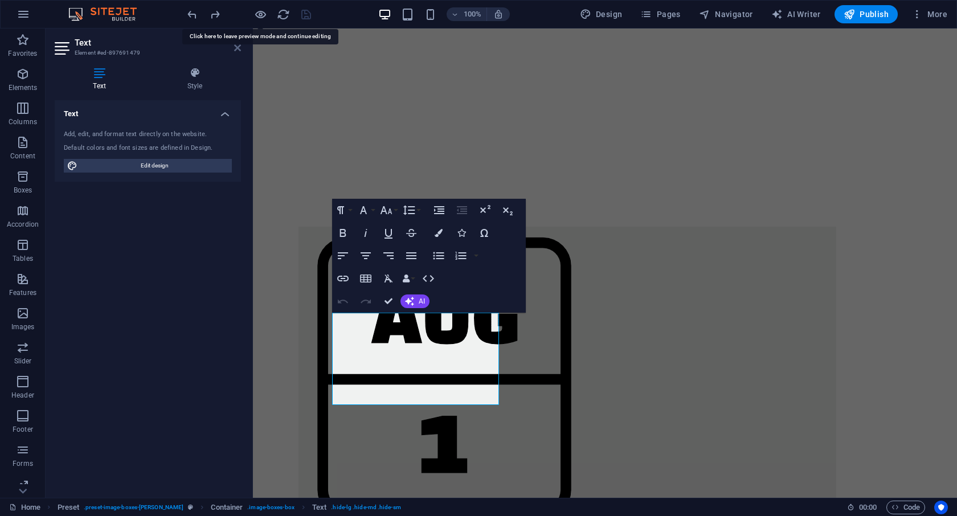
click at [237, 49] on icon at bounding box center [237, 47] width 7 height 9
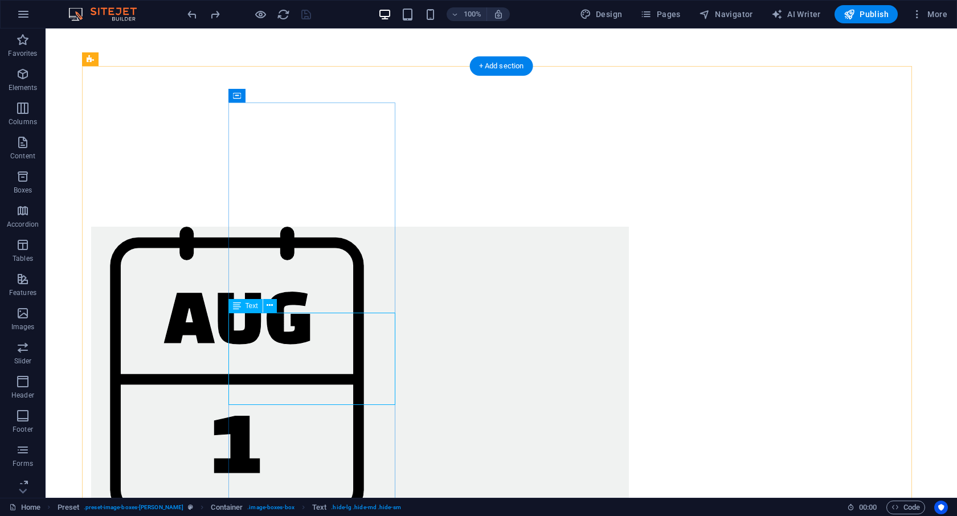
click at [269, 305] on icon at bounding box center [270, 306] width 6 height 12
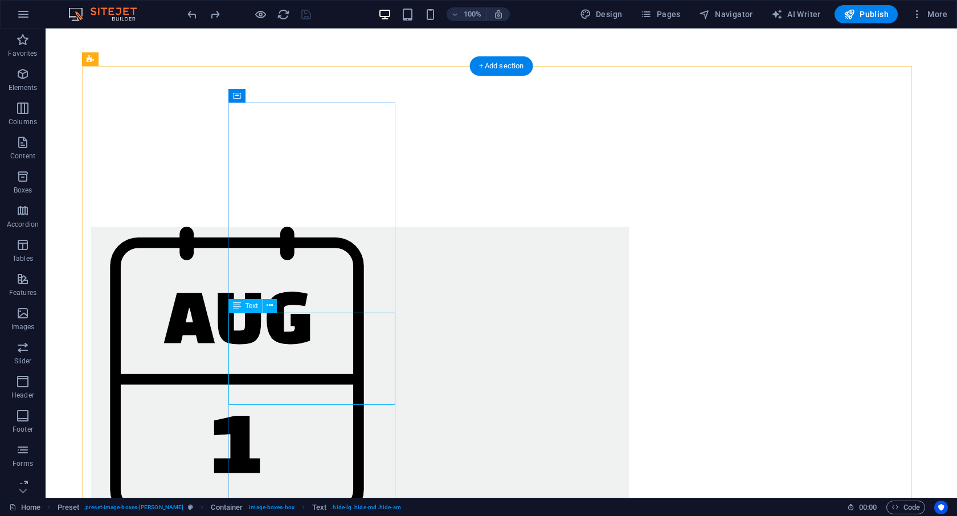
click at [236, 305] on icon at bounding box center [237, 306] width 8 height 14
click at [268, 306] on icon at bounding box center [270, 306] width 6 height 12
click at [29, 77] on icon "button" at bounding box center [23, 74] width 14 height 14
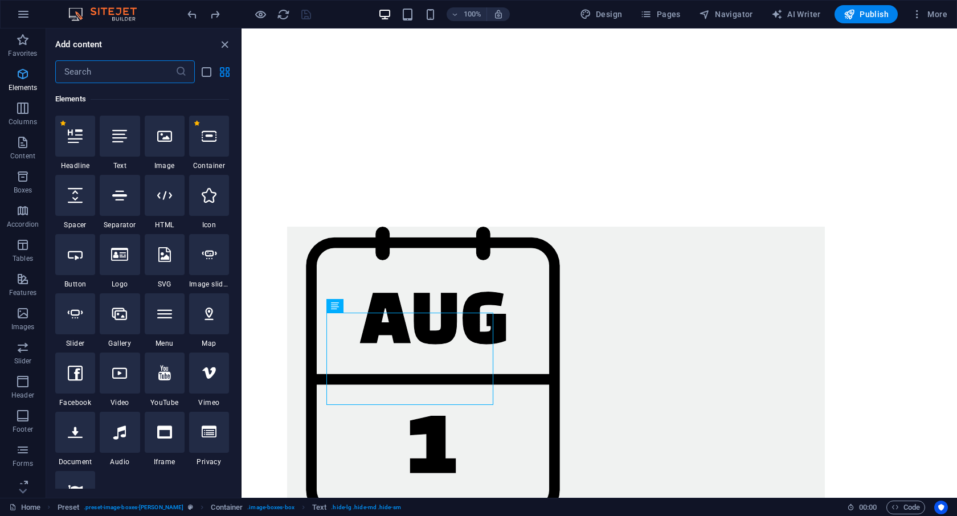
scroll to position [121, 0]
click at [363, 308] on button at bounding box center [368, 306] width 14 height 14
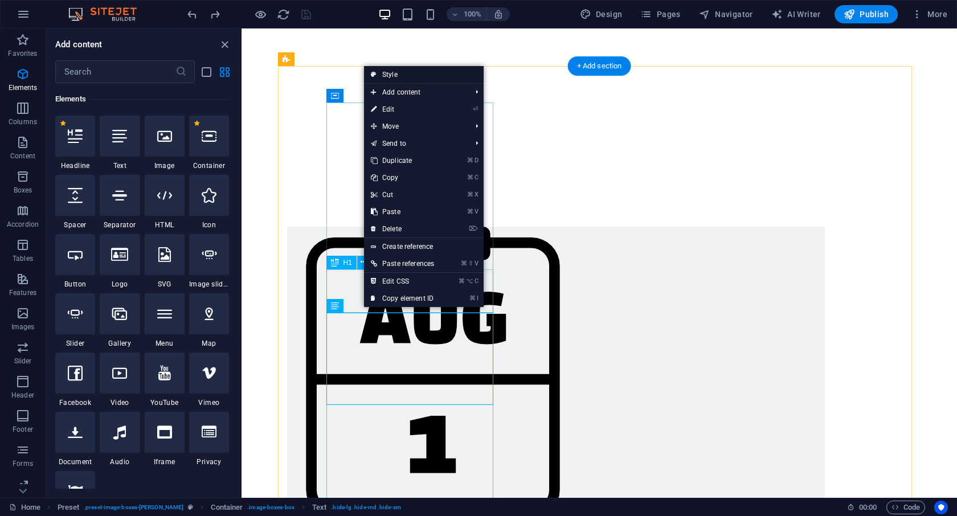
click at [390, 76] on link "Style" at bounding box center [424, 74] width 120 height 17
select select "px"
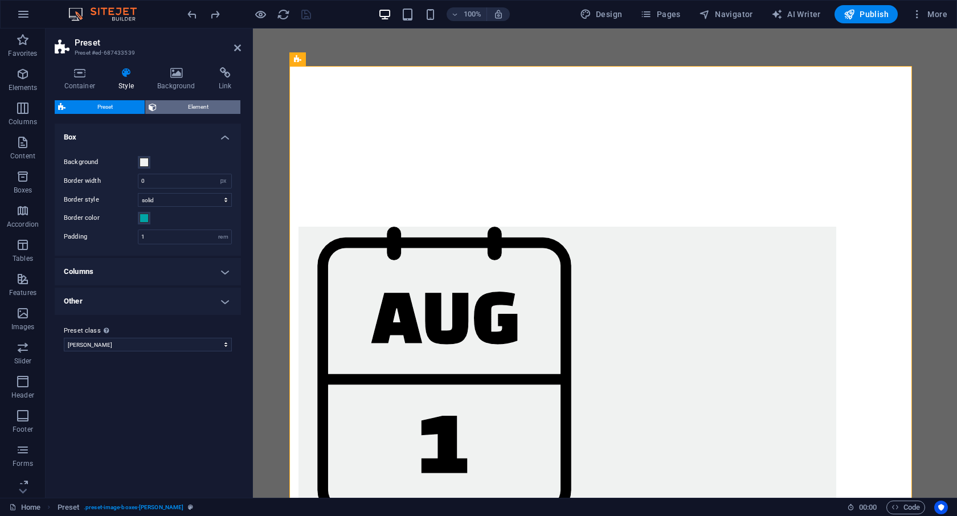
click at [167, 112] on span "Element" at bounding box center [198, 107] width 77 height 14
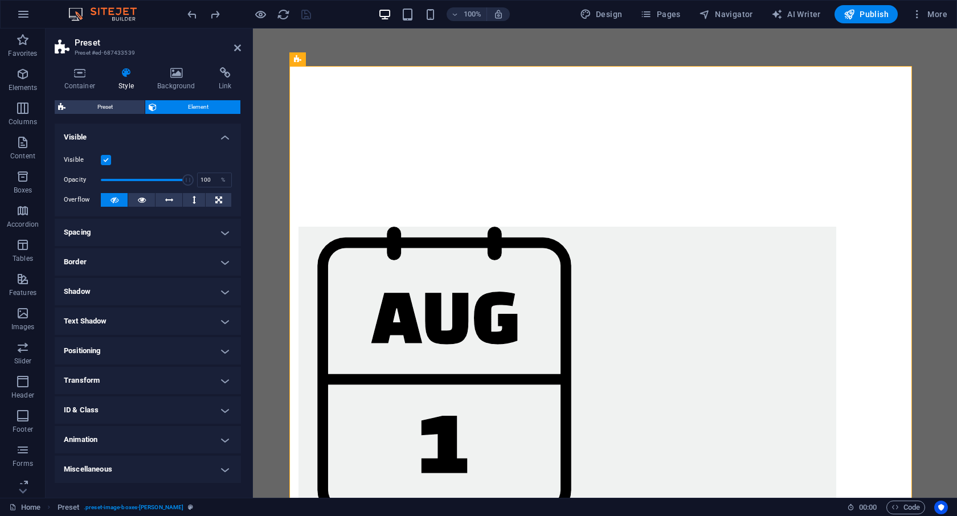
click at [107, 160] on label at bounding box center [106, 160] width 10 height 10
click at [0, 0] on input "Visible" at bounding box center [0, 0] width 0 height 0
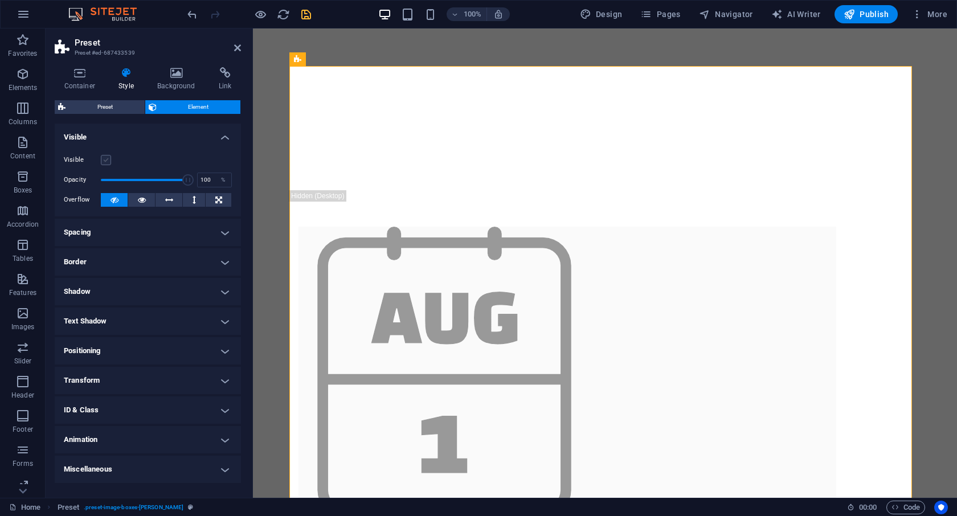
click at [107, 158] on label at bounding box center [106, 160] width 10 height 10
click at [0, 0] on input "Visible" at bounding box center [0, 0] width 0 height 0
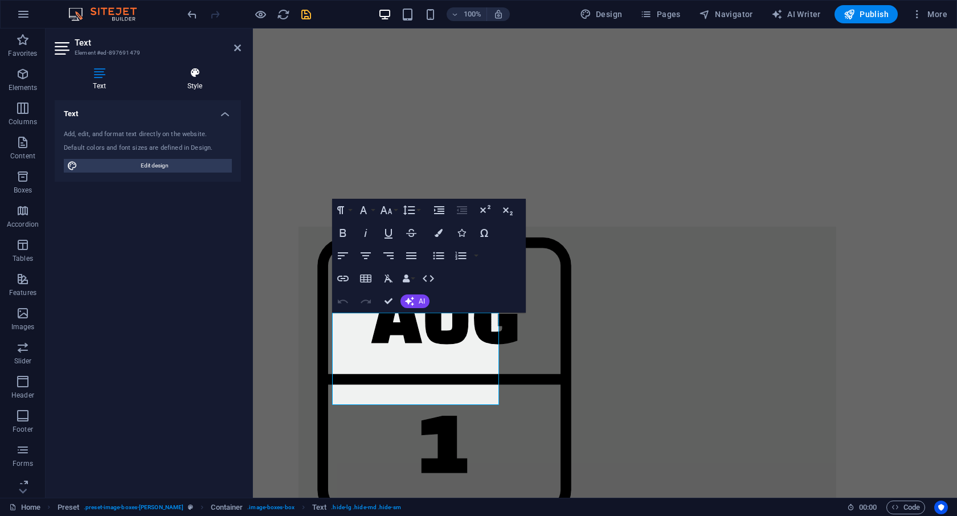
click at [198, 71] on icon at bounding box center [195, 72] width 92 height 11
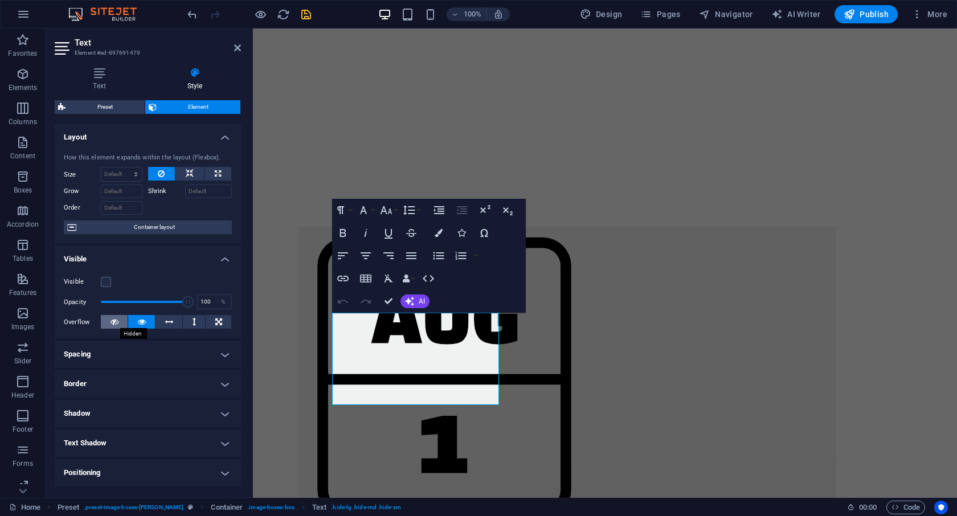
click at [117, 322] on icon at bounding box center [115, 322] width 8 height 14
click at [117, 324] on icon at bounding box center [115, 322] width 8 height 14
click at [142, 321] on icon at bounding box center [142, 322] width 8 height 14
click at [144, 322] on icon at bounding box center [142, 322] width 8 height 14
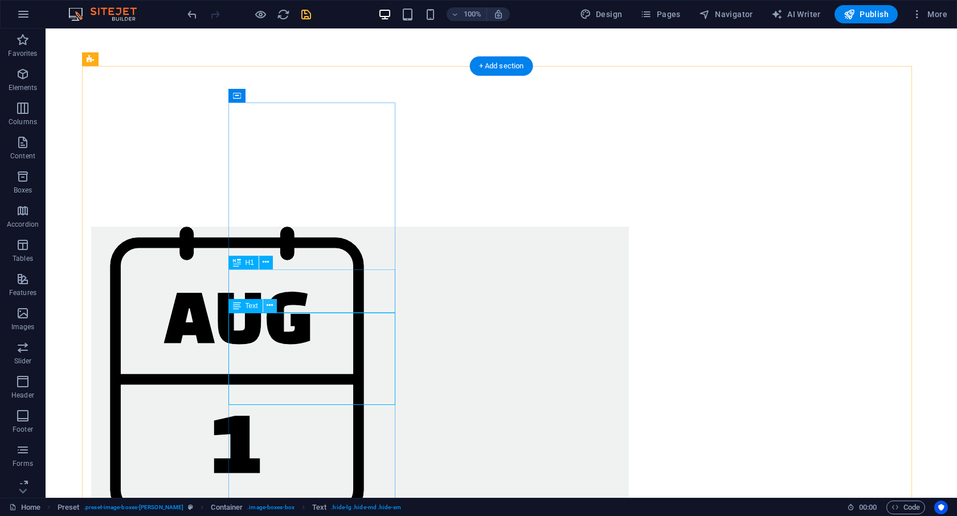
click at [272, 303] on icon at bounding box center [270, 306] width 6 height 12
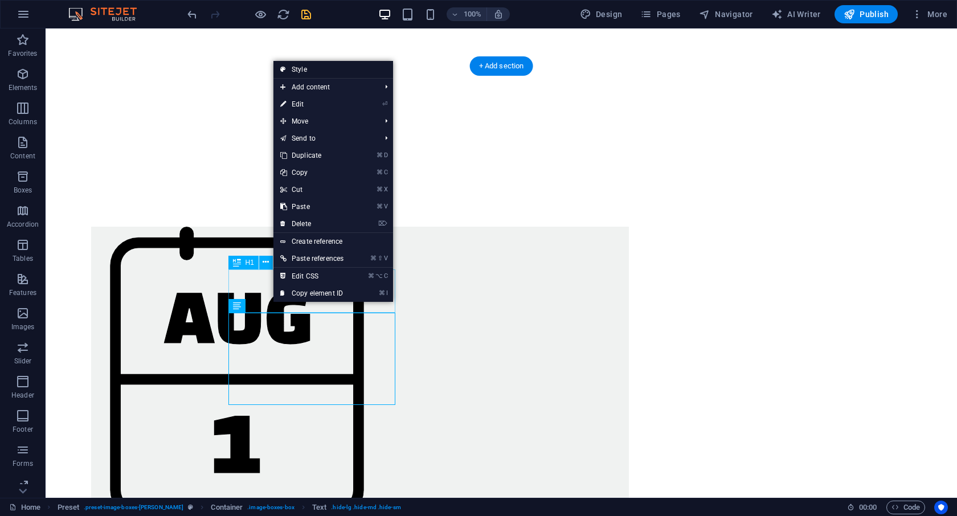
click at [299, 68] on link "Style" at bounding box center [333, 69] width 120 height 17
select select "px"
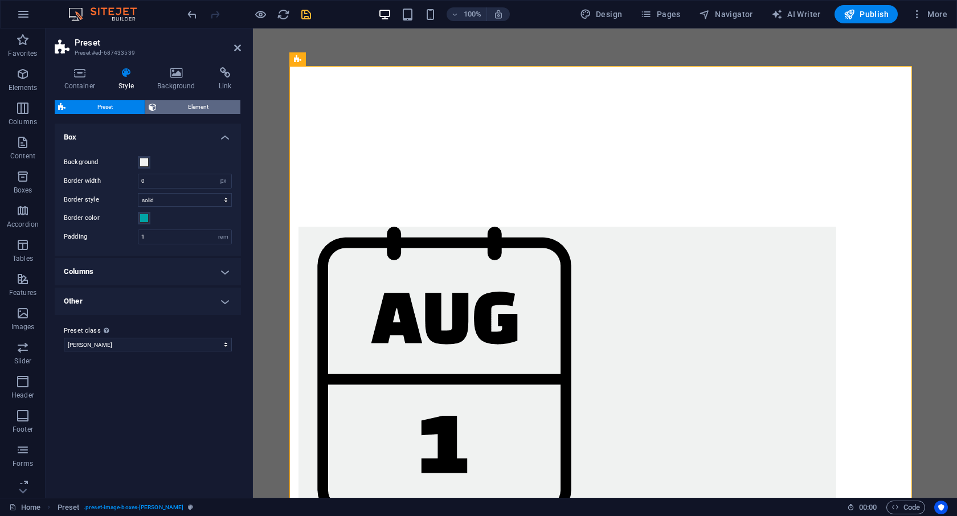
click at [194, 104] on span "Element" at bounding box center [198, 107] width 77 height 14
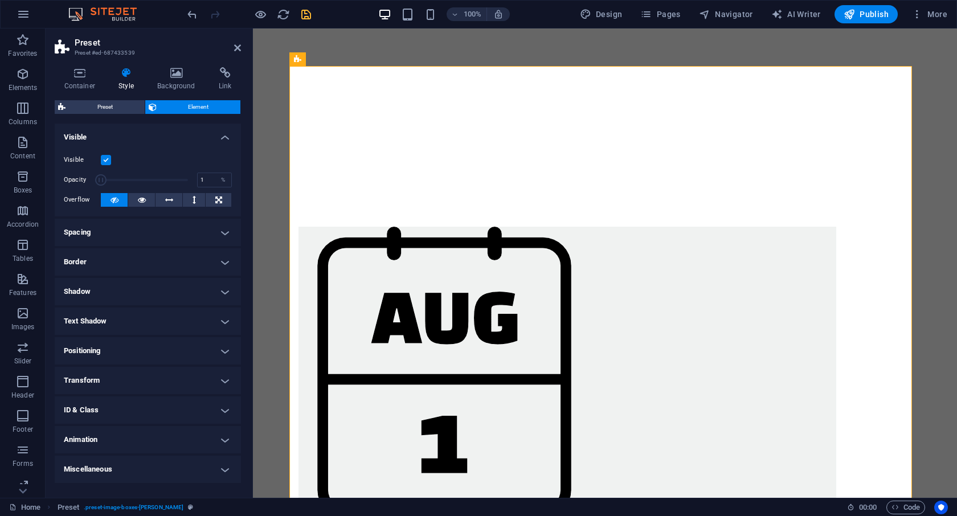
drag, startPoint x: 189, startPoint y: 178, endPoint x: 93, endPoint y: 197, distance: 97.6
click at [93, 197] on div "Visible Opacity 1 % Overflow" at bounding box center [148, 180] width 186 height 72
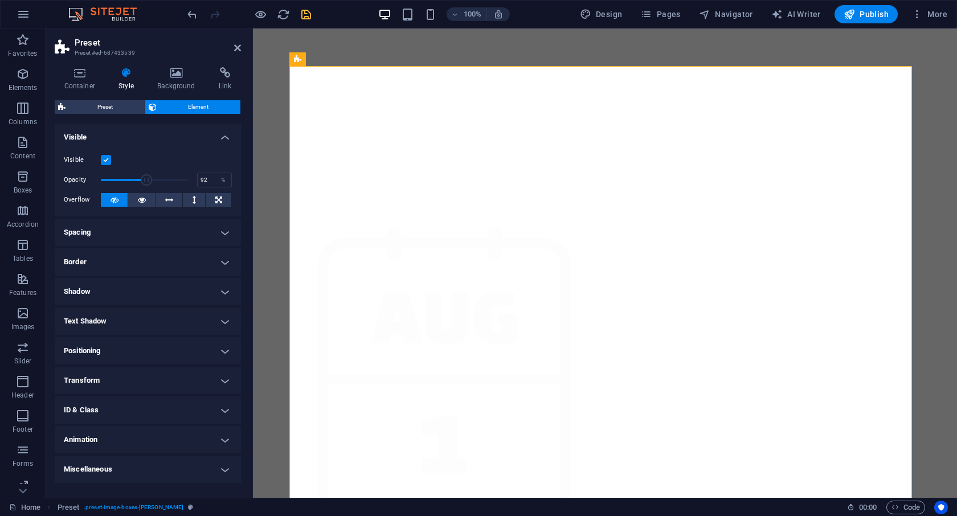
type input "100"
drag, startPoint x: 103, startPoint y: 179, endPoint x: 242, endPoint y: 169, distance: 138.8
click at [242, 169] on div "Container Style Background Link Size Height Default px rem % vh vw Min. height …" at bounding box center [148, 278] width 205 height 440
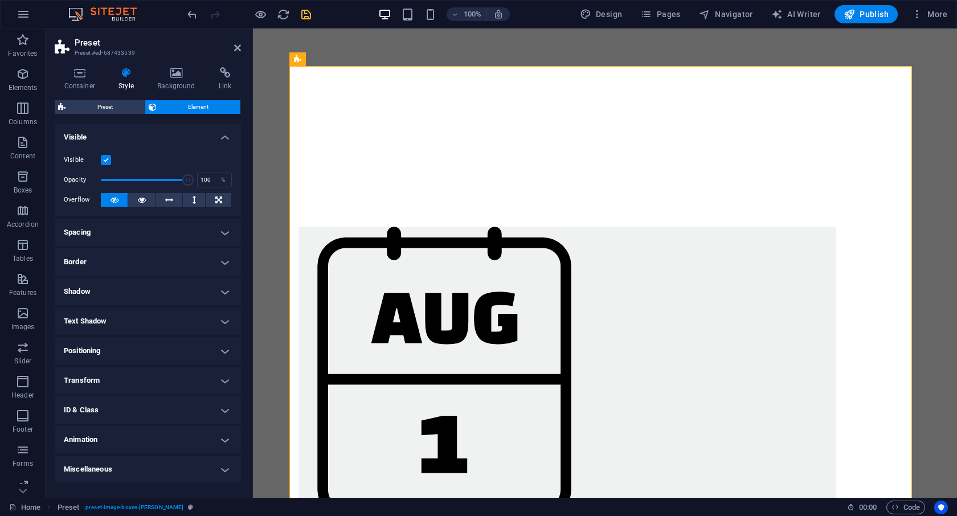
click at [228, 346] on h4 "Positioning" at bounding box center [148, 350] width 186 height 27
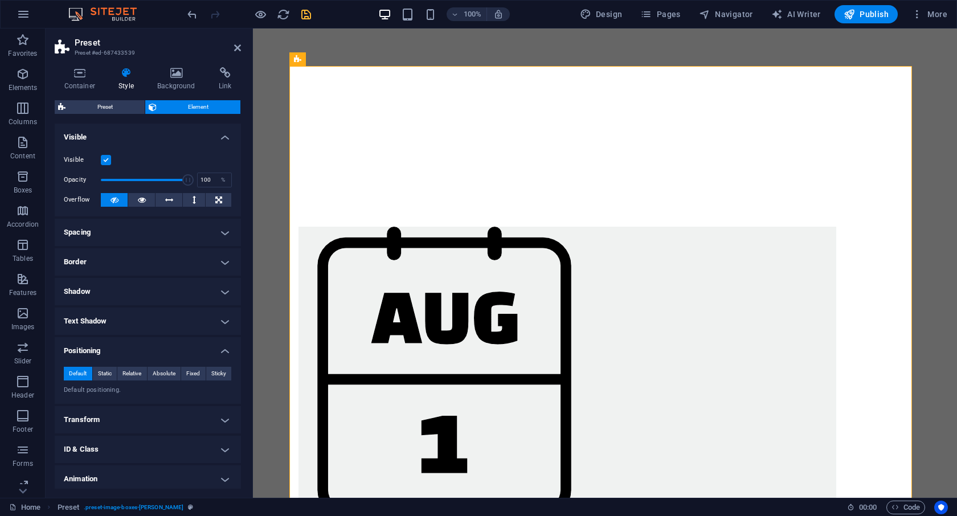
click at [228, 346] on h4 "Positioning" at bounding box center [148, 347] width 186 height 21
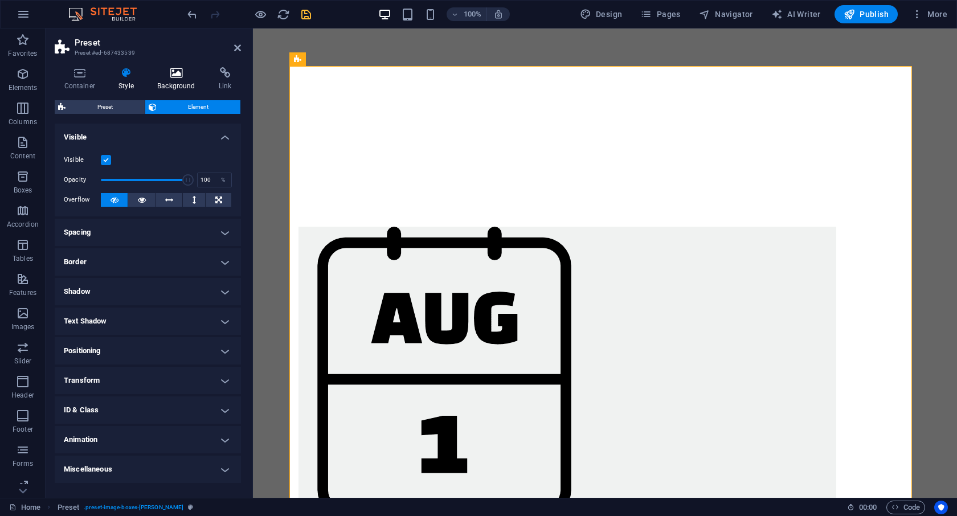
click at [170, 71] on icon at bounding box center [176, 72] width 57 height 11
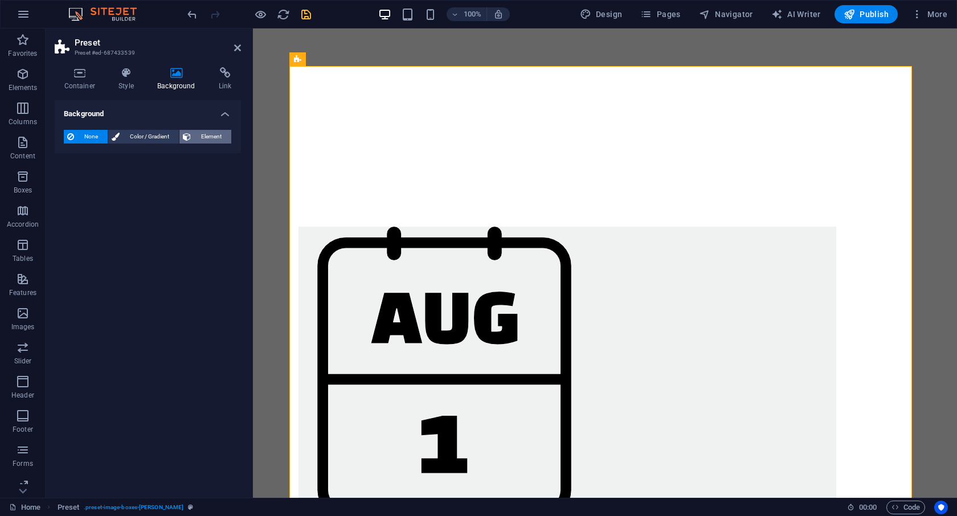
click at [204, 132] on span "Element" at bounding box center [211, 137] width 34 height 14
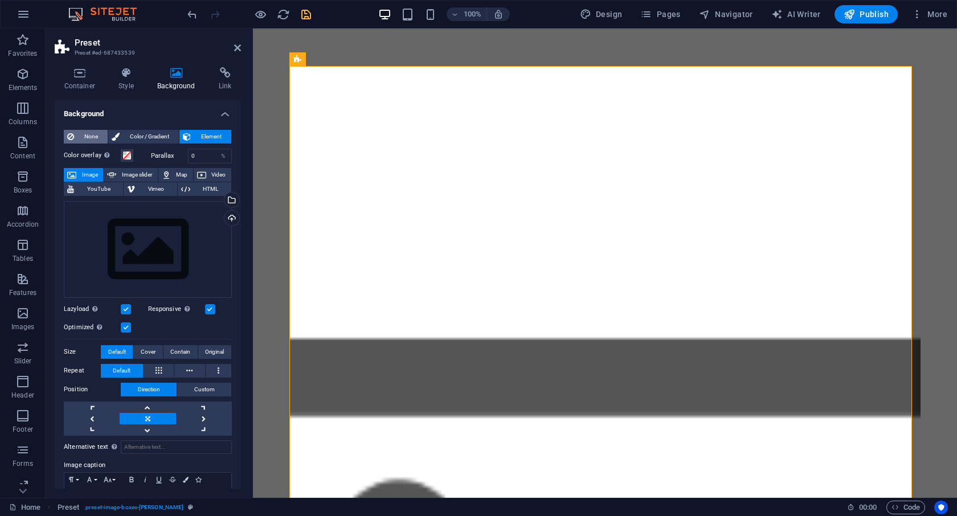
click at [81, 133] on span "None" at bounding box center [90, 137] width 27 height 14
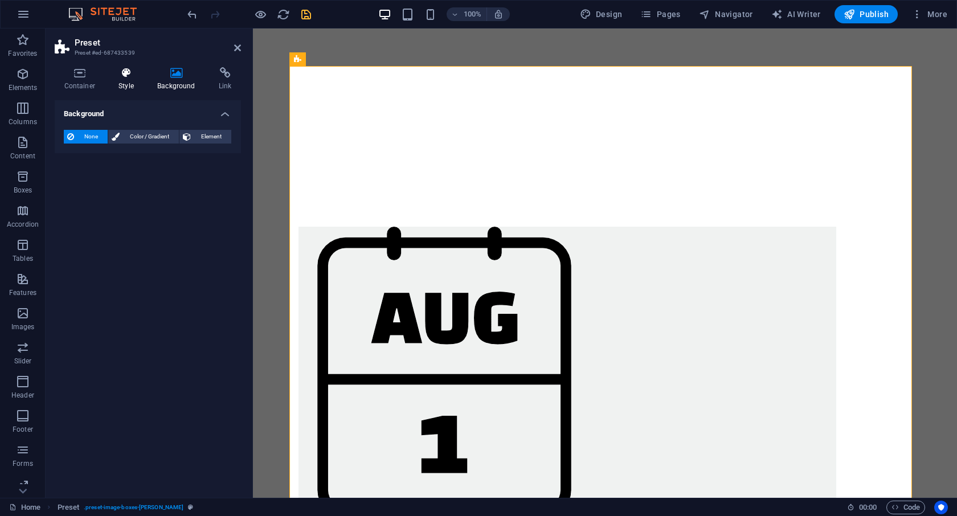
click at [125, 77] on icon at bounding box center [126, 72] width 34 height 11
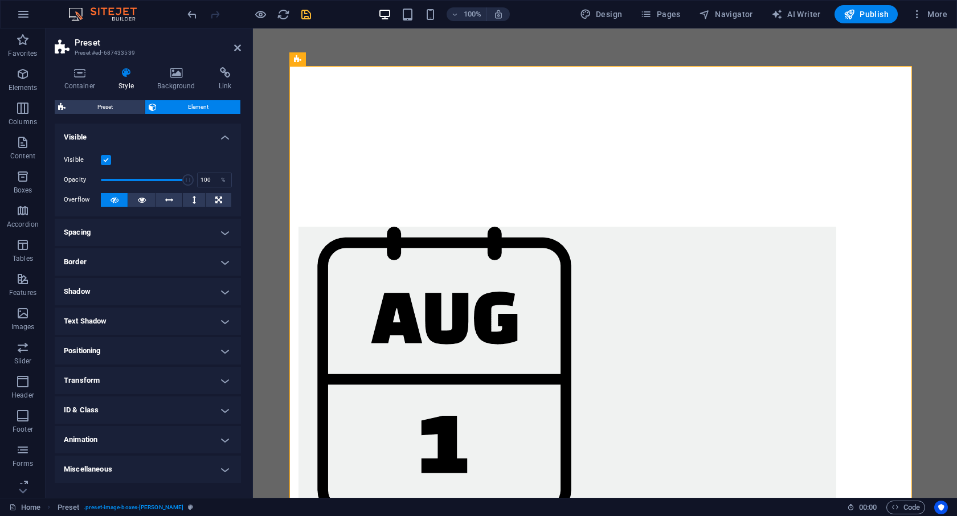
click at [409, 7] on div "100%" at bounding box center [444, 14] width 132 height 18
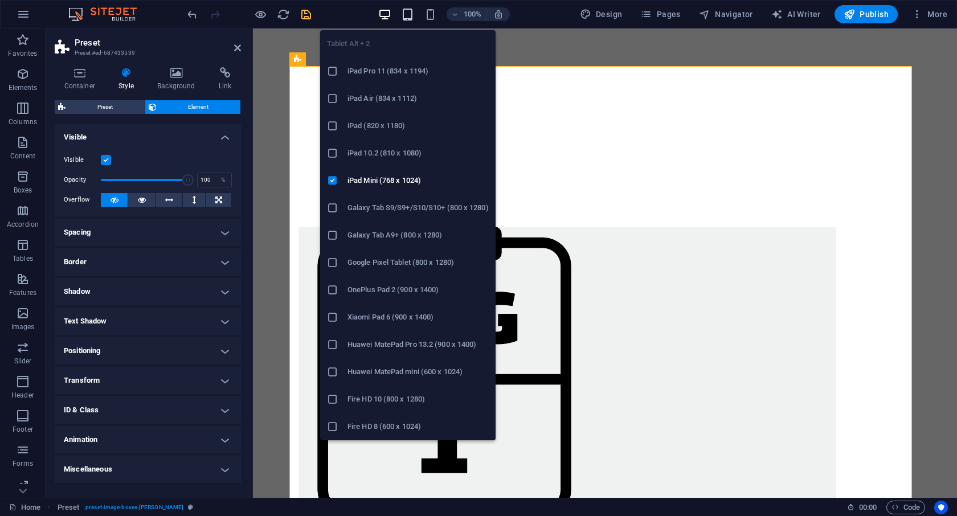
click at [409, 15] on icon "button" at bounding box center [407, 14] width 13 height 13
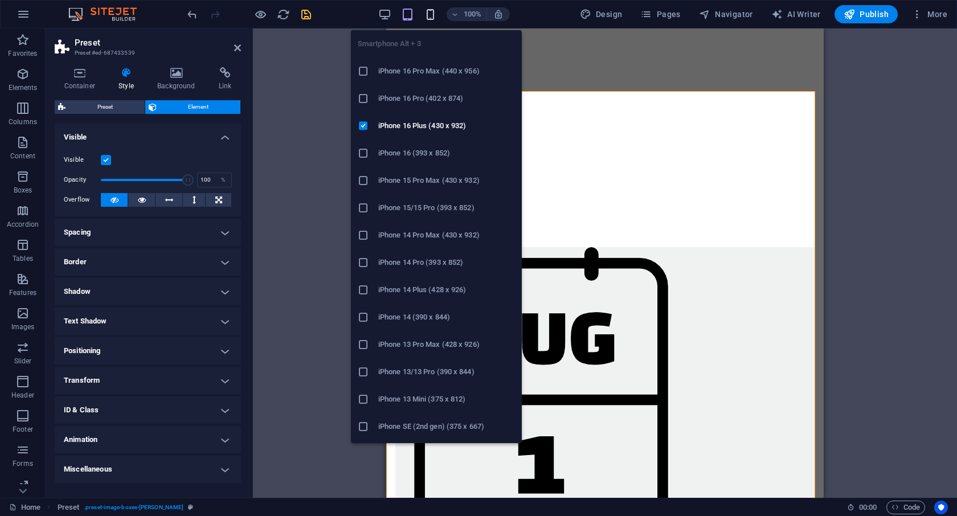
click at [428, 19] on icon "button" at bounding box center [430, 14] width 13 height 13
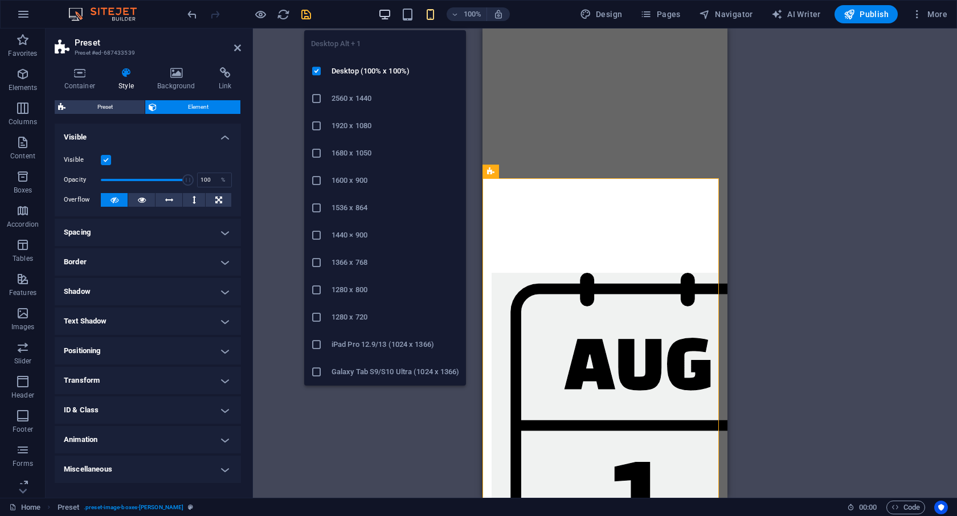
click at [386, 14] on icon "button" at bounding box center [384, 14] width 13 height 13
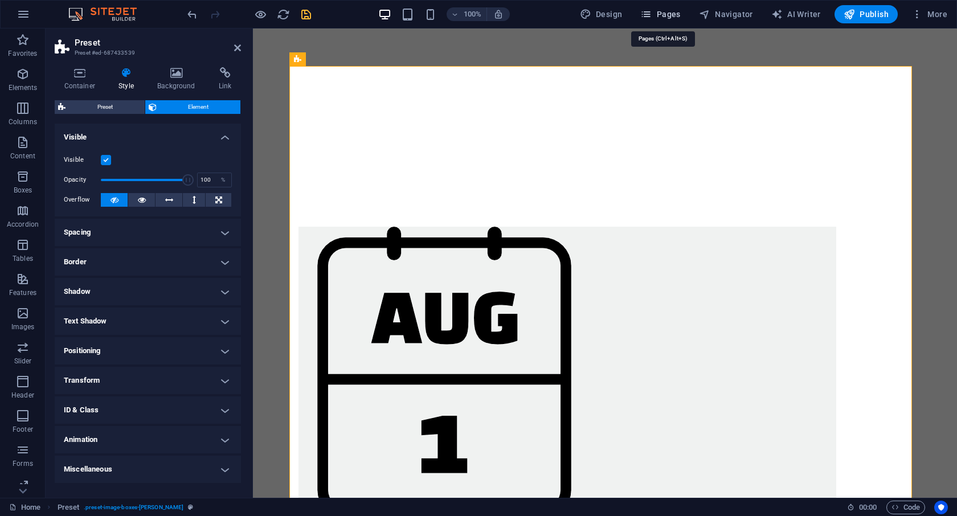
click at [645, 12] on icon "button" at bounding box center [645, 14] width 11 height 11
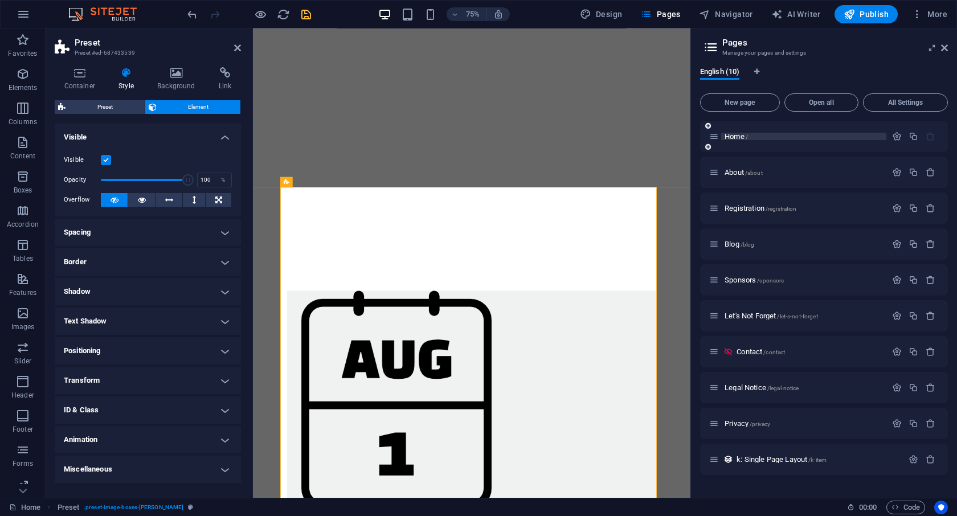
click at [732, 136] on span "Home /" at bounding box center [736, 136] width 23 height 9
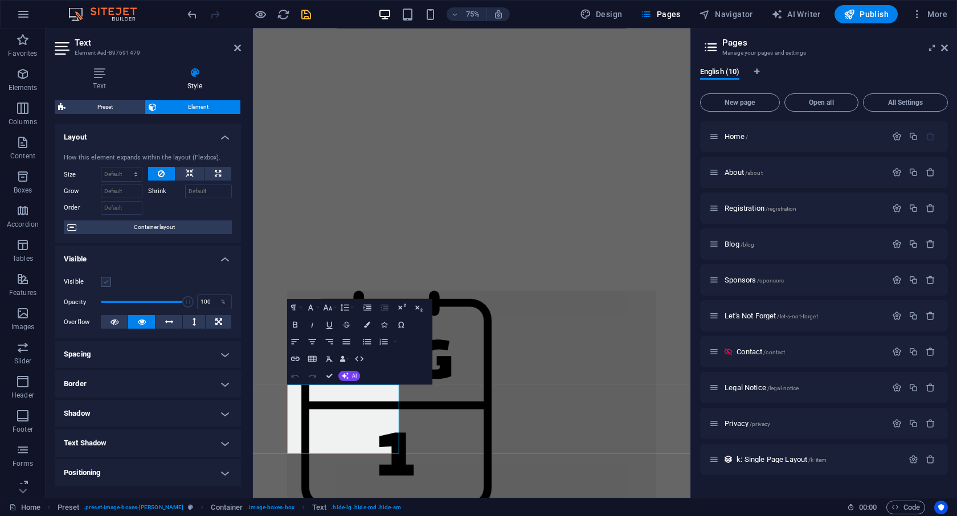
click at [108, 280] on label at bounding box center [106, 282] width 10 height 10
click at [0, 0] on input "Visible" at bounding box center [0, 0] width 0 height 0
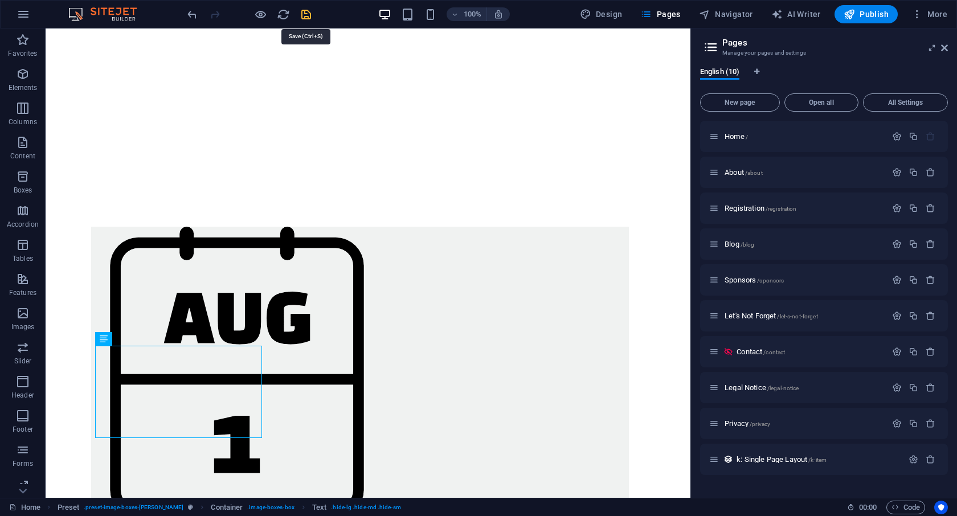
click at [305, 14] on icon "save" at bounding box center [306, 14] width 13 height 13
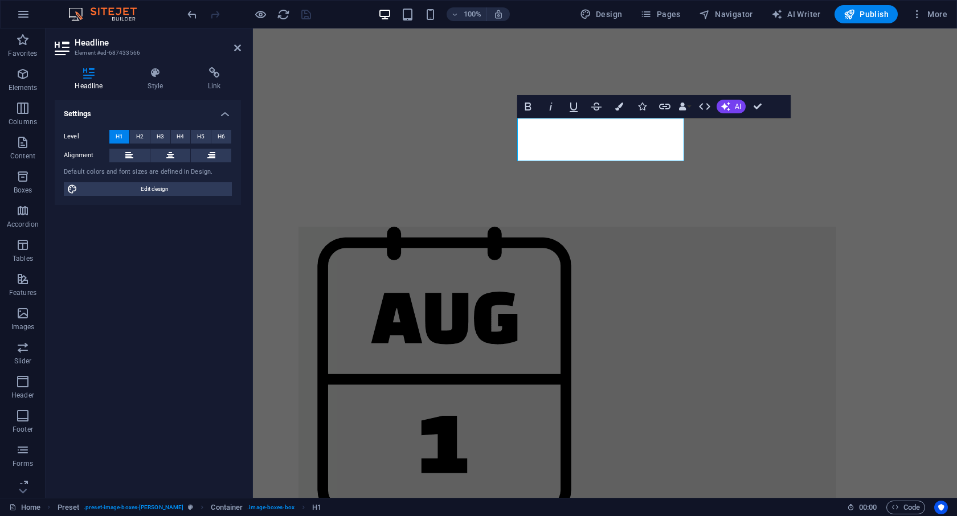
click at [22, 314] on icon "button" at bounding box center [23, 313] width 14 height 14
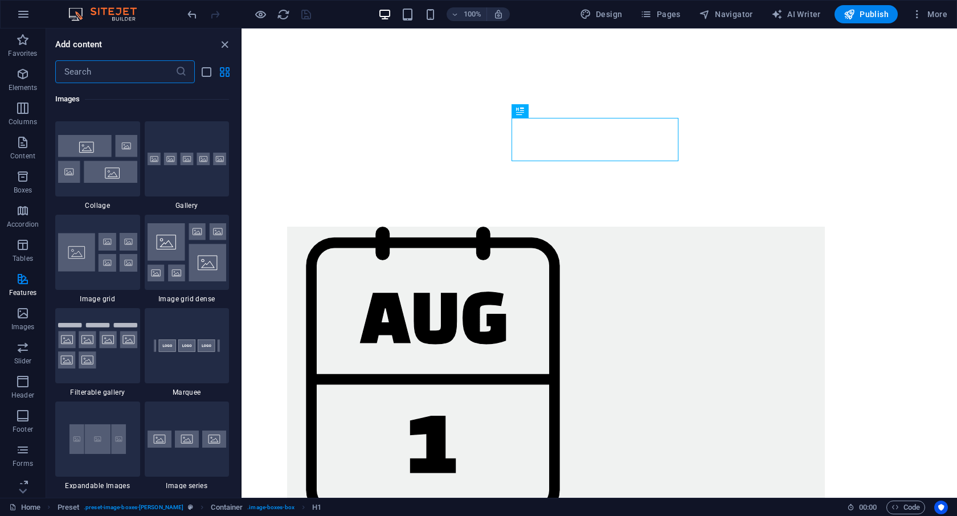
scroll to position [5881, 0]
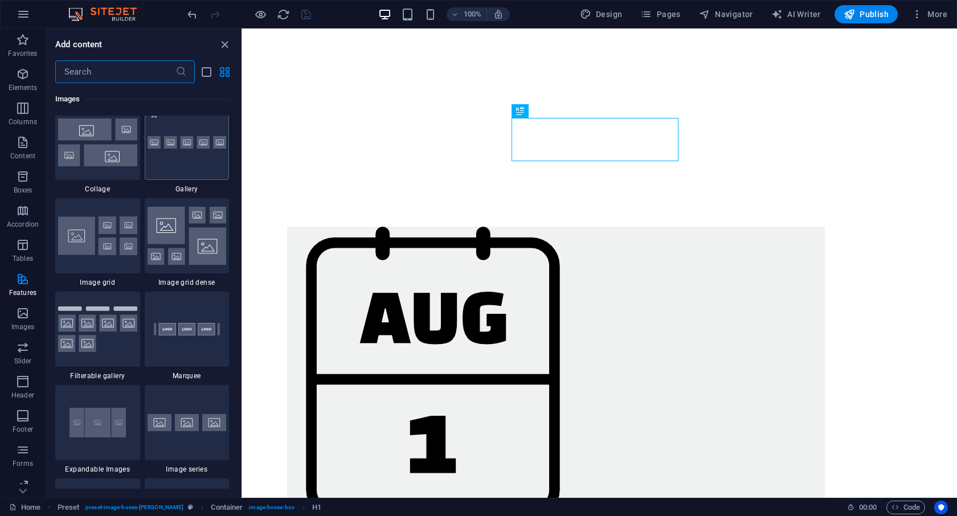
click at [196, 149] on img at bounding box center [187, 142] width 79 height 13
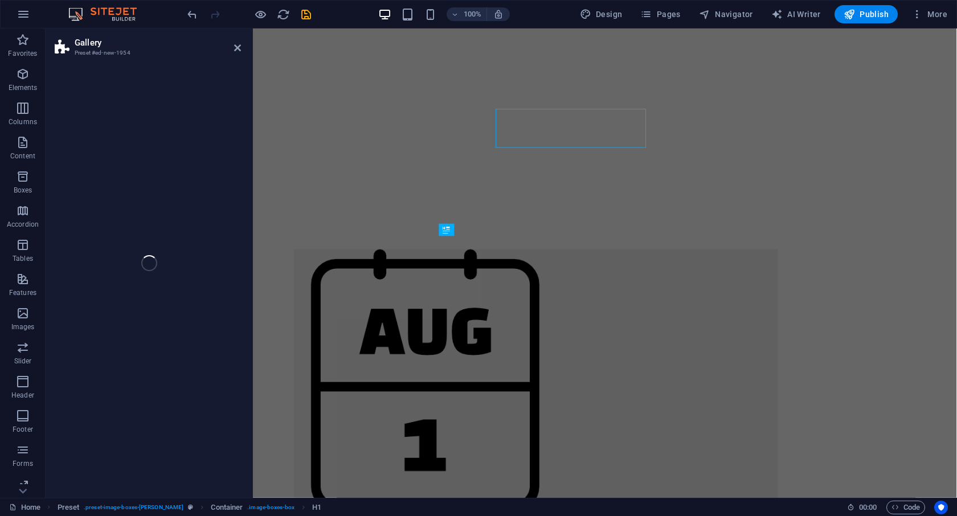
select select "rem"
select select "preset-gallery-v3-default"
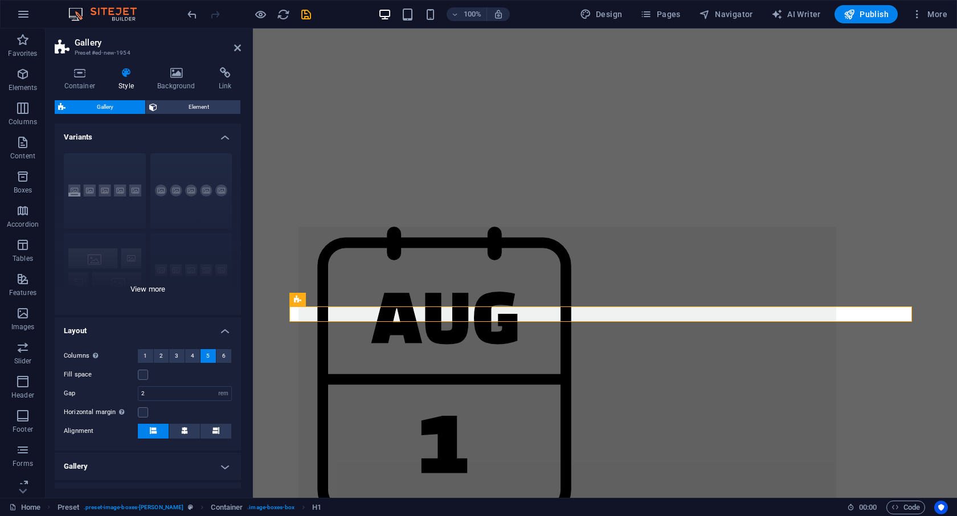
scroll to position [1308, 0]
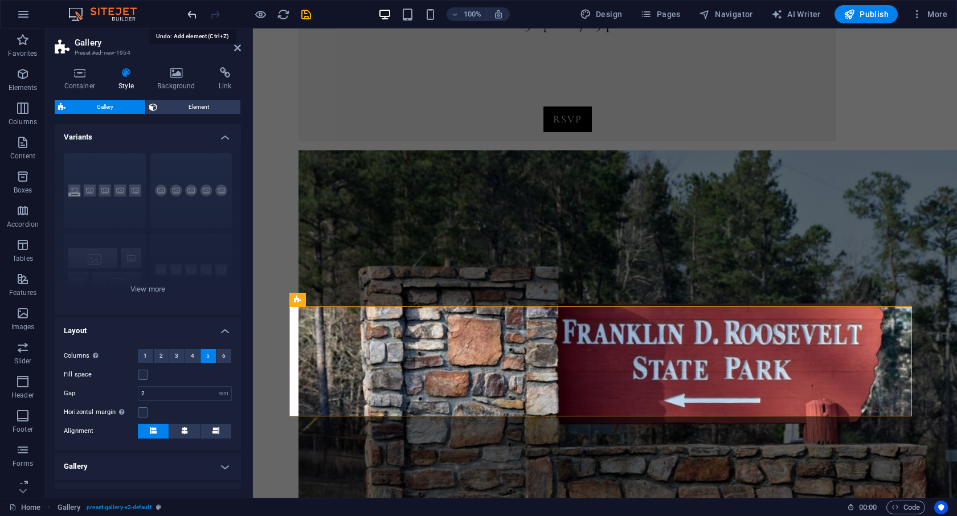
click at [193, 14] on icon "undo" at bounding box center [192, 14] width 13 height 13
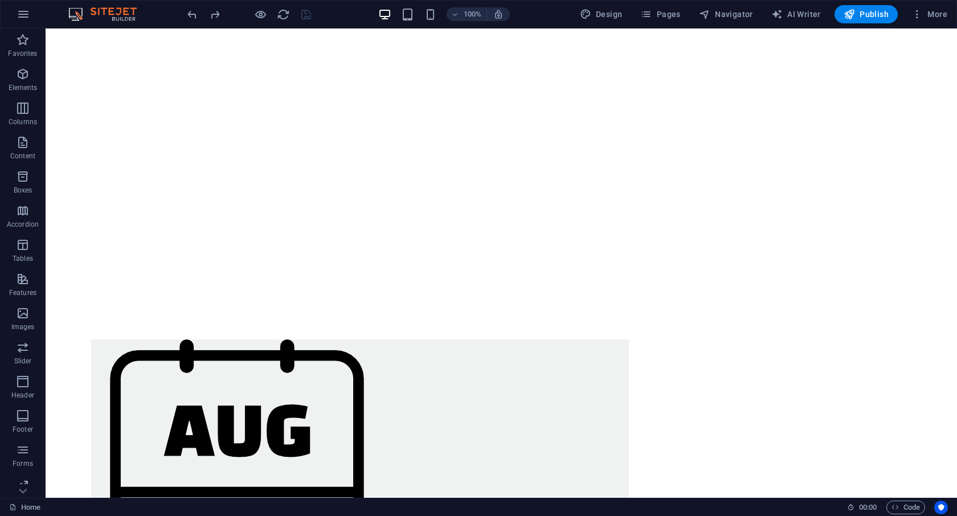
scroll to position [539, 0]
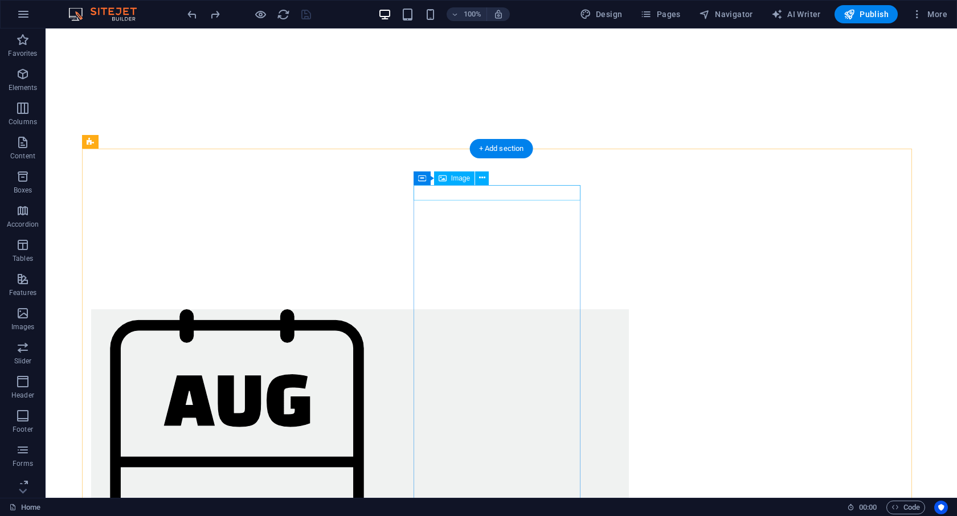
click at [444, 180] on icon at bounding box center [443, 178] width 8 height 14
click at [440, 179] on icon at bounding box center [443, 178] width 8 height 14
click at [481, 176] on icon at bounding box center [482, 178] width 6 height 12
click at [446, 178] on icon at bounding box center [443, 178] width 8 height 14
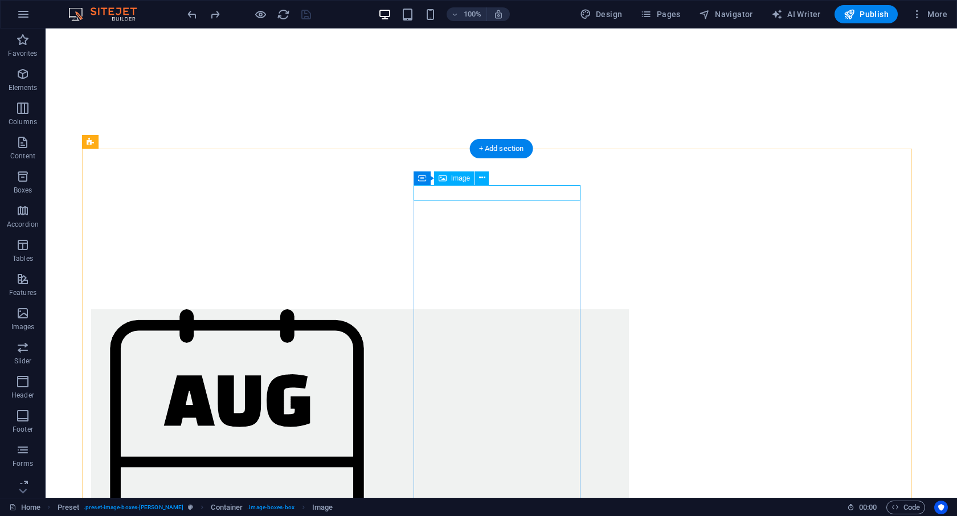
click at [446, 178] on icon at bounding box center [443, 178] width 8 height 14
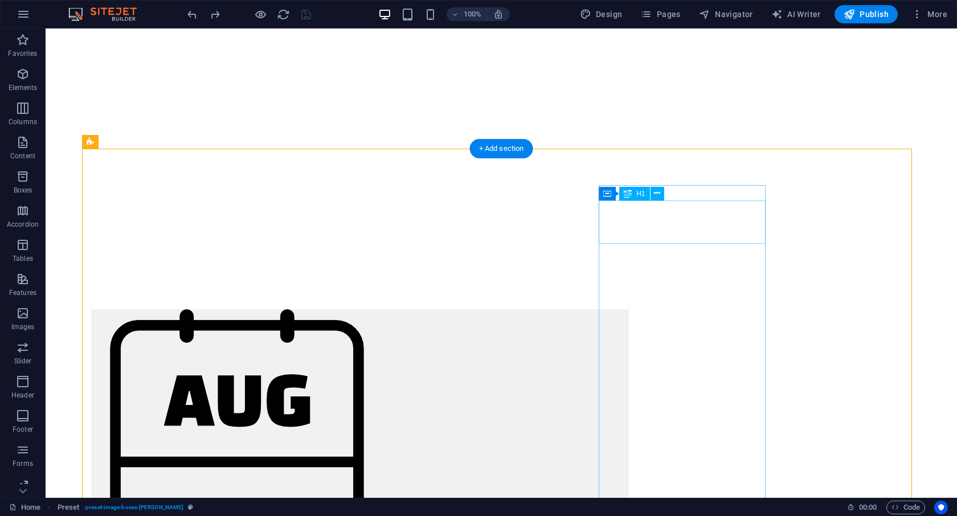
click at [640, 178] on span "Image" at bounding box center [645, 178] width 19 height 7
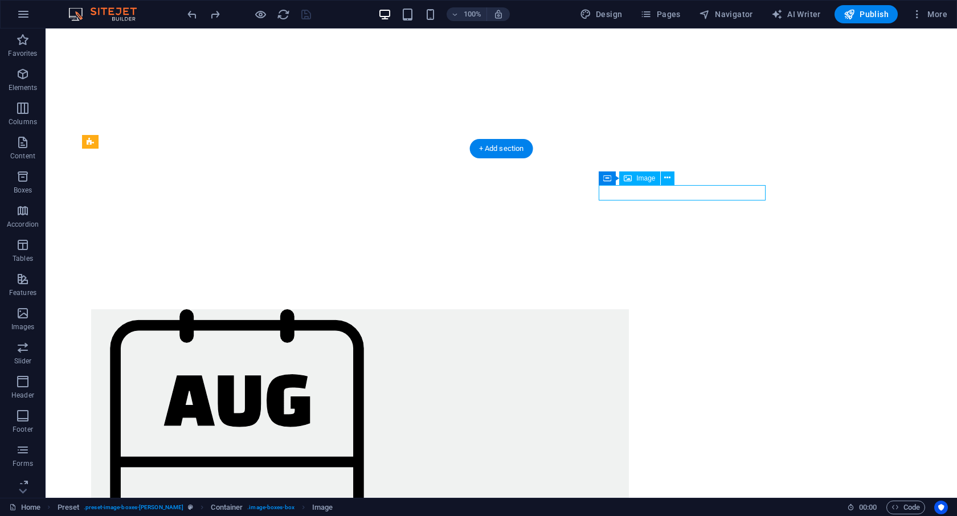
click at [640, 178] on span "Image" at bounding box center [645, 178] width 19 height 7
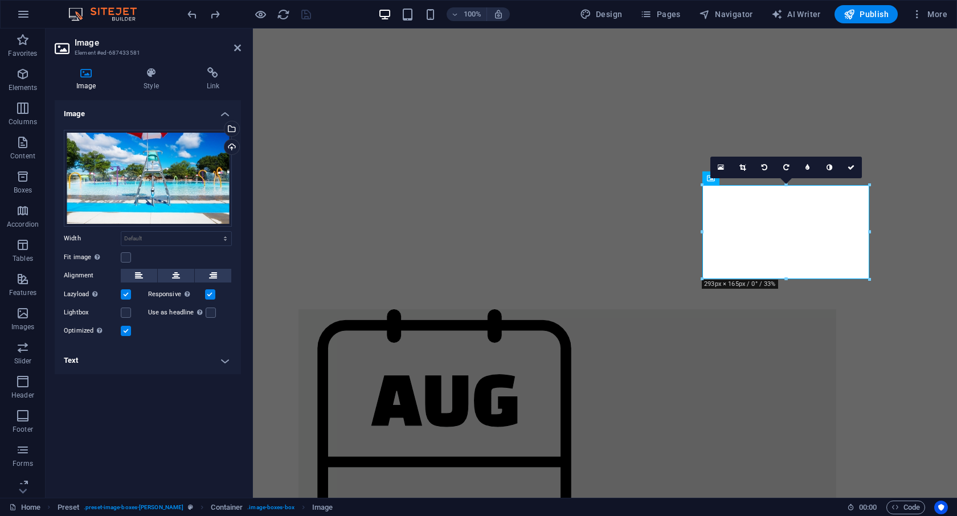
click at [844, 167] on link at bounding box center [851, 168] width 22 height 22
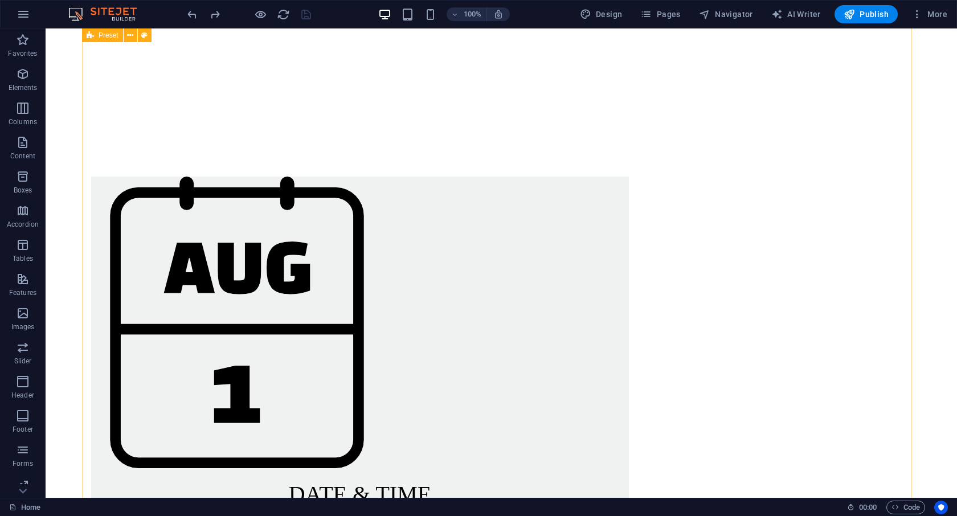
scroll to position [670, 0]
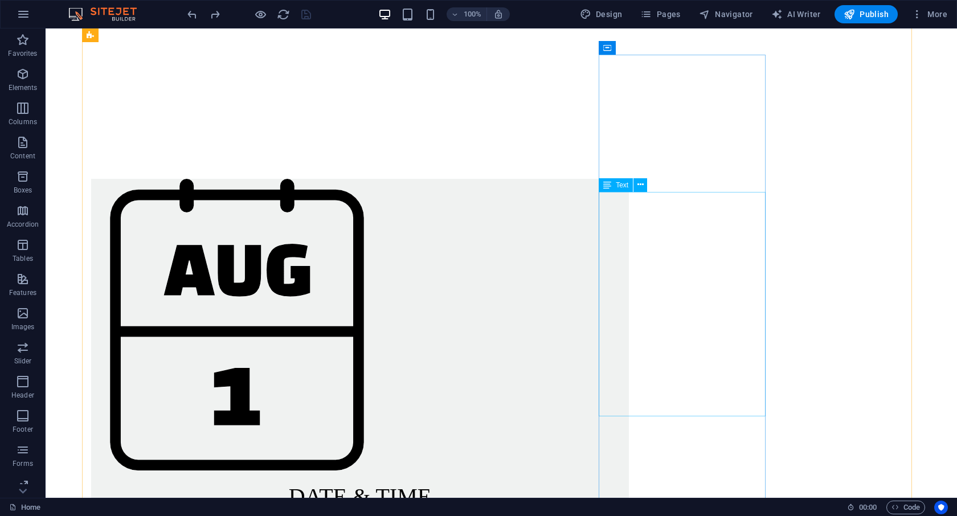
drag, startPoint x: 712, startPoint y: 284, endPoint x: 729, endPoint y: 284, distance: 17.7
click at [642, 185] on icon at bounding box center [640, 185] width 6 height 12
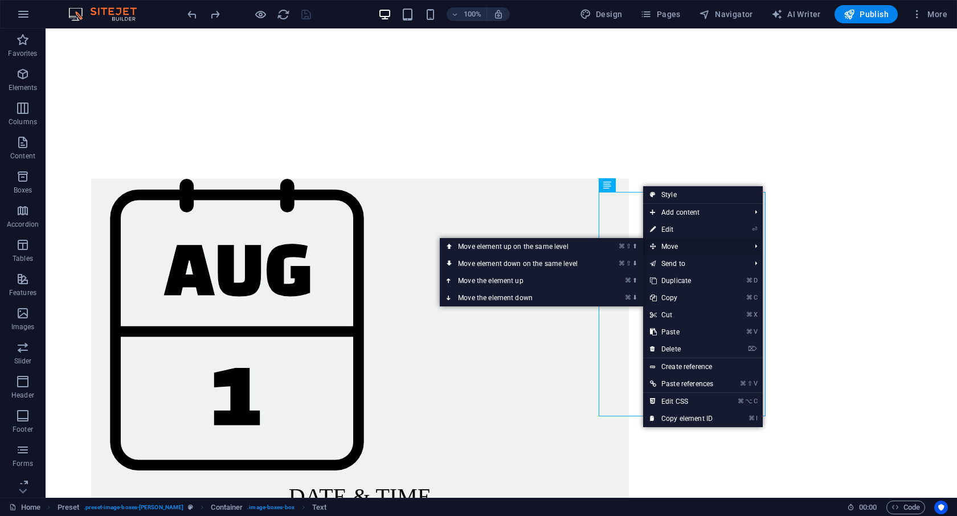
click at [683, 250] on span "Move" at bounding box center [694, 246] width 103 height 17
click at [673, 246] on span "Move" at bounding box center [694, 246] width 103 height 17
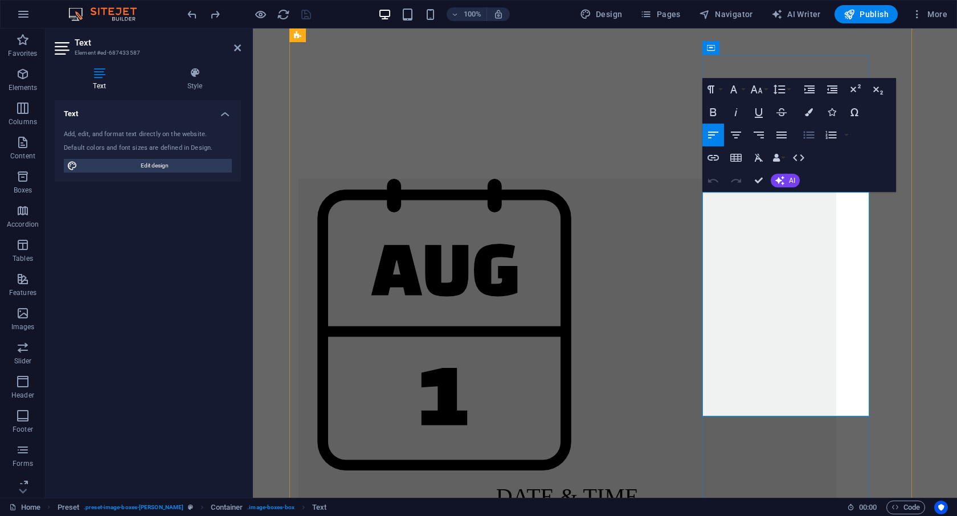
click at [810, 136] on icon "button" at bounding box center [809, 135] width 14 height 14
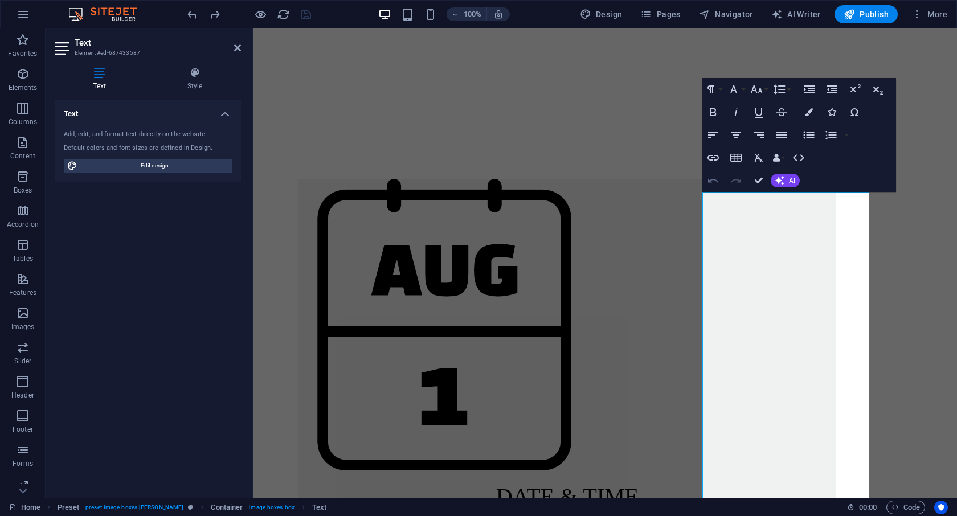
click at [710, 187] on icon "button" at bounding box center [713, 181] width 14 height 14
click at [283, 12] on icon "reload" at bounding box center [283, 14] width 13 height 13
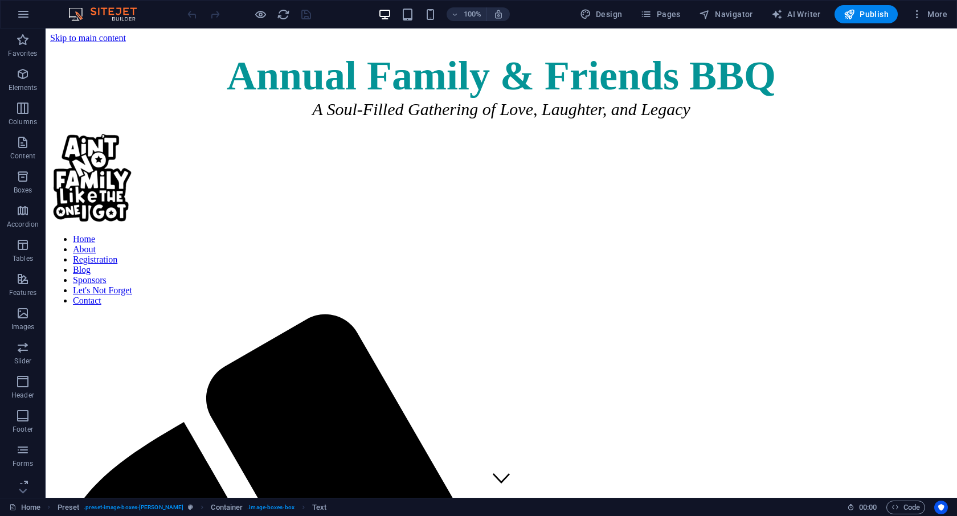
scroll to position [0, 0]
drag, startPoint x: 950, startPoint y: 136, endPoint x: 938, endPoint y: 202, distance: 67.2
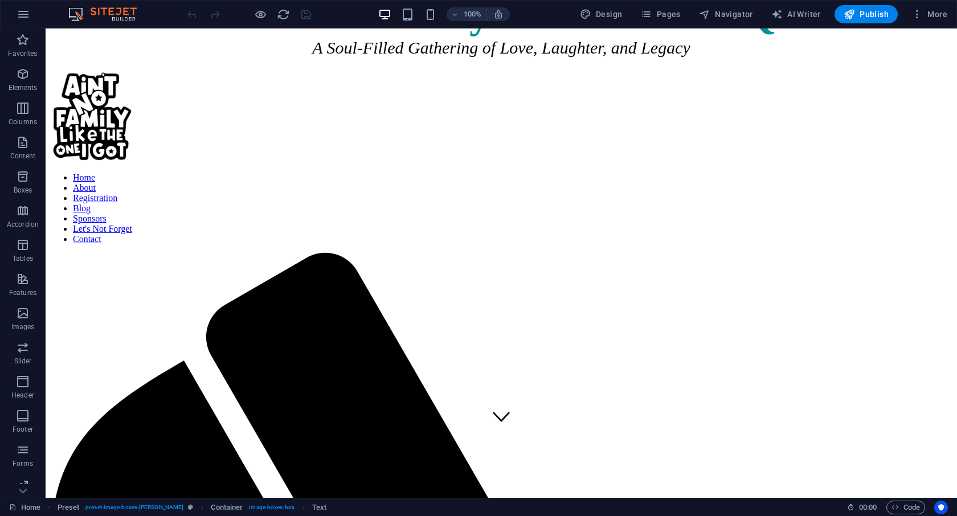
scroll to position [74, 0]
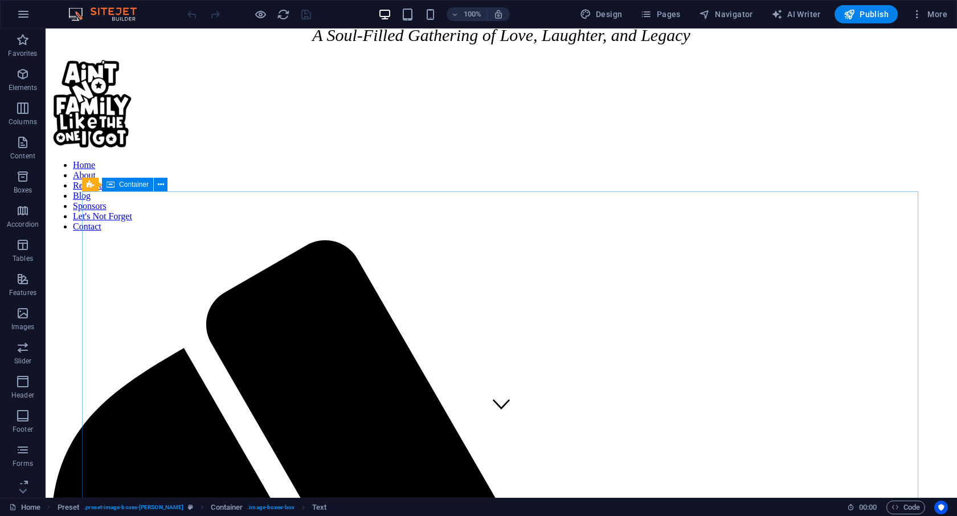
drag, startPoint x: 953, startPoint y: 104, endPoint x: 947, endPoint y: 148, distance: 44.3
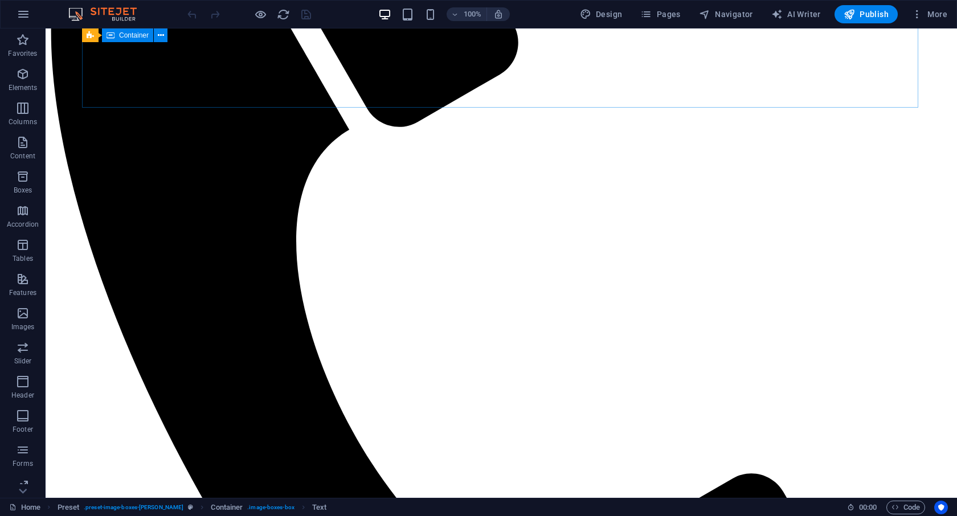
scroll to position [577, 0]
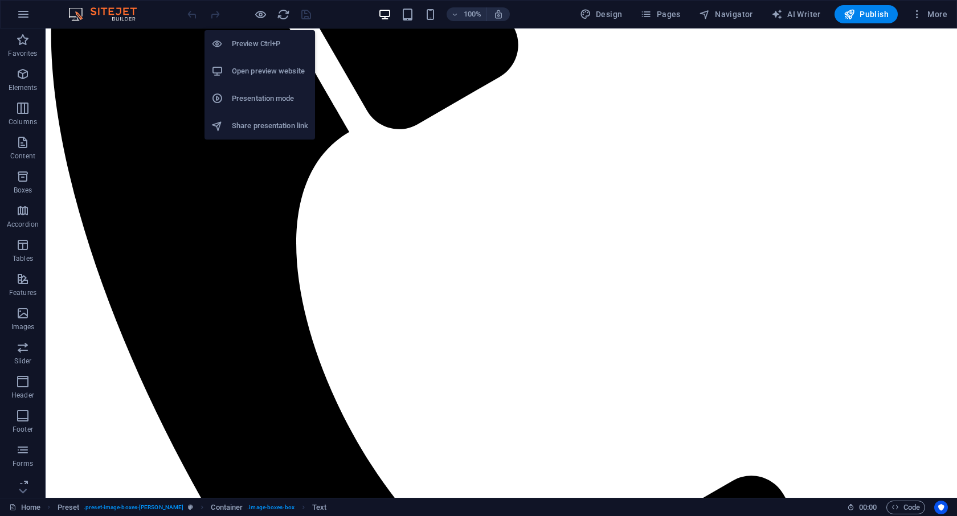
click at [256, 75] on h6 "Open preview website" at bounding box center [270, 71] width 76 height 14
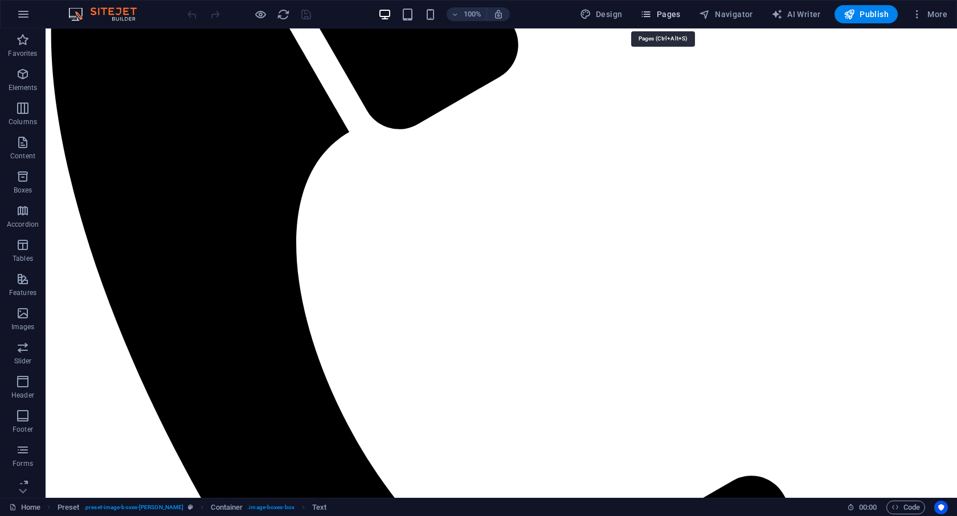
click at [652, 17] on icon "button" at bounding box center [645, 14] width 11 height 11
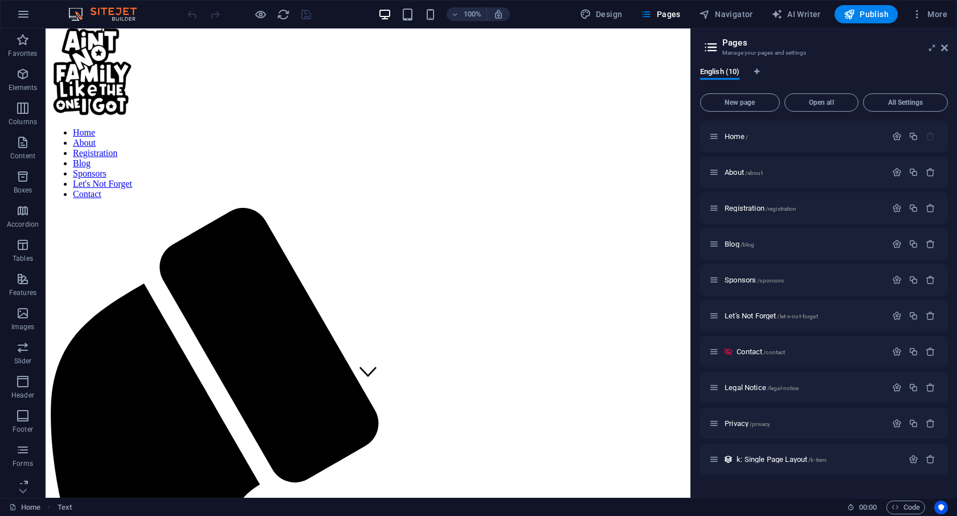
scroll to position [100, 0]
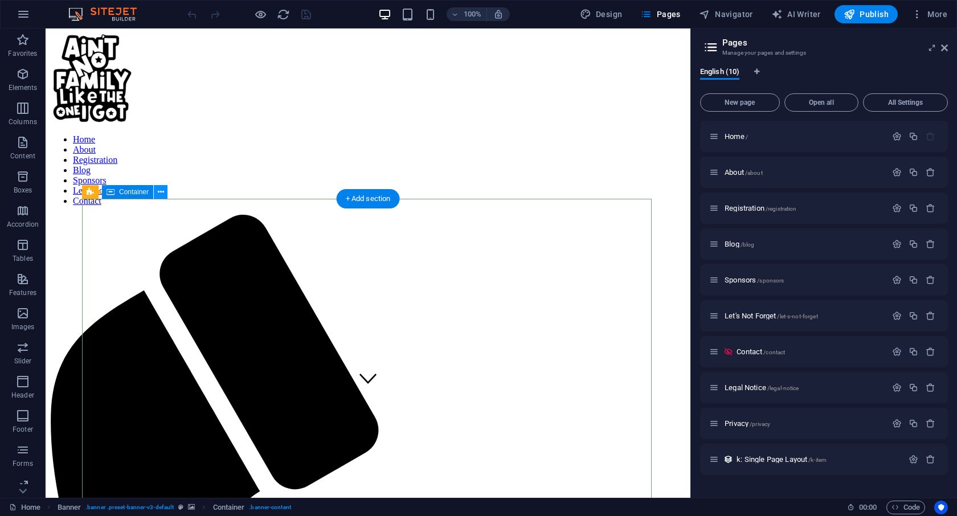
click at [161, 190] on icon at bounding box center [161, 192] width 6 height 12
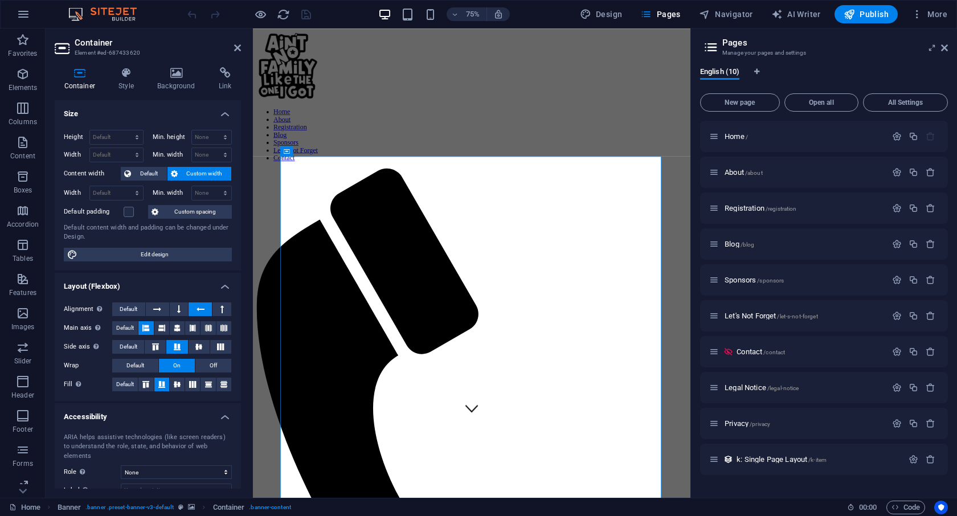
click at [131, 64] on div "Container Style Background Link Size Height Default px rem % vh vw Min. height …" at bounding box center [148, 278] width 205 height 440
click at [126, 73] on icon at bounding box center [126, 72] width 34 height 11
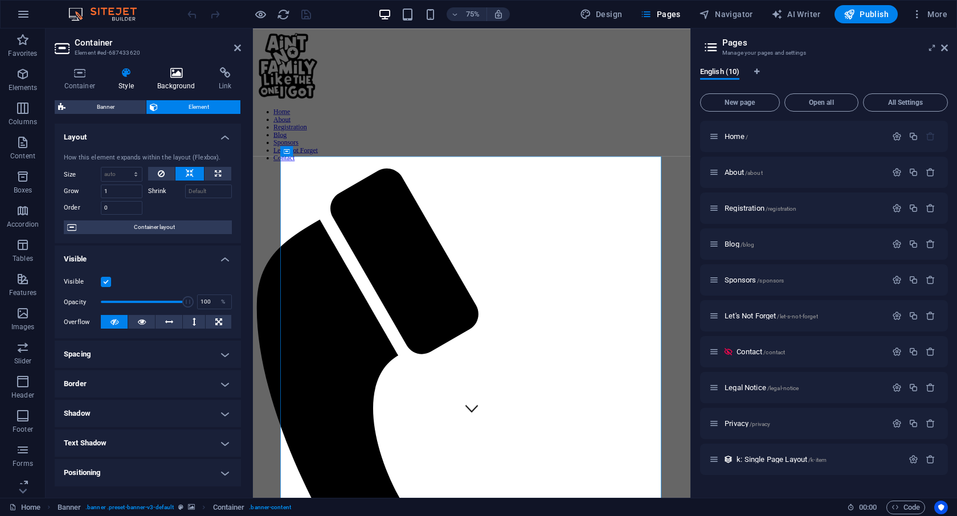
click at [177, 76] on icon at bounding box center [176, 72] width 57 height 11
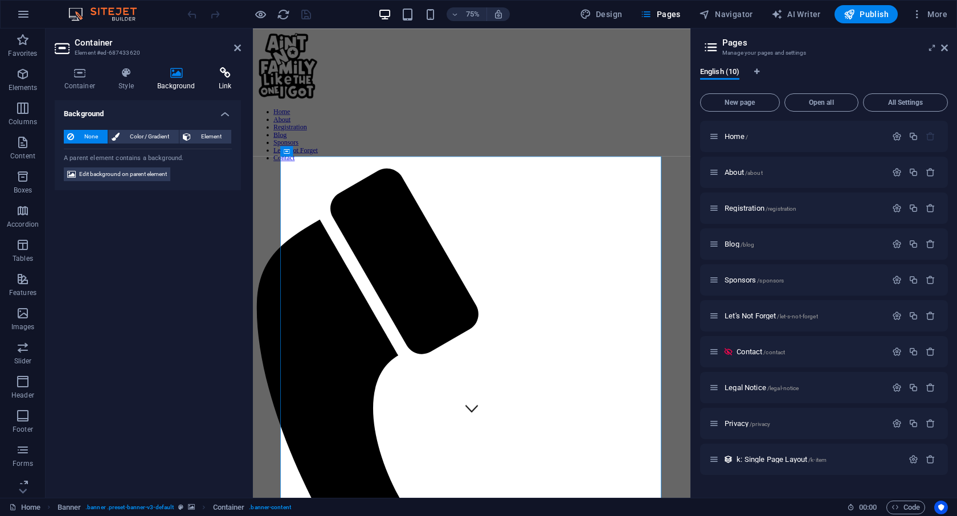
click at [223, 75] on icon at bounding box center [225, 72] width 32 height 11
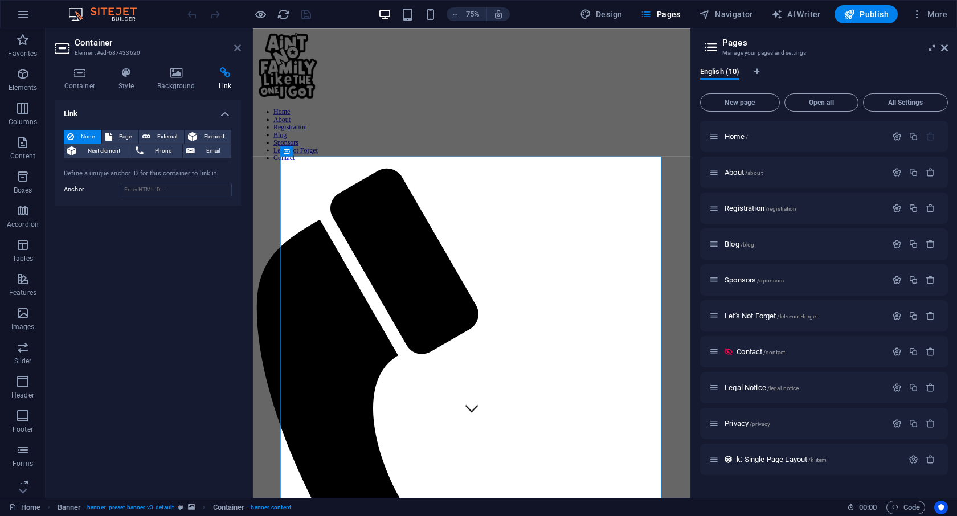
click at [239, 46] on icon at bounding box center [237, 47] width 7 height 9
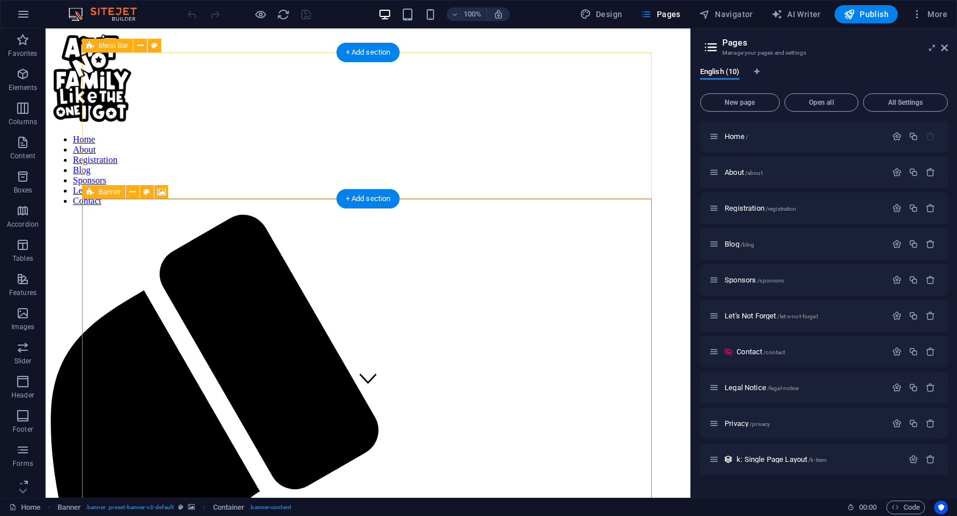
click at [91, 190] on icon at bounding box center [90, 192] width 7 height 14
click at [161, 192] on icon at bounding box center [161, 192] width 9 height 12
select select "ms"
select select "s"
select select "ondemand"
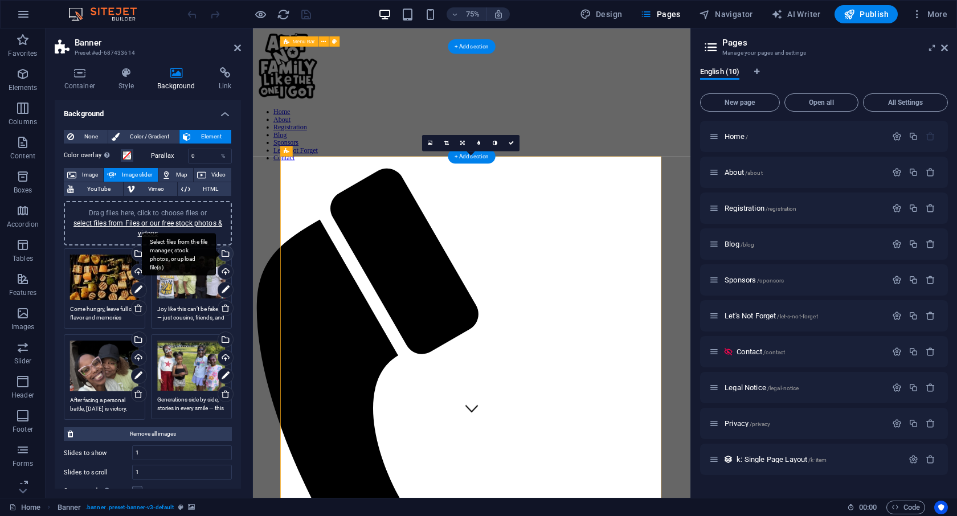
click at [226, 254] on div "Select files from the file manager, stock photos, or upload file(s)" at bounding box center [224, 254] width 17 height 17
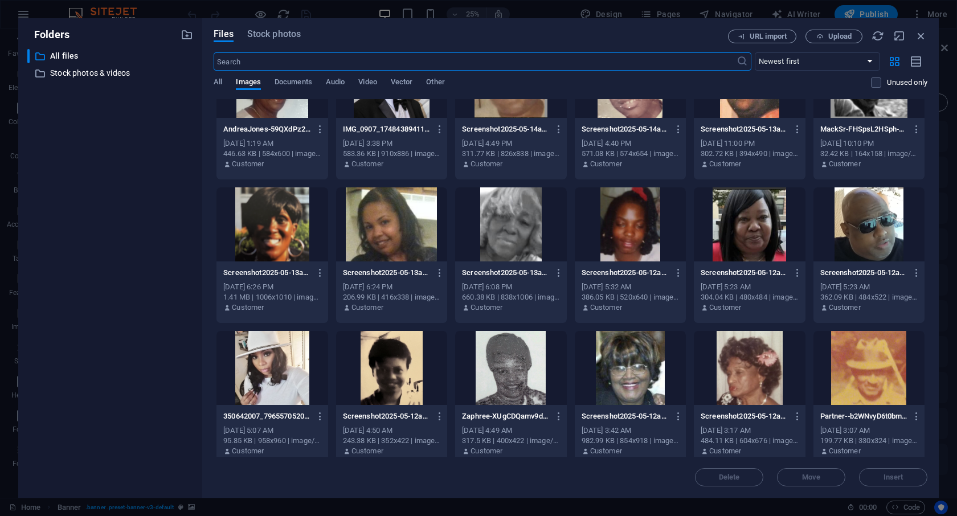
scroll to position [1632, 0]
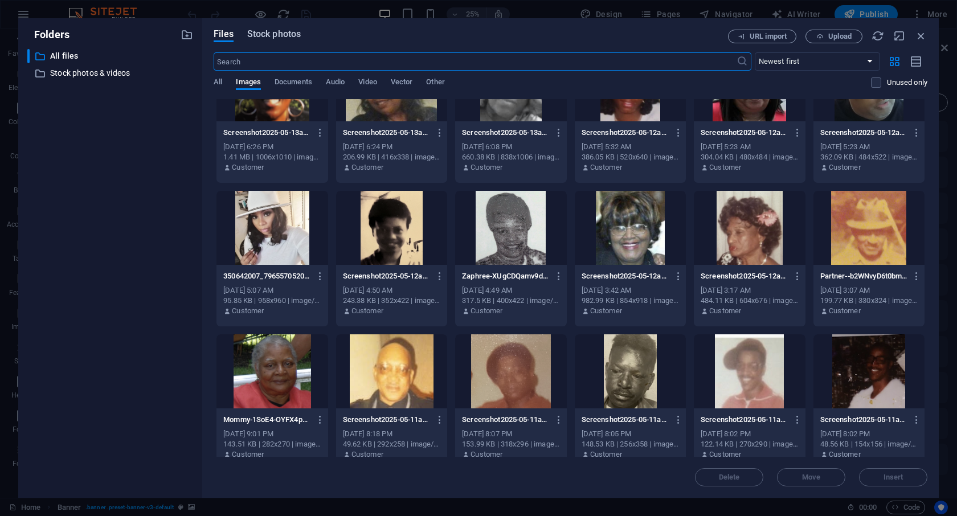
click at [287, 39] on span "Stock photos" at bounding box center [274, 34] width 54 height 14
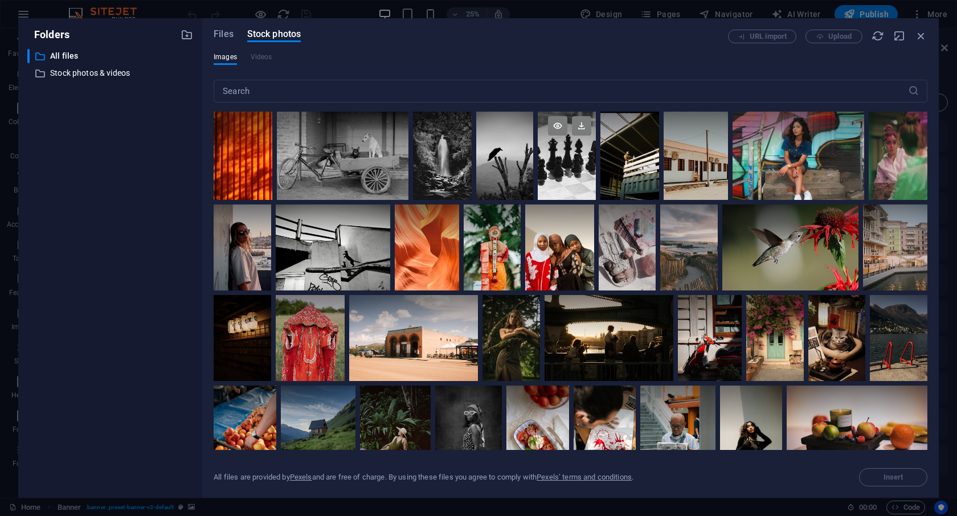
click at [552, 169] on div at bounding box center [567, 156] width 59 height 88
click at [866, 430] on div at bounding box center [857, 409] width 141 height 47
click at [889, 480] on span "Insert" at bounding box center [894, 477] width 20 height 7
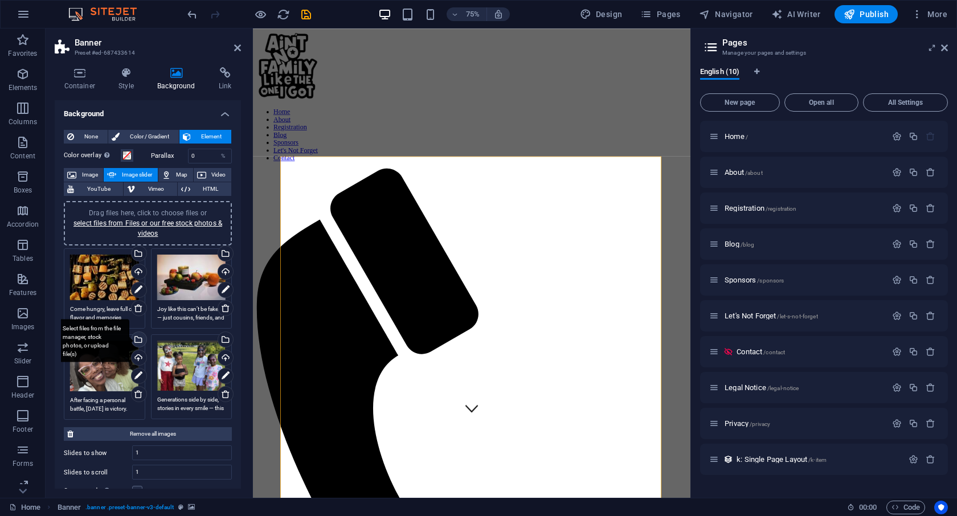
click at [139, 339] on div "Select files from the file manager, stock photos, or upload file(s)" at bounding box center [137, 340] width 17 height 17
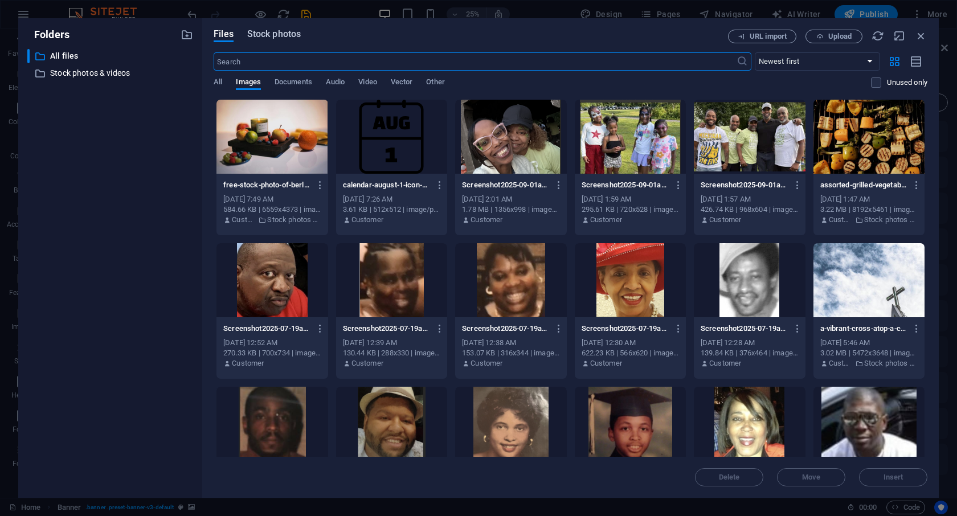
click at [295, 35] on span "Stock photos" at bounding box center [274, 34] width 54 height 14
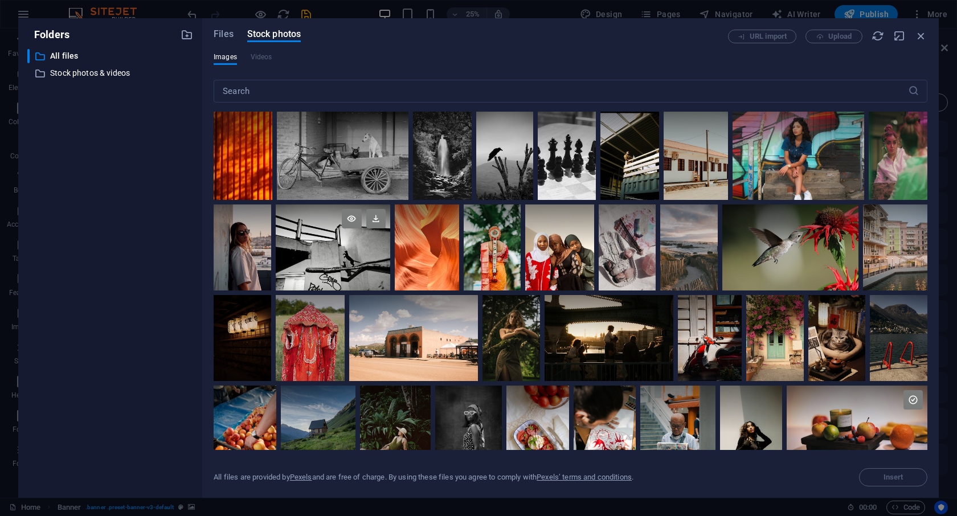
click at [337, 274] on div at bounding box center [333, 248] width 115 height 86
click at [890, 476] on span "Insert" at bounding box center [894, 477] width 20 height 7
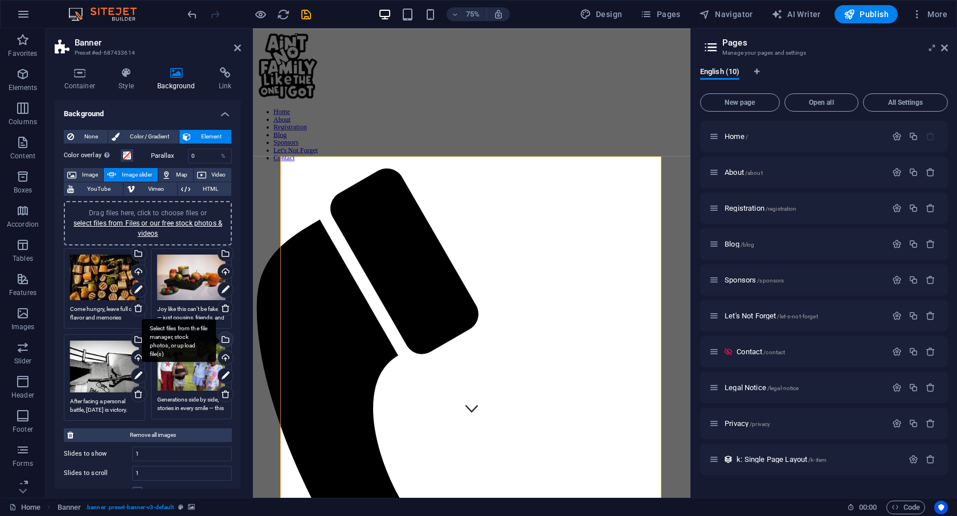
click at [224, 339] on div "Select files from the file manager, stock photos, or upload file(s)" at bounding box center [224, 340] width 17 height 17
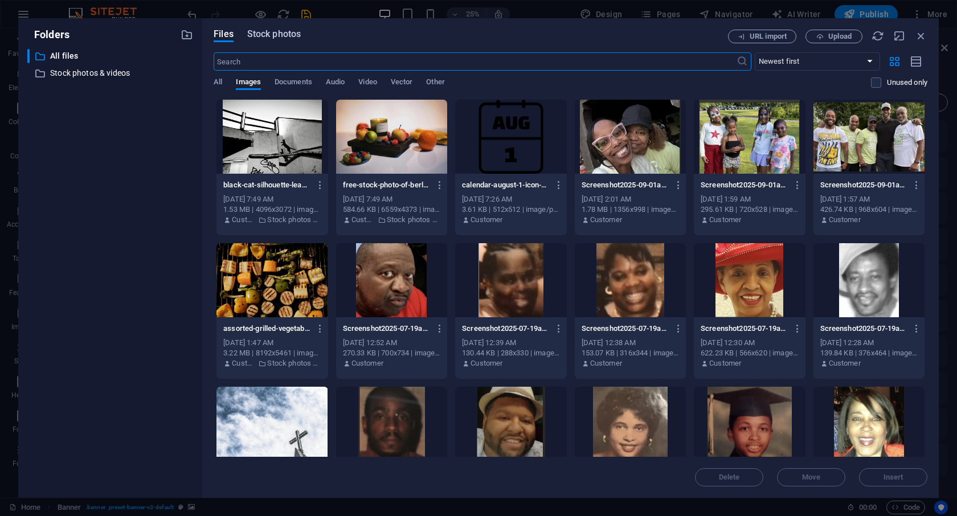
click at [295, 35] on span "Stock photos" at bounding box center [274, 34] width 54 height 14
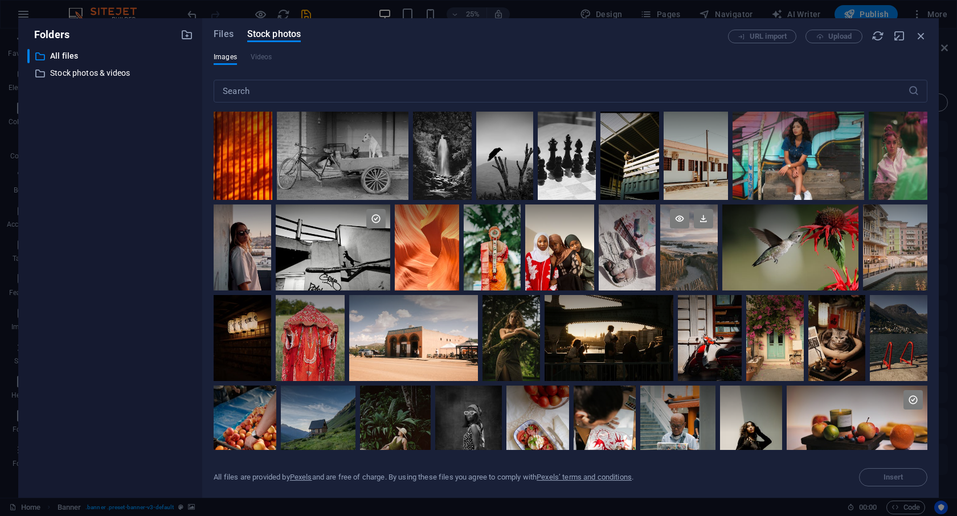
click at [684, 262] on div at bounding box center [689, 248] width 58 height 86
click at [900, 477] on span "Insert" at bounding box center [894, 477] width 20 height 7
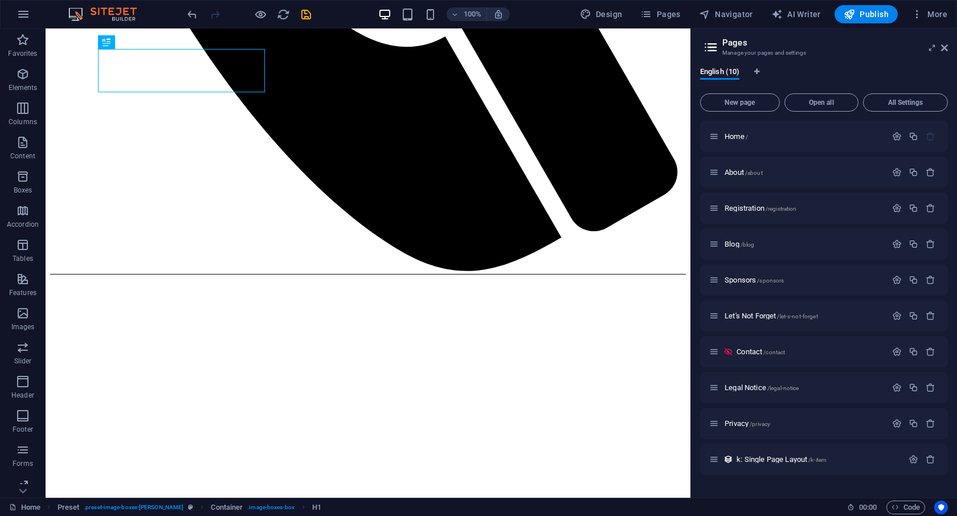
drag, startPoint x: 306, startPoint y: 16, endPoint x: 326, endPoint y: 22, distance: 21.3
click at [325, 22] on div "100% Design Pages Navigator AI Writer Publish More" at bounding box center [568, 14] width 767 height 18
drag, startPoint x: 955, startPoint y: 272, endPoint x: 960, endPoint y: 165, distance: 107.2
click at [957, 165] on html "Annual Family & Friends BBQ Home Favorites Elements Columns Content Boxes Accor…" at bounding box center [478, 258] width 957 height 516
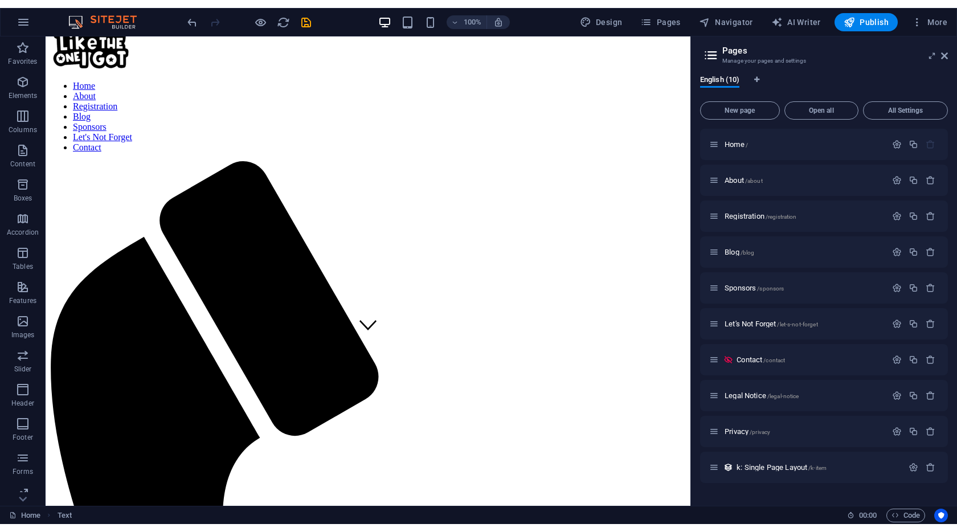
scroll to position [164, 0]
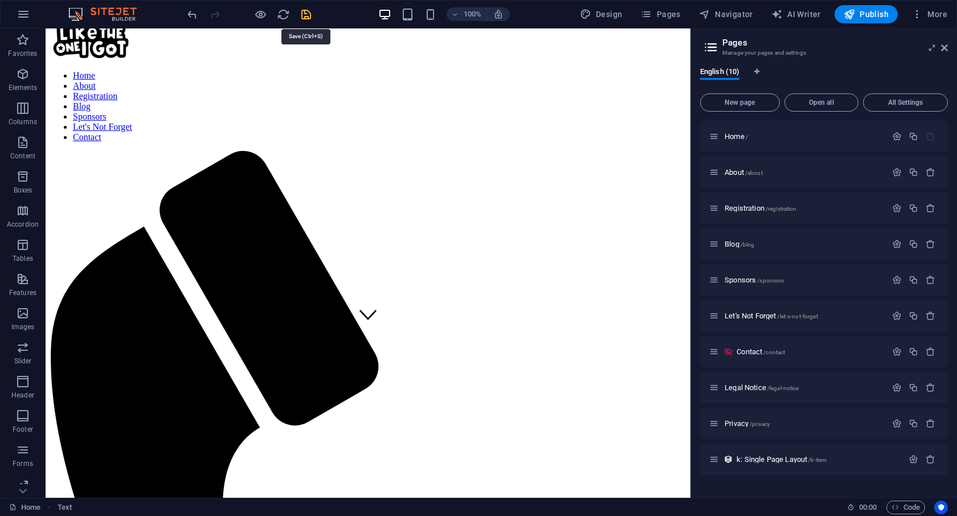
click at [306, 13] on icon "save" at bounding box center [306, 14] width 13 height 13
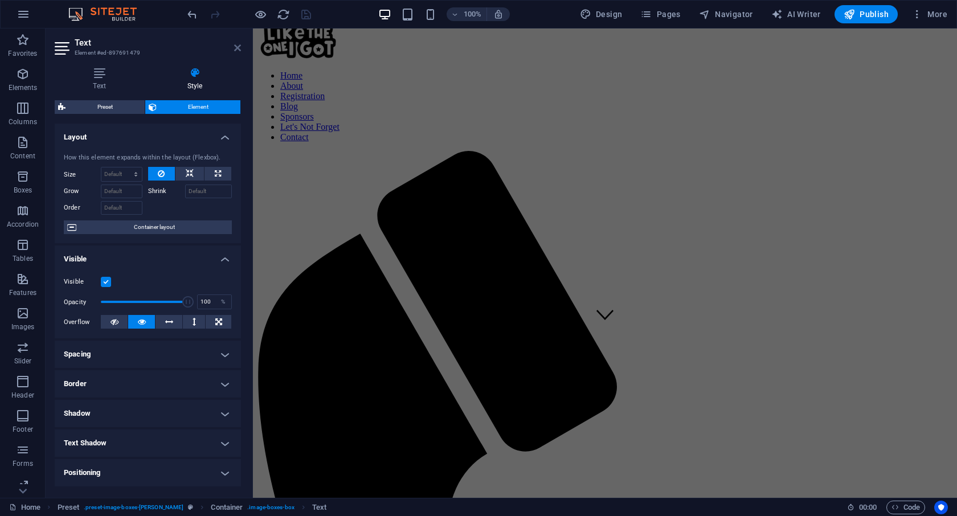
click at [237, 46] on icon at bounding box center [237, 47] width 7 height 9
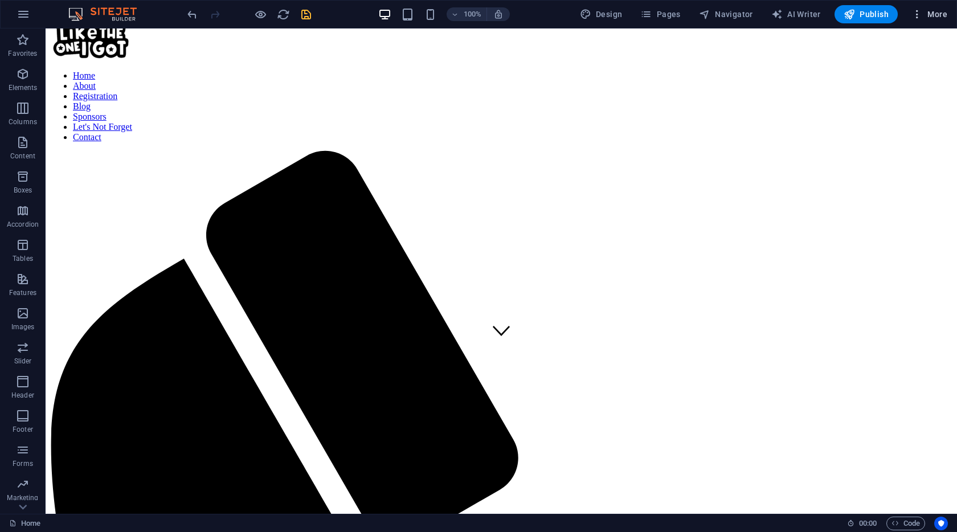
click at [925, 13] on span "More" at bounding box center [930, 14] width 36 height 11
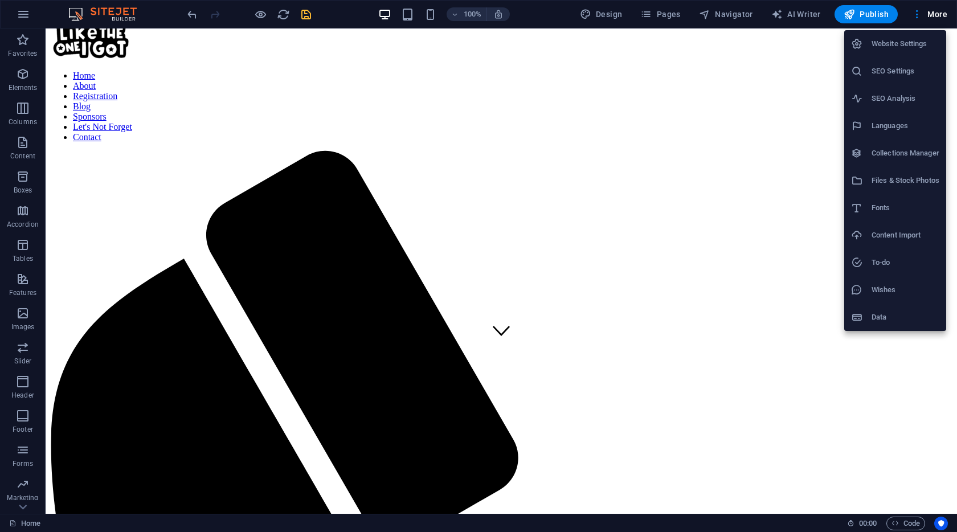
click at [953, 124] on div at bounding box center [478, 266] width 957 height 532
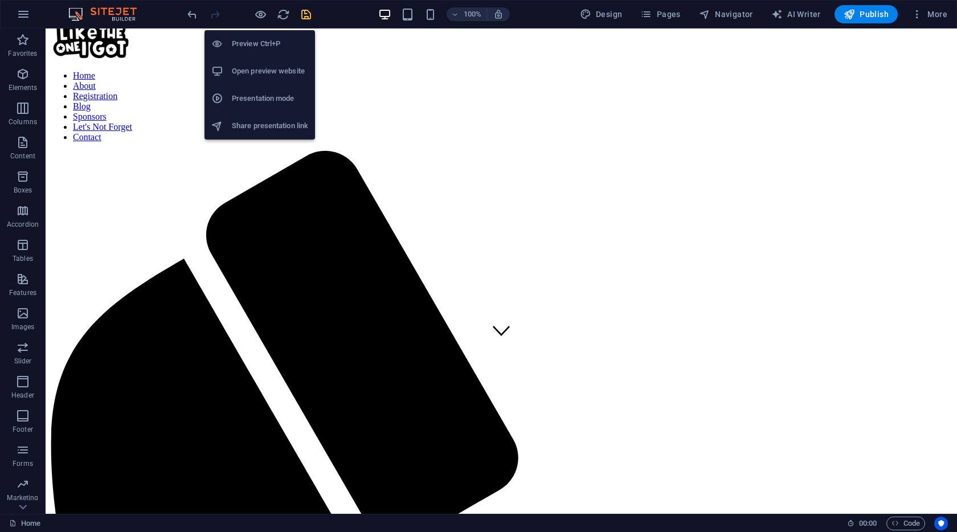
click at [258, 75] on h6 "Open preview website" at bounding box center [270, 71] width 76 height 14
